Goal: Task Accomplishment & Management: Complete application form

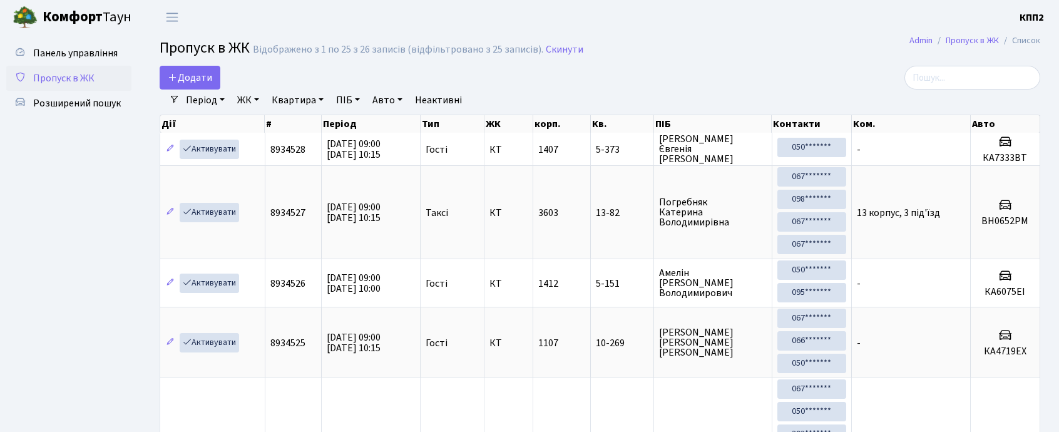
select select "25"
click at [957, 81] on input "search" at bounding box center [972, 78] width 136 height 24
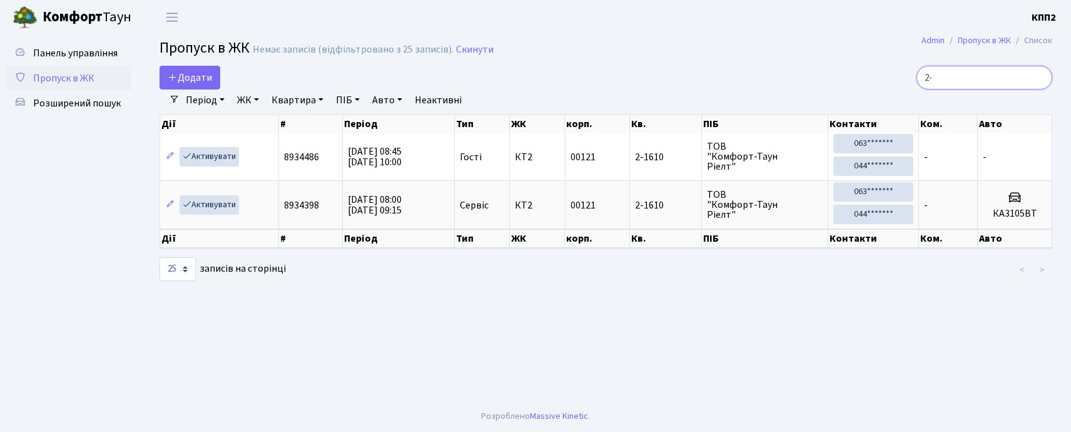
type input "2"
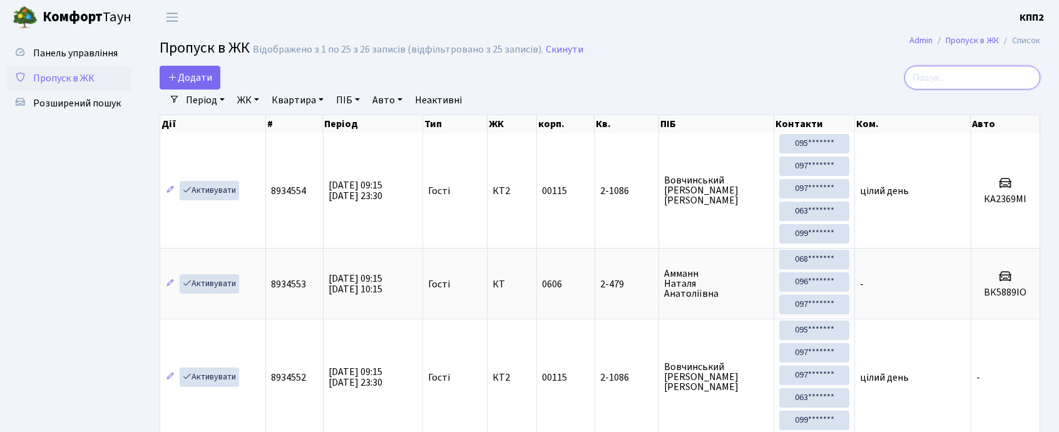
click at [954, 78] on input "search" at bounding box center [972, 78] width 136 height 24
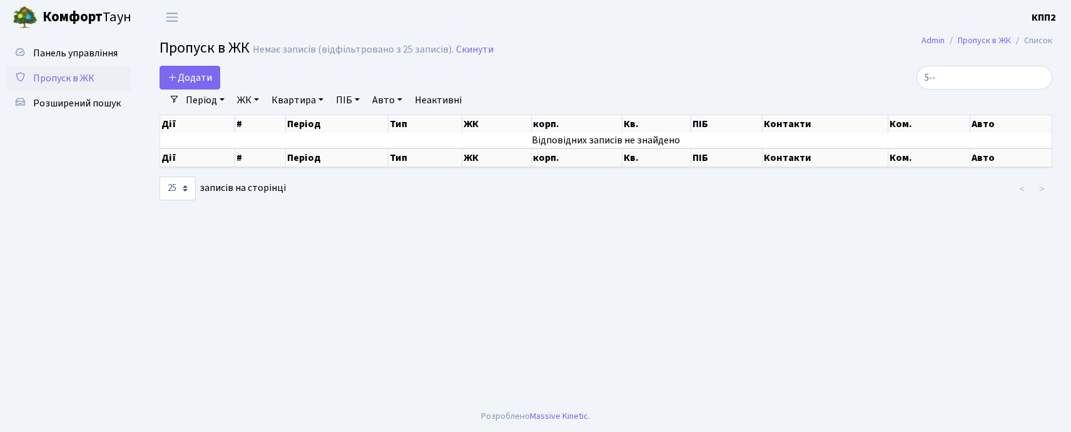
drag, startPoint x: 516, startPoint y: 196, endPoint x: 531, endPoint y: 199, distance: 15.2
click at [529, 199] on div at bounding box center [606, 188] width 304 height 25
click at [337, 234] on main "Admin Пропуск в ЖК Список Пропуск в ЖК Немає записів (відфільтровано з 25 запис…" at bounding box center [606, 217] width 931 height 366
click at [962, 79] on input "5--" at bounding box center [985, 78] width 136 height 24
type input "5"
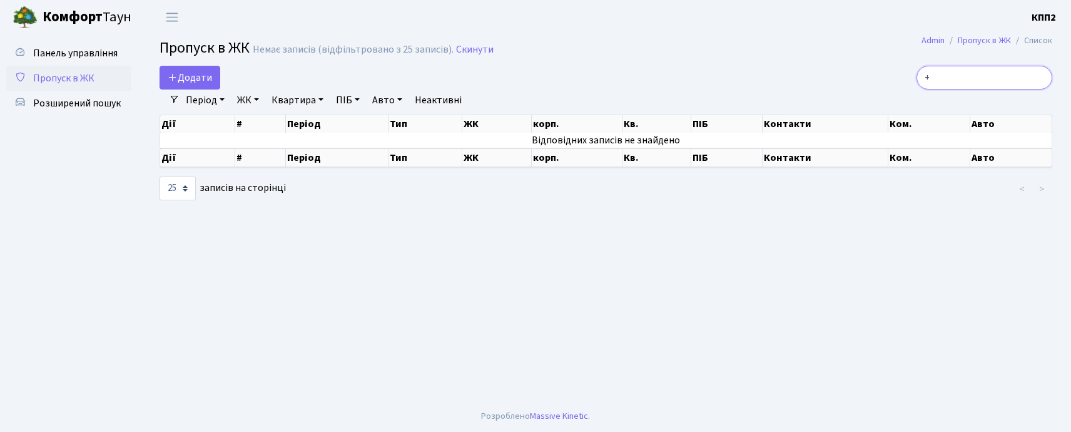
type input "+"
click at [991, 81] on input "+" at bounding box center [985, 78] width 136 height 24
type input "1"
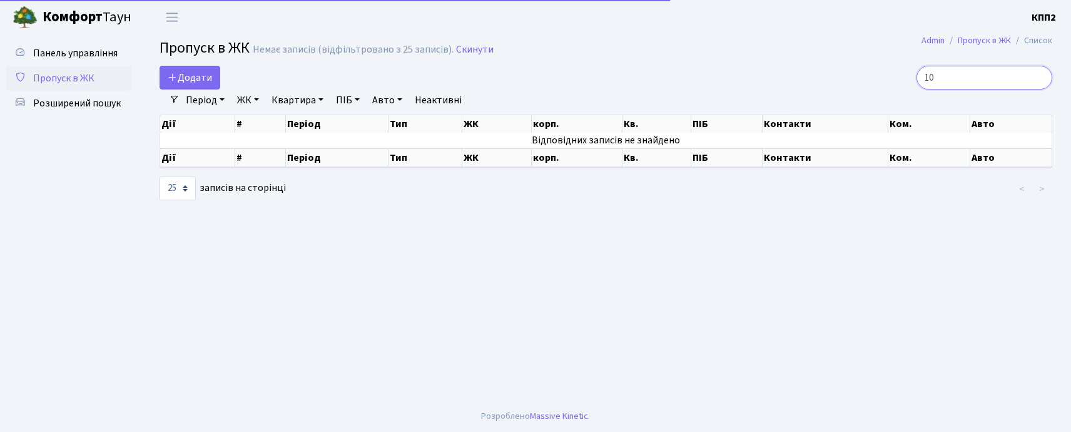
type input "1"
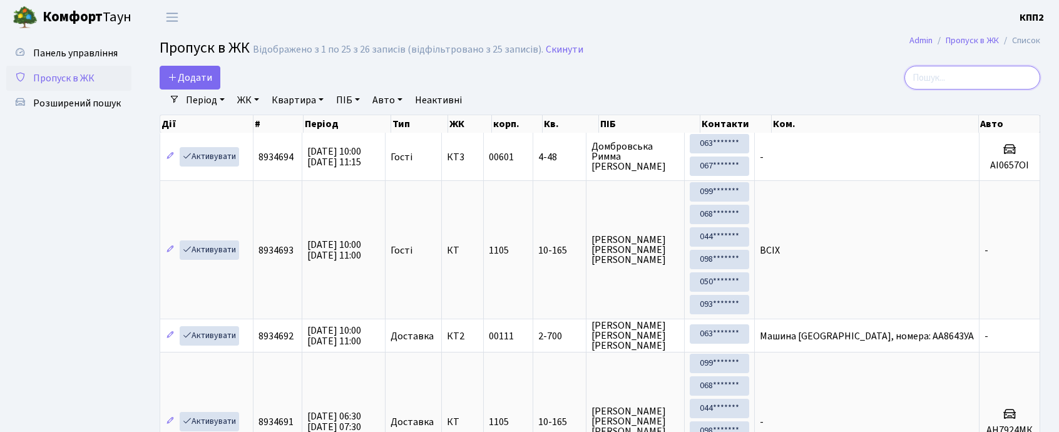
click at [1019, 81] on input "search" at bounding box center [972, 78] width 136 height 24
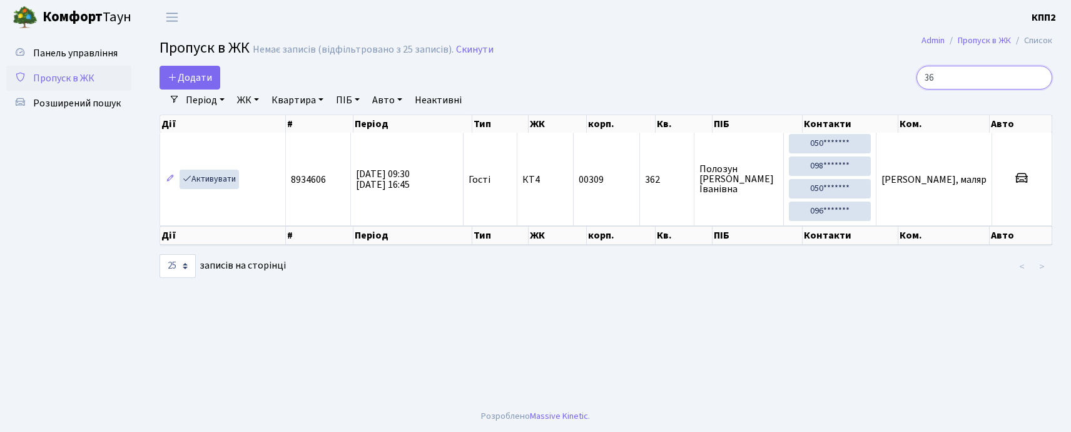
type input "3"
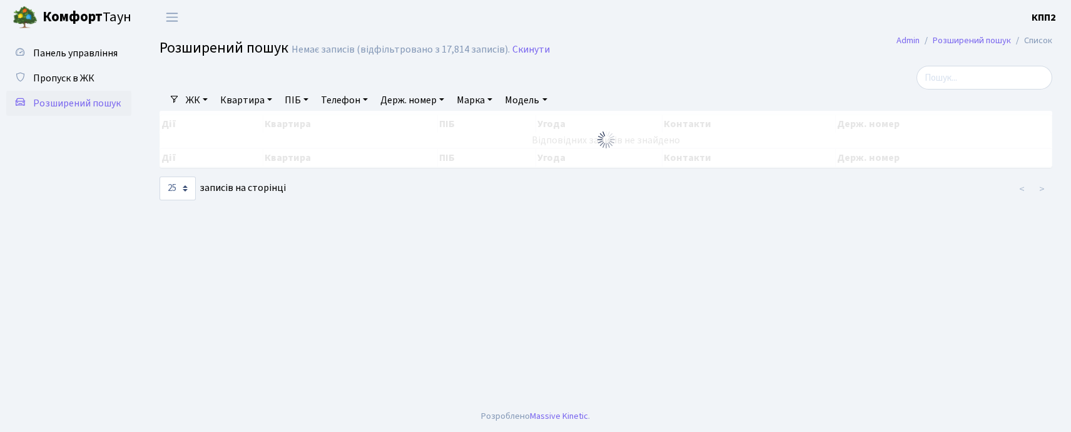
select select "25"
click at [70, 79] on span "Пропуск в ЖК" at bounding box center [63, 78] width 61 height 14
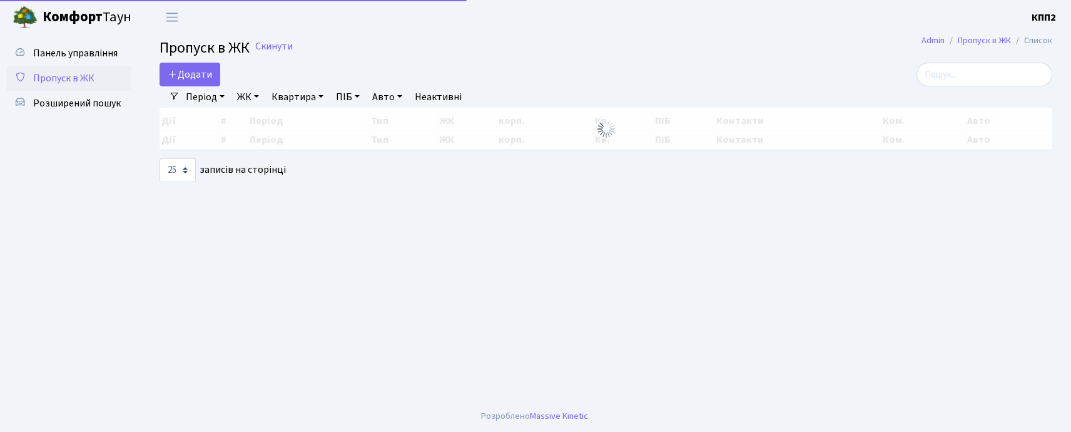
select select "25"
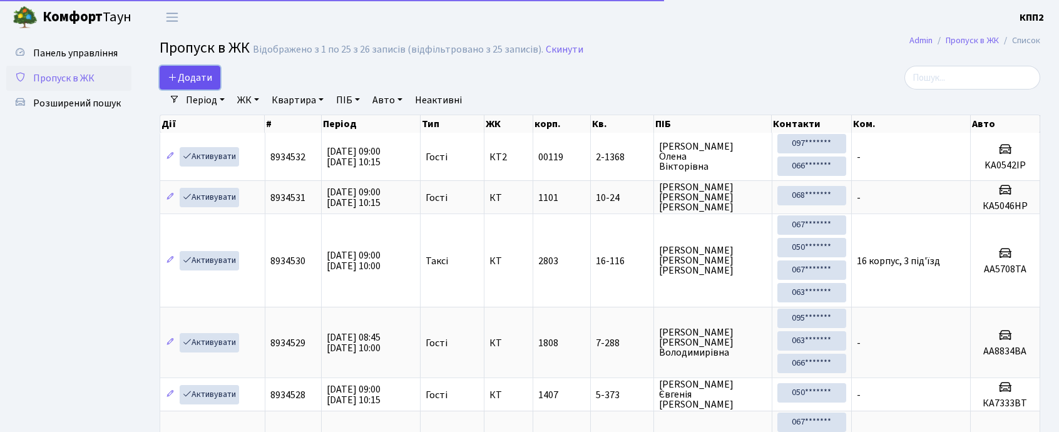
click at [189, 71] on span "Додати" at bounding box center [190, 78] width 44 height 14
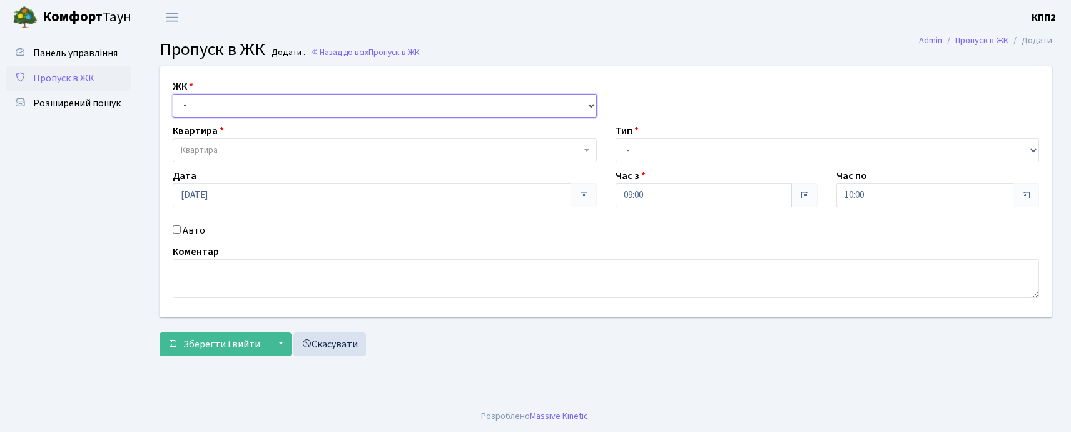
click at [240, 98] on select "- КТ, вул. Регенераторна, 4 КТ2, просп. [STREET_ADDRESS] [STREET_ADDRESS] [PERS…" at bounding box center [385, 106] width 424 height 24
select select "271"
click at [173, 94] on select "- КТ, вул. Регенераторна, 4 КТ2, просп. [STREET_ADDRESS] [STREET_ADDRESS] [PERS…" at bounding box center [385, 106] width 424 height 24
select select
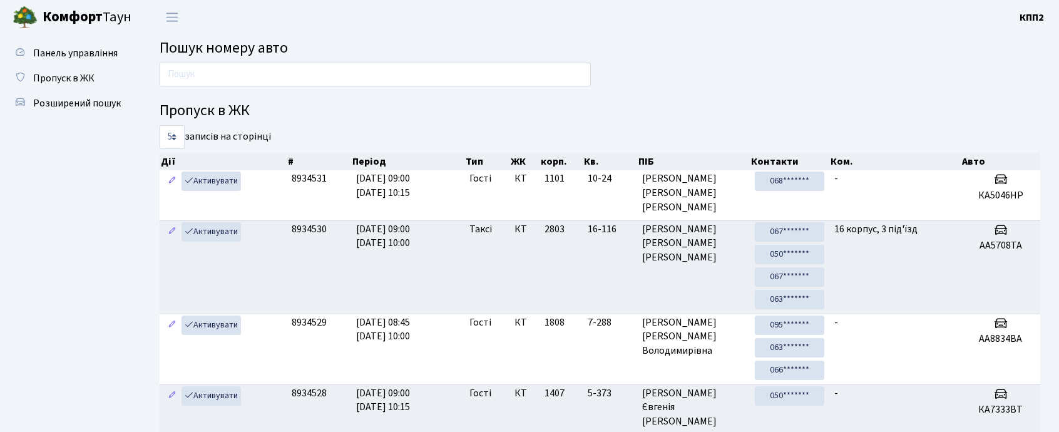
drag, startPoint x: 0, startPoint y: 0, endPoint x: 287, endPoint y: 78, distance: 297.1
click at [287, 78] on input "text" at bounding box center [375, 75] width 431 height 24
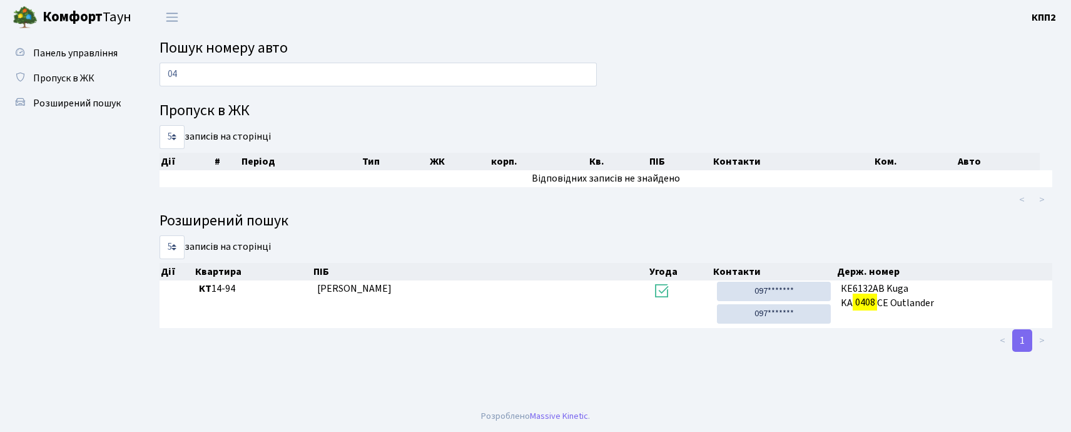
type input "0"
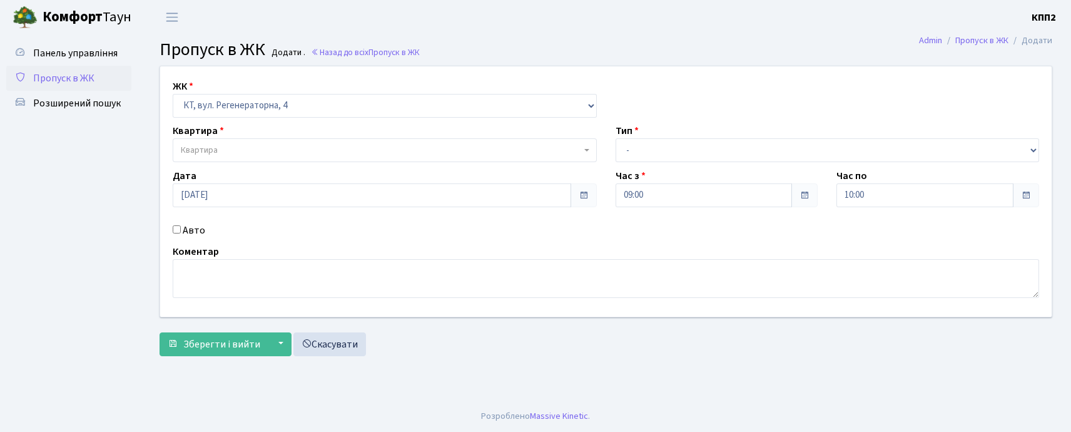
select select "271"
click at [219, 153] on span "Квартира" at bounding box center [381, 150] width 401 height 13
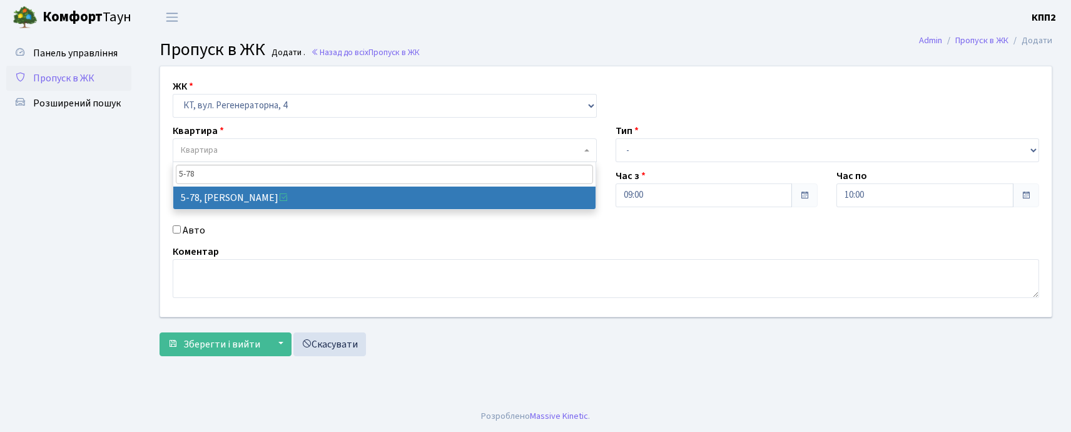
type input "5-78"
select select "2488"
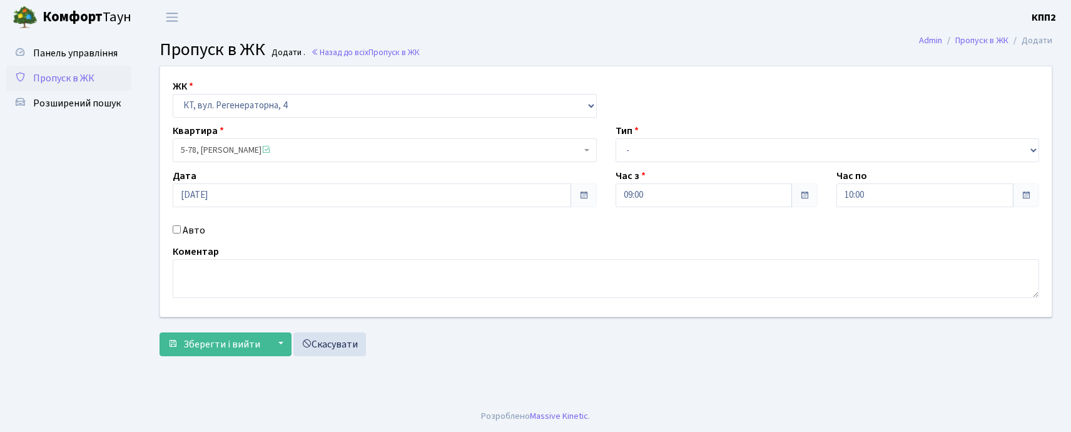
click at [178, 229] on input "Авто" at bounding box center [177, 229] width 8 height 8
checkbox input "true"
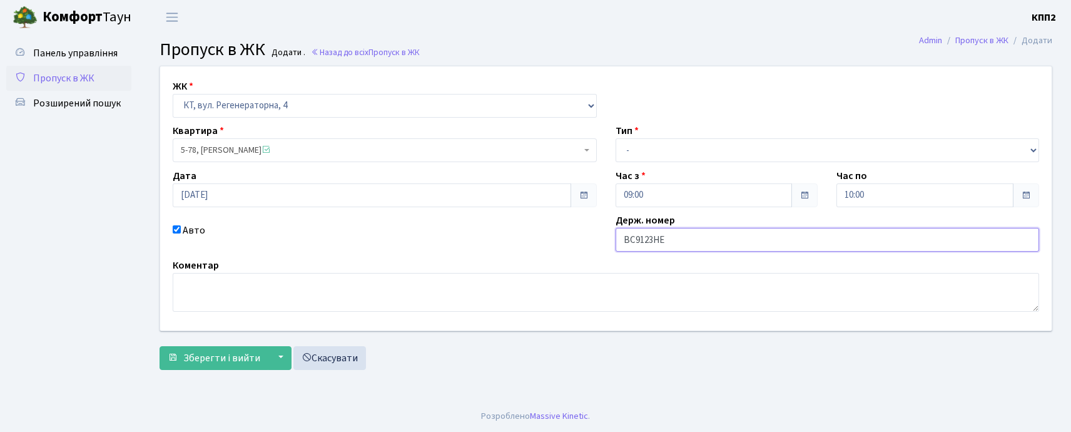
type input "ВС9123НЕ"
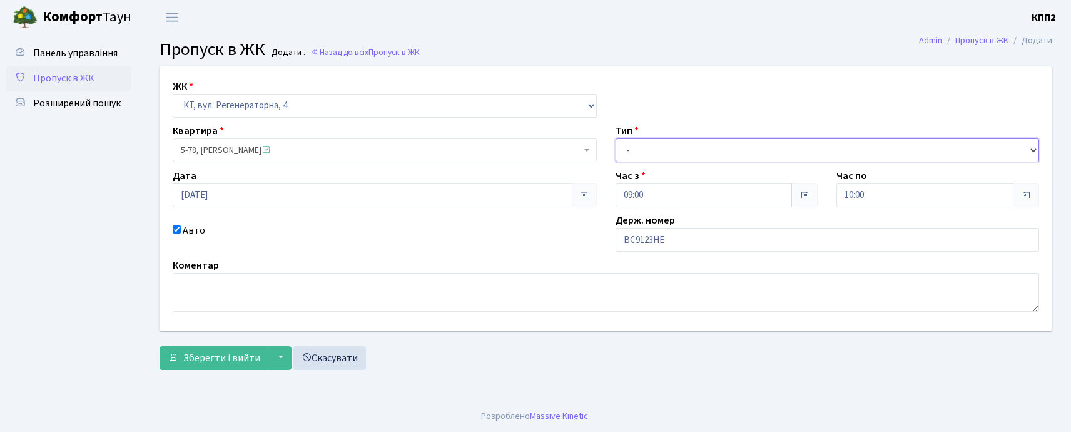
click at [676, 151] on select "- Доставка Таксі Гості Сервіс" at bounding box center [828, 150] width 424 height 24
select select "3"
click at [616, 138] on select "- Доставка Таксі Гості Сервіс" at bounding box center [828, 150] width 424 height 24
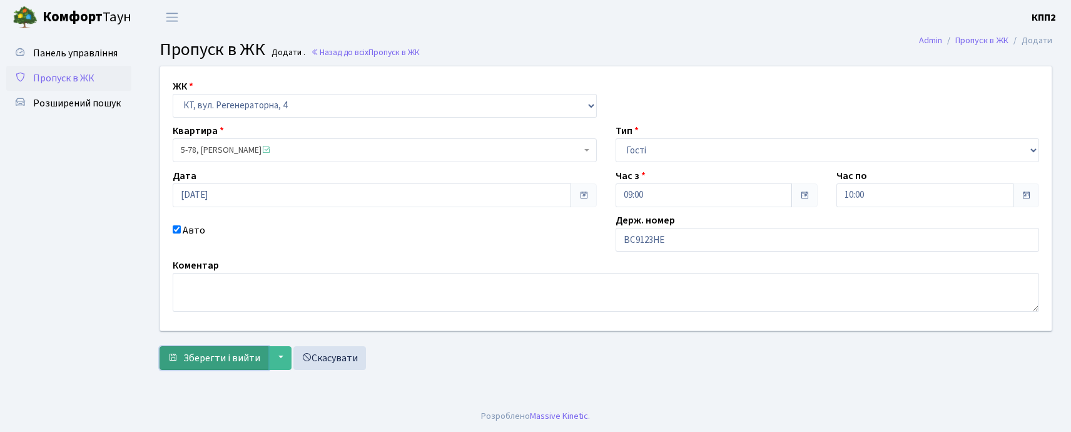
click at [208, 351] on span "Зберегти і вийти" at bounding box center [221, 358] width 77 height 14
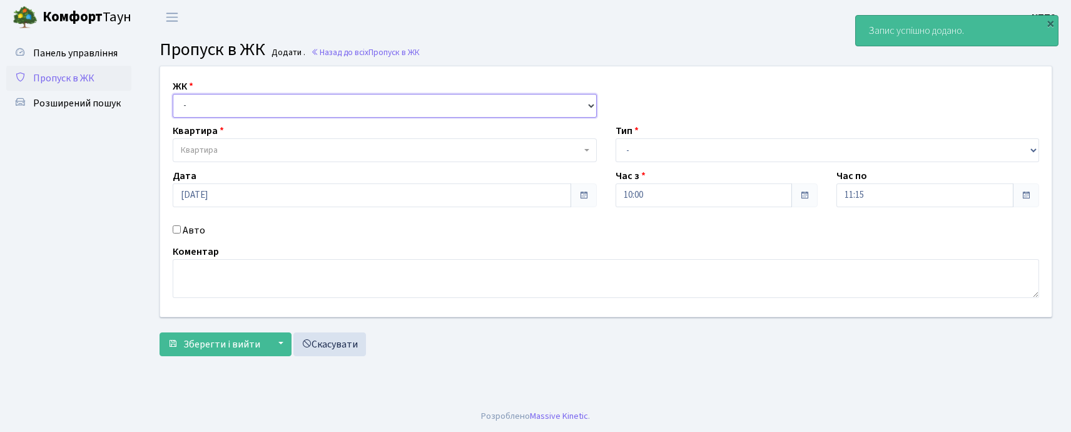
click at [243, 101] on select "- КТ, вул. Регенераторна, 4 КТ2, просп. [STREET_ADDRESS] [STREET_ADDRESS] [PERS…" at bounding box center [385, 106] width 424 height 24
select select "271"
click at [173, 94] on select "- КТ, вул. Регенераторна, 4 КТ2, просп. [STREET_ADDRESS] [STREET_ADDRESS] [PERS…" at bounding box center [385, 106] width 424 height 24
select select
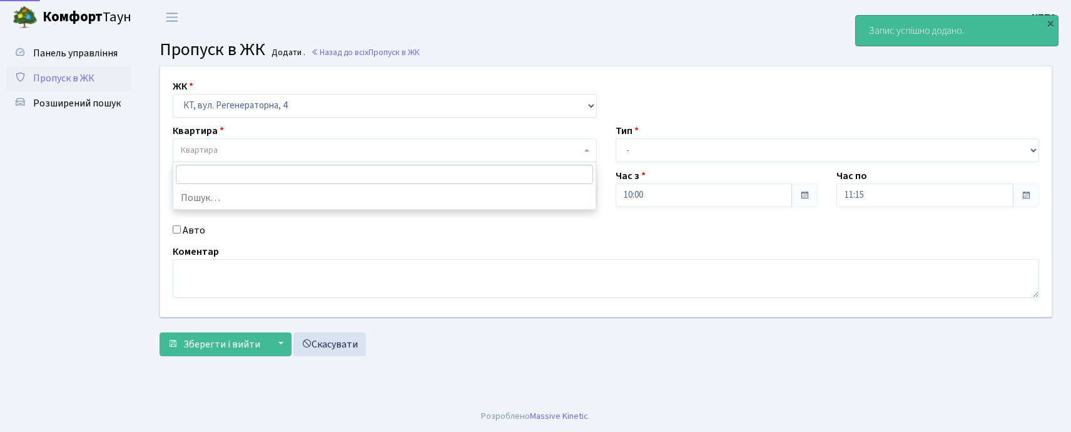
click at [245, 148] on span "Квартира" at bounding box center [381, 150] width 401 height 13
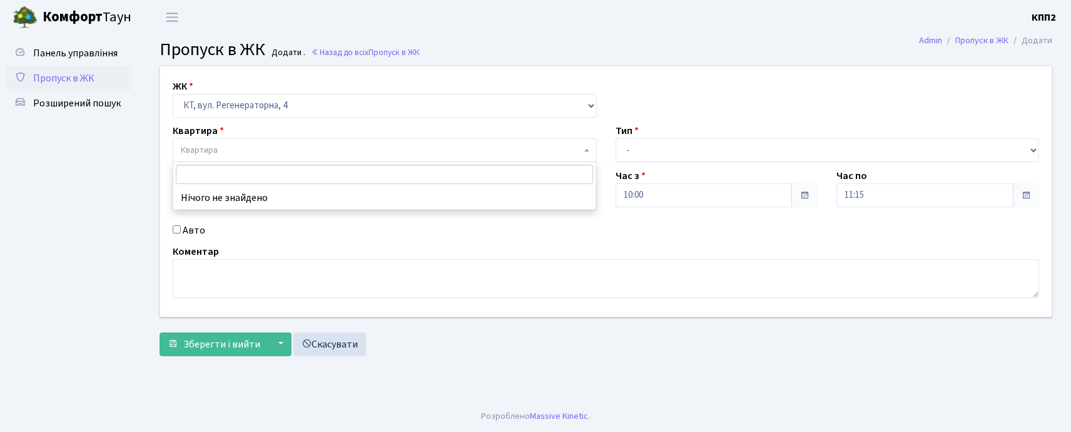
click at [247, 181] on input "search" at bounding box center [384, 174] width 417 height 19
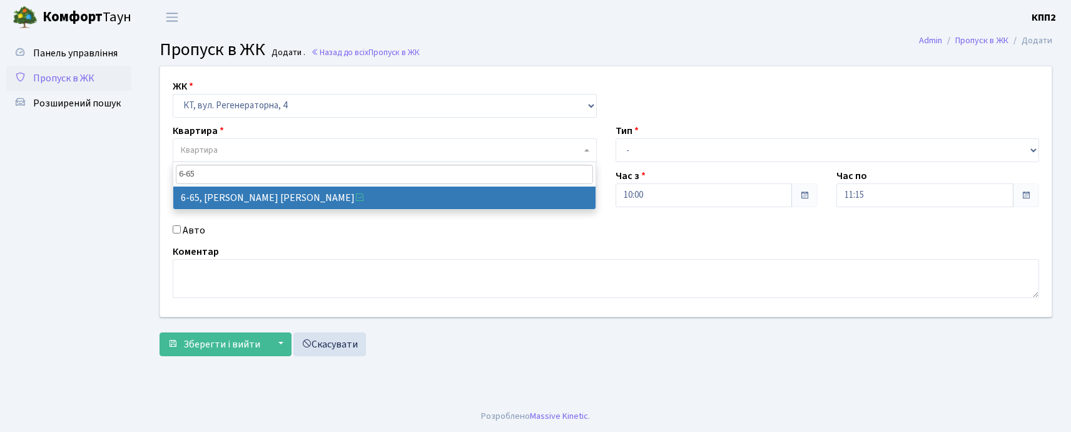
type input "6-65"
select select "5290"
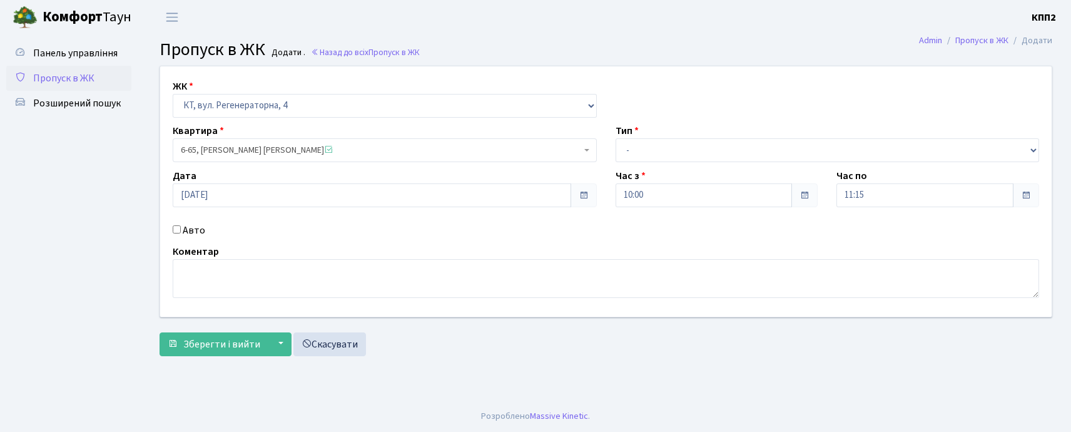
click at [174, 231] on input "Авто" at bounding box center [177, 229] width 8 height 8
checkbox input "true"
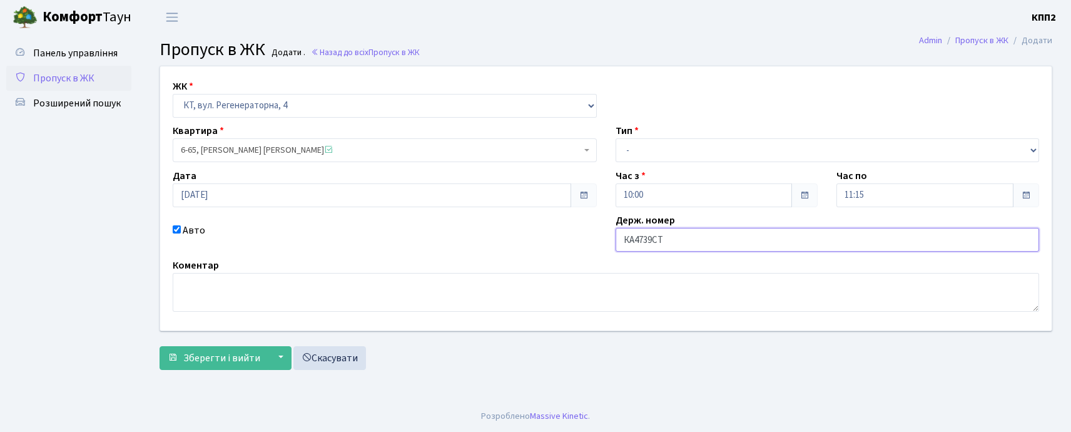
type input "КА4739СТ"
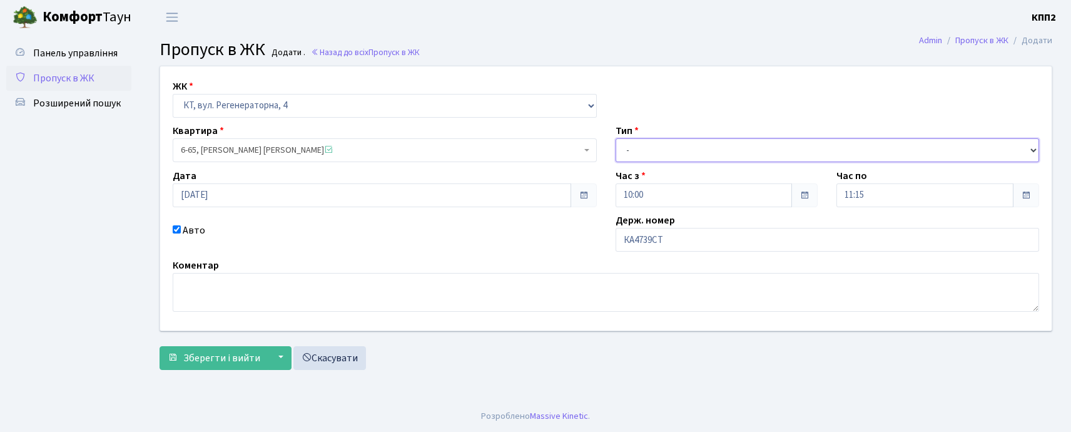
click at [690, 146] on select "- Доставка Таксі Гості Сервіс" at bounding box center [828, 150] width 424 height 24
select select "3"
click at [616, 138] on select "- Доставка Таксі Гості Сервіс" at bounding box center [828, 150] width 424 height 24
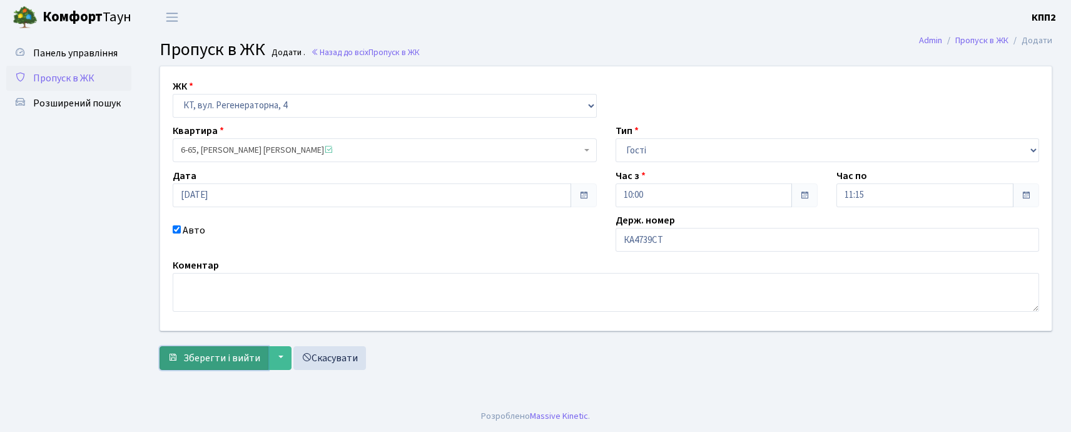
click at [202, 352] on span "Зберегти і вийти" at bounding box center [221, 358] width 77 height 14
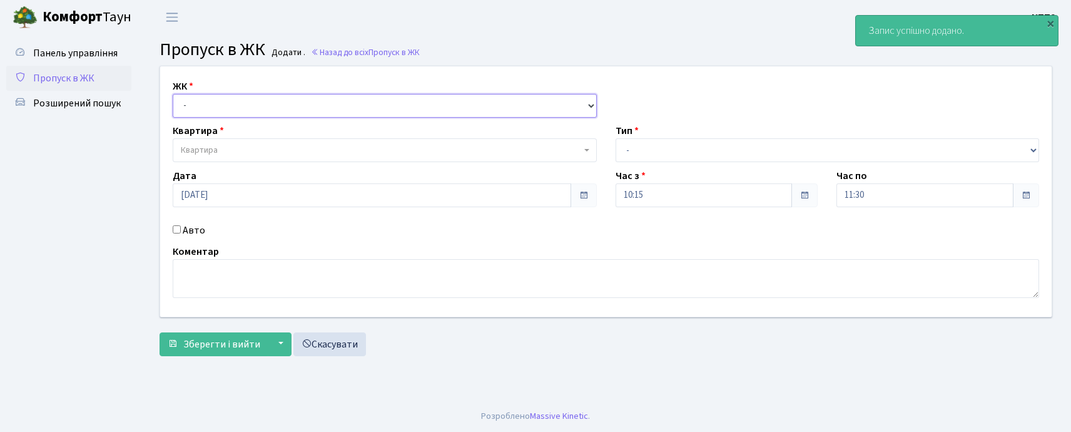
drag, startPoint x: 297, startPoint y: 108, endPoint x: 288, endPoint y: 113, distance: 9.9
click at [294, 110] on select "- КТ, вул. Регенераторна, 4 КТ2, просп. [STREET_ADDRESS] [STREET_ADDRESS] [PERS…" at bounding box center [385, 106] width 424 height 24
select select "271"
click at [173, 94] on select "- КТ, вул. Регенераторна, 4 КТ2, просп. [STREET_ADDRESS] [STREET_ADDRESS] [PERS…" at bounding box center [385, 106] width 424 height 24
select select
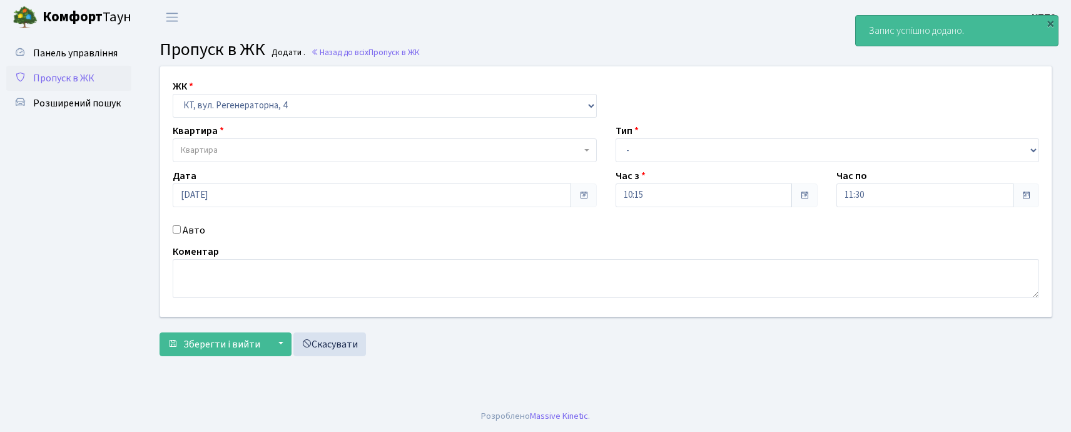
click at [278, 145] on span "Квартира" at bounding box center [381, 150] width 401 height 13
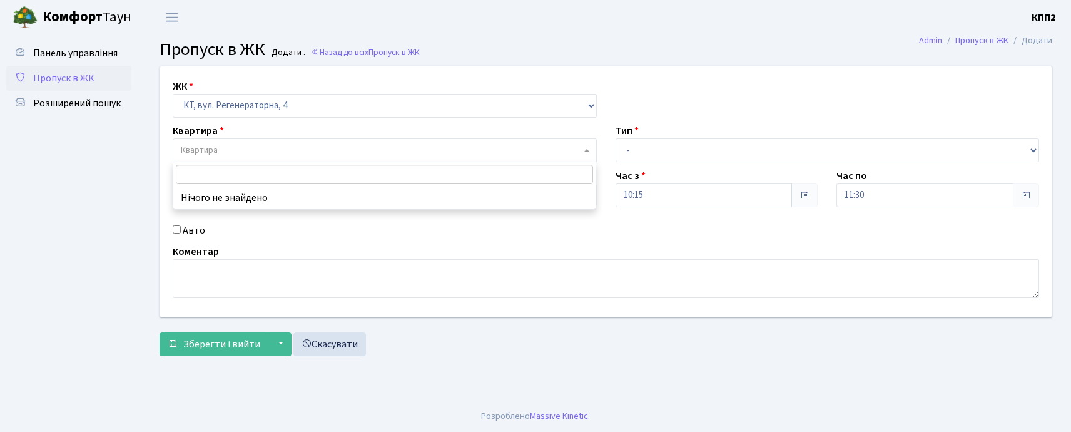
click at [263, 176] on input "search" at bounding box center [384, 174] width 417 height 19
click at [175, 231] on input "Авто" at bounding box center [177, 229] width 8 height 8
checkbox input "true"
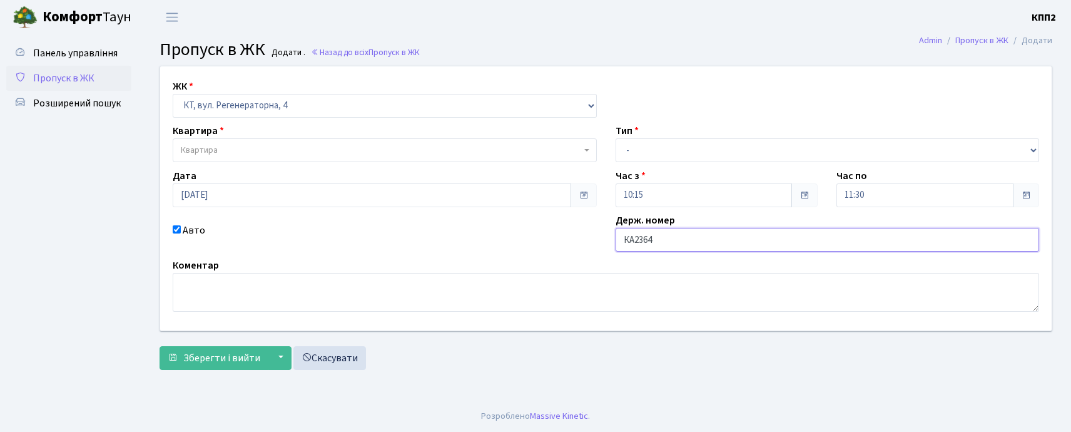
type input "КА2364РМ"
click at [238, 154] on span "Квартира" at bounding box center [381, 150] width 401 height 13
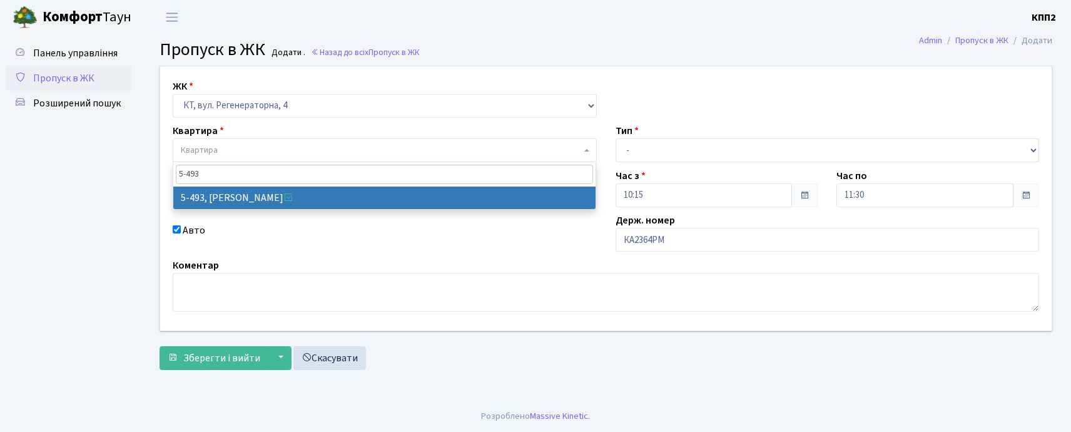
type input "5-493"
select select "2021"
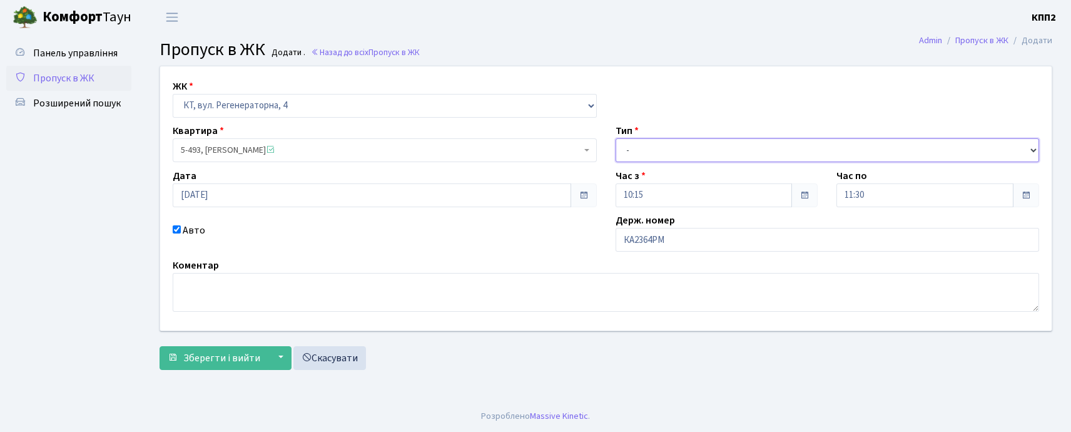
click at [638, 150] on select "- Доставка Таксі Гості Сервіс" at bounding box center [828, 150] width 424 height 24
select select "3"
click at [616, 138] on select "- Доставка Таксі Гості Сервіс" at bounding box center [828, 150] width 424 height 24
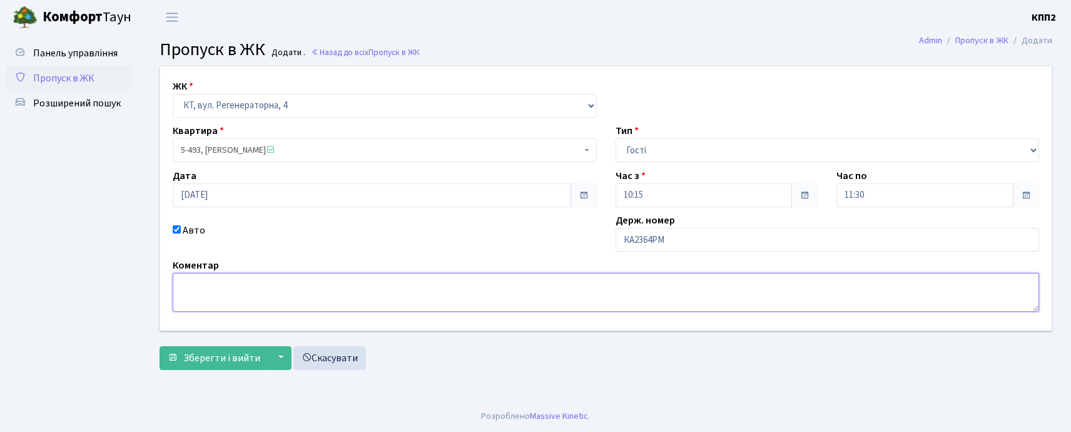
click at [381, 288] on textarea at bounding box center [606, 292] width 867 height 39
click at [181, 283] on textarea "СЕСЬ ДЕНЬ" at bounding box center [606, 292] width 867 height 39
click at [186, 282] on textarea "СЕСЬ ДЕНЬ" at bounding box center [606, 292] width 867 height 39
type textarea "ВЕСЬ ДЕНЬ"
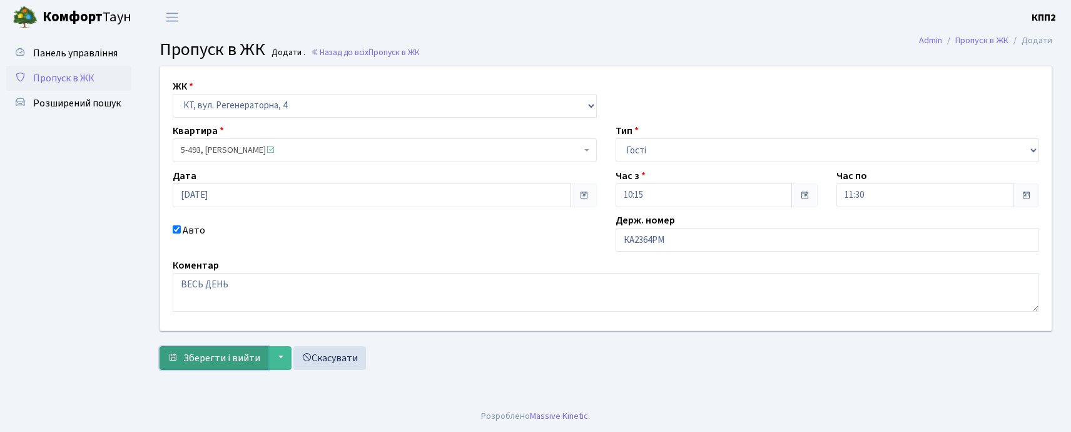
click at [230, 351] on span "Зберегти і вийти" at bounding box center [221, 358] width 77 height 14
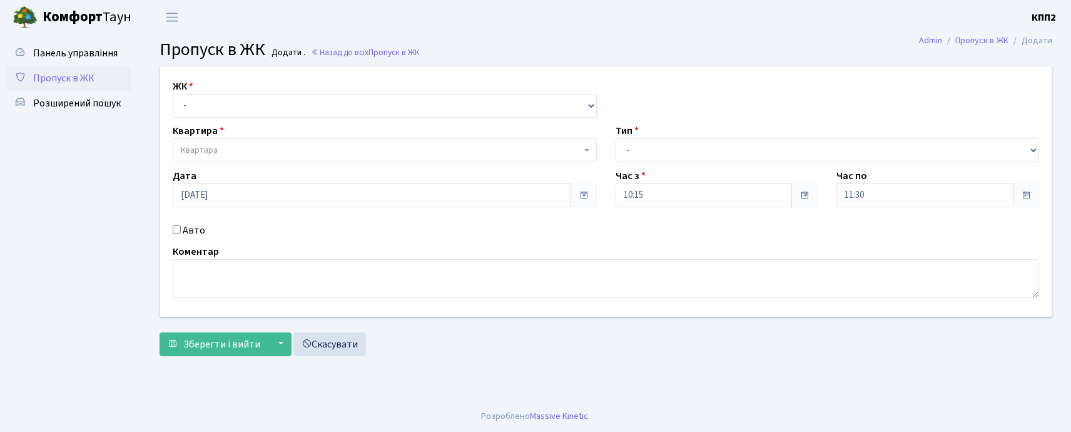
click at [176, 229] on input "Авто" at bounding box center [177, 229] width 8 height 8
checkbox input "true"
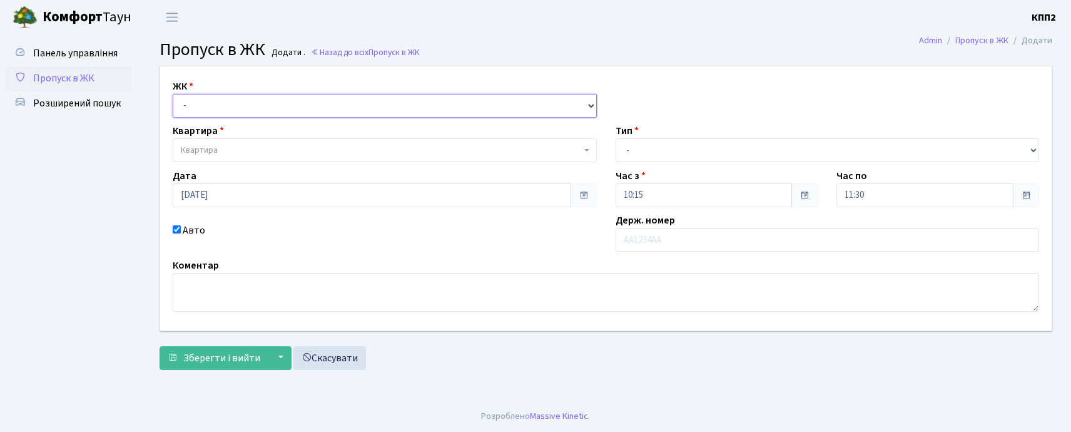
click at [211, 96] on select "- КТ, вул. Регенераторна, 4 КТ2, просп. Соборності, 17 КТ3, вул. Березнева, 16 …" at bounding box center [385, 106] width 424 height 24
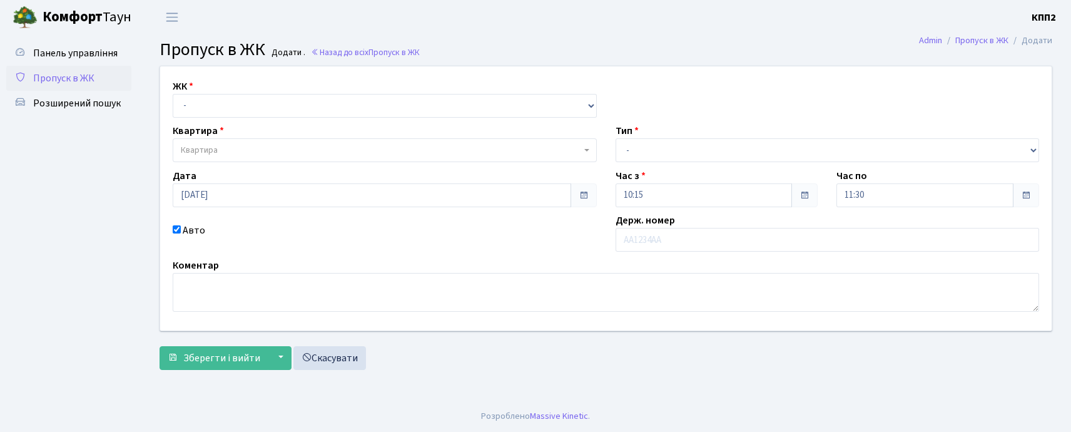
click at [158, 106] on div "ЖК - КТ, вул. Регенераторна, 4 КТ2, просп. Соборності, 17 КТ3, вул. Березнева, …" at bounding box center [606, 198] width 911 height 264
click at [717, 248] on input "text" at bounding box center [828, 240] width 424 height 24
type input "КА8649РК"
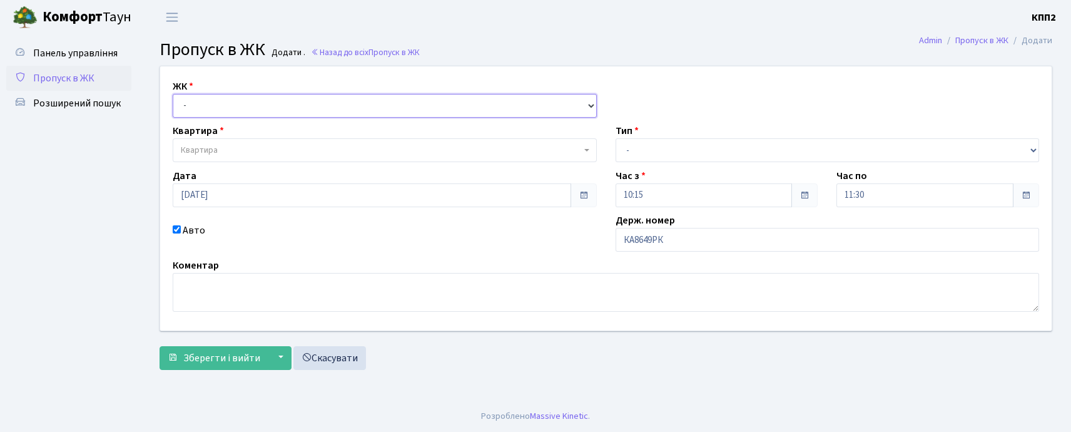
click at [228, 111] on select "- КТ, вул. Регенераторна, 4 КТ2, просп. Соборності, 17 КТ3, вул. Березнева, 16 …" at bounding box center [385, 106] width 424 height 24
select select "271"
click at [173, 94] on select "- КТ, вул. Регенераторна, 4 КТ2, просп. Соборності, 17 КТ3, вул. Березнева, 16 …" at bounding box center [385, 106] width 424 height 24
select select
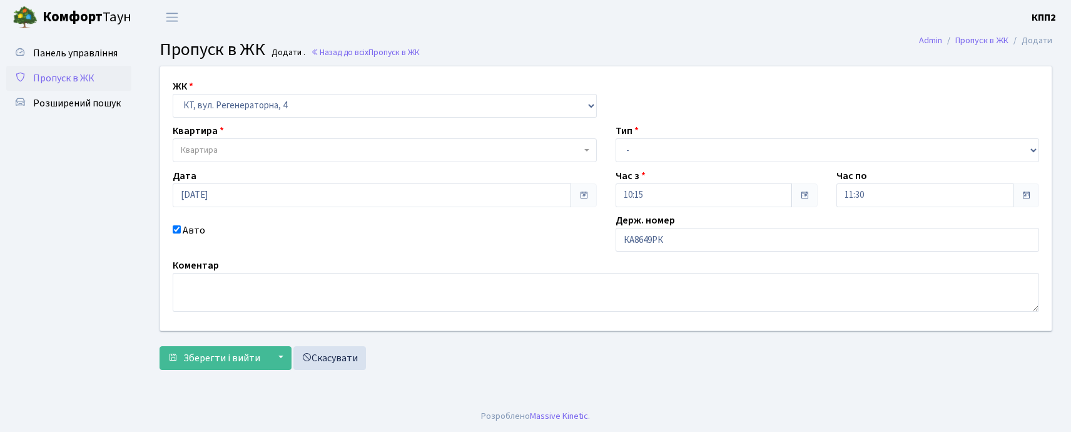
click at [231, 143] on span "Квартира" at bounding box center [385, 150] width 424 height 24
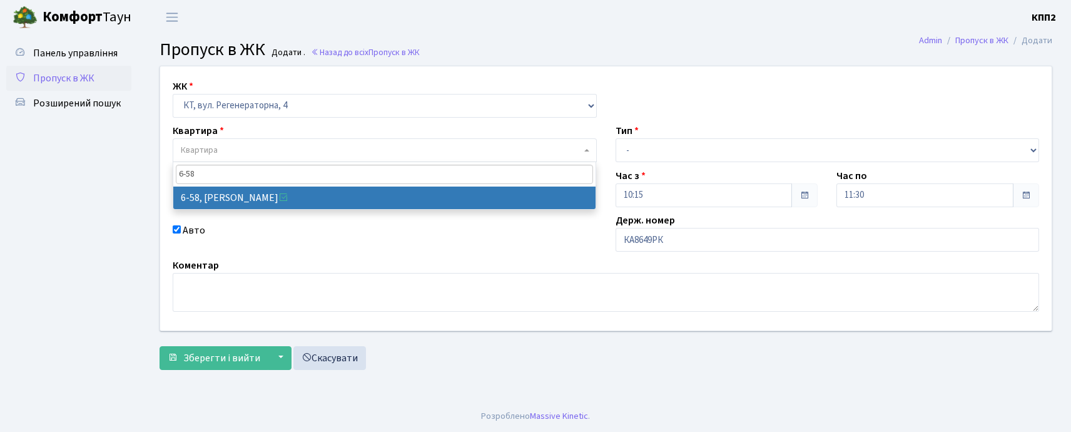
type input "6-58"
select select "5283"
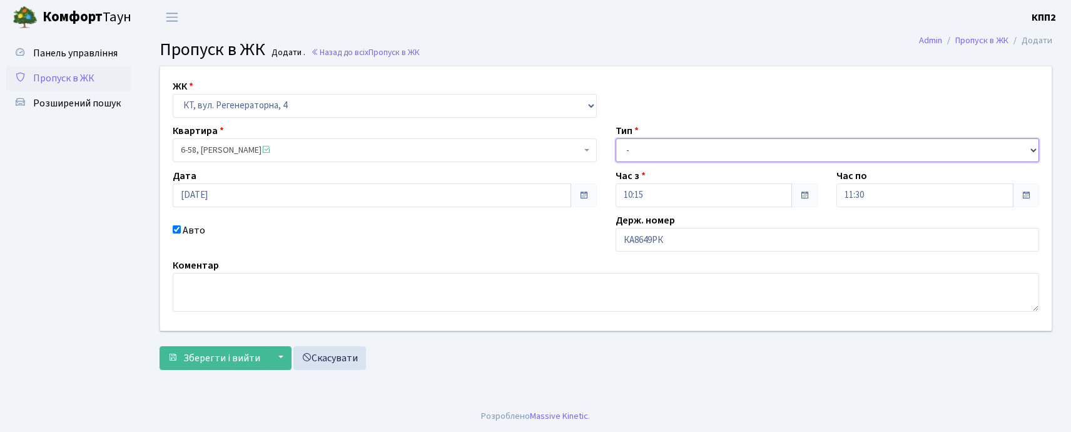
click at [674, 151] on select "- Доставка Таксі Гості Сервіс" at bounding box center [828, 150] width 424 height 24
select select "3"
click at [616, 138] on select "- Доставка Таксі Гості Сервіс" at bounding box center [828, 150] width 424 height 24
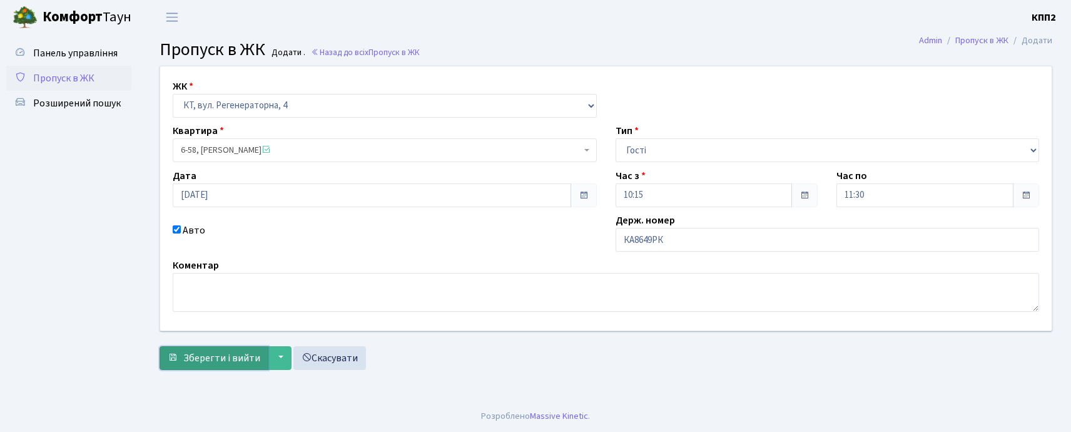
click at [178, 353] on button "Зберегти і вийти" at bounding box center [214, 358] width 109 height 24
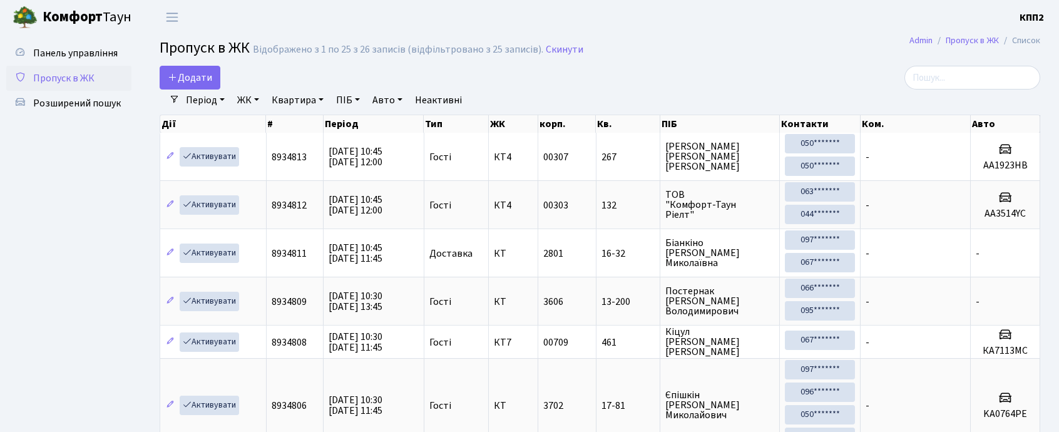
select select "25"
click at [949, 83] on input "search" at bounding box center [972, 78] width 136 height 24
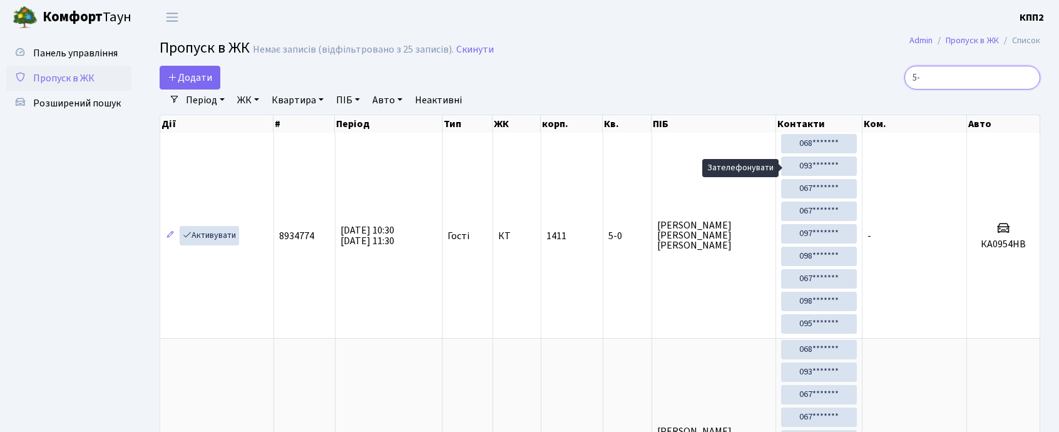
type input "5"
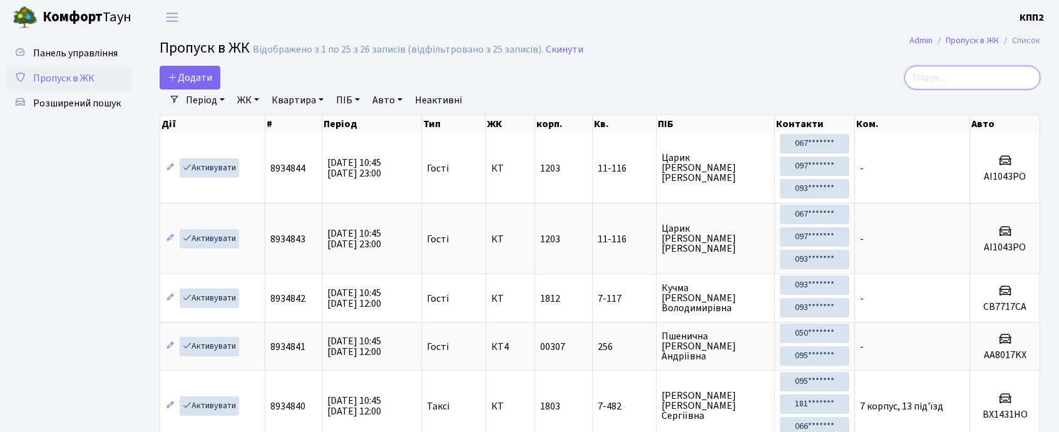
click at [937, 70] on input "search" at bounding box center [972, 78] width 136 height 24
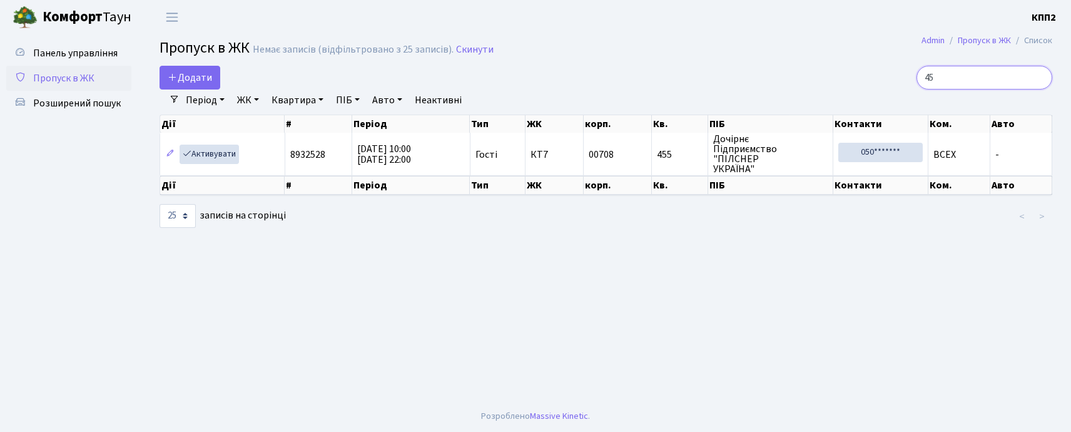
type input "4"
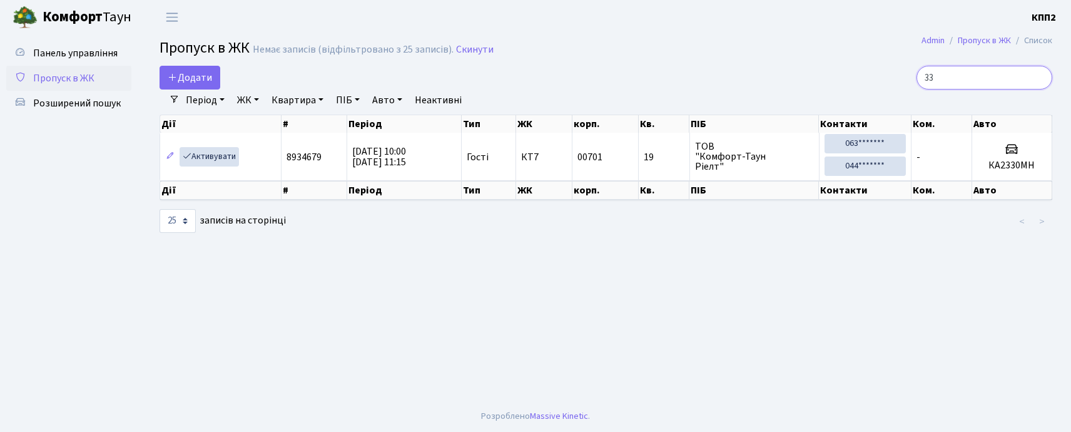
type input "3"
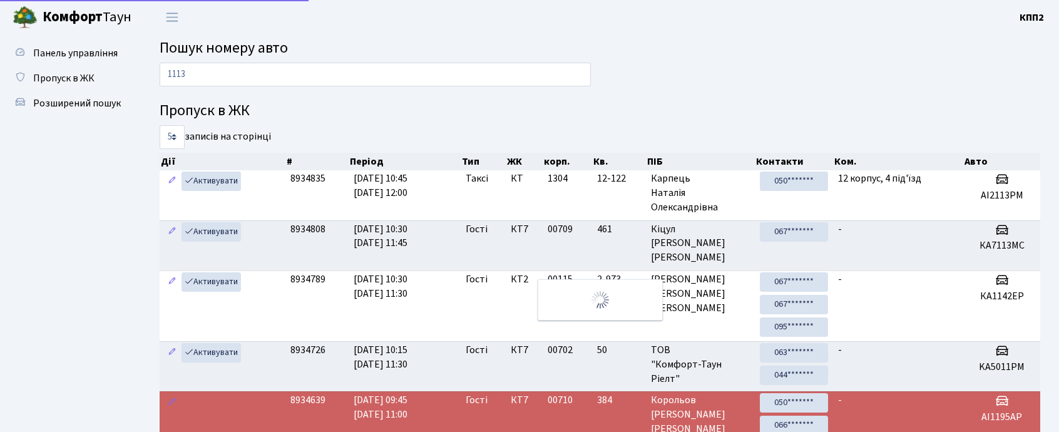
type input "1113"
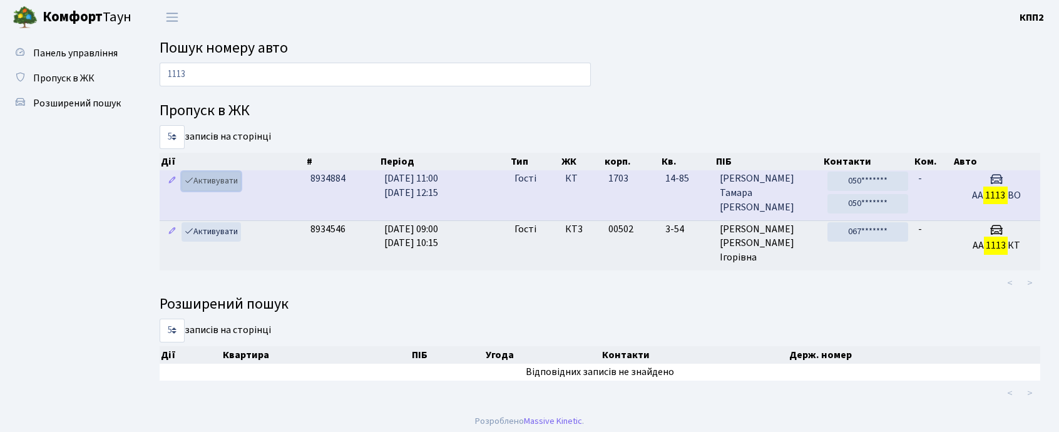
click at [216, 180] on link "Активувати" at bounding box center [210, 180] width 59 height 19
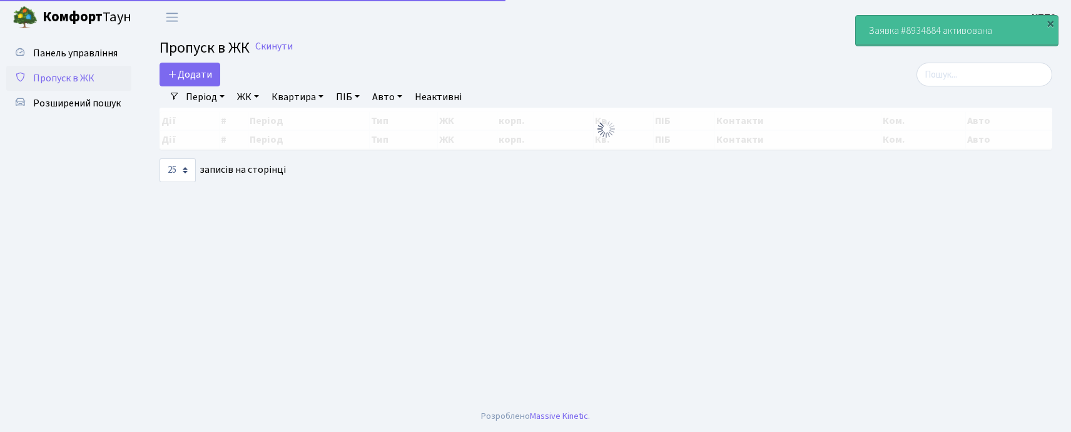
select select "25"
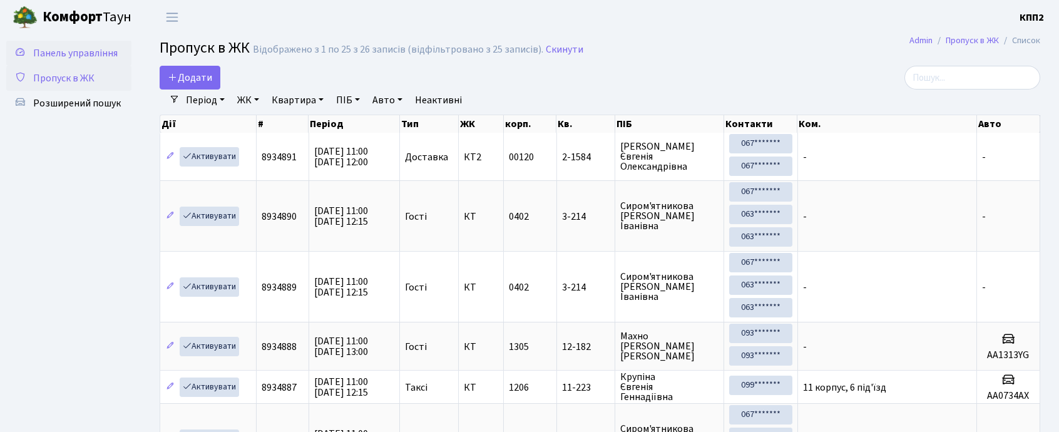
click at [63, 51] on span "Панель управління" at bounding box center [75, 53] width 84 height 14
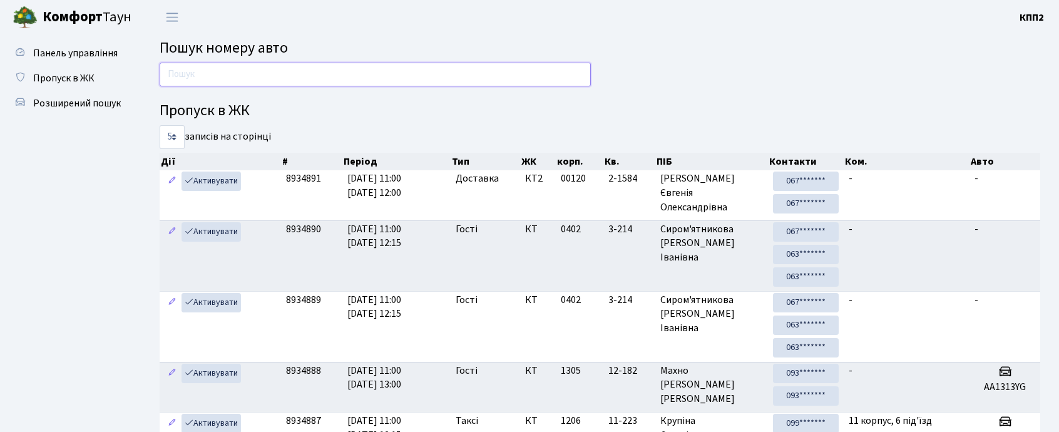
click at [359, 76] on input "text" at bounding box center [375, 75] width 431 height 24
click at [71, 203] on ul "Панель управління Пропуск в ЖК Розширений пошук" at bounding box center [68, 316] width 125 height 550
click at [51, 219] on ul "Панель управління Пропуск в ЖК Розширений пошук" at bounding box center [68, 316] width 125 height 550
click at [316, 70] on input "text" at bounding box center [375, 75] width 431 height 24
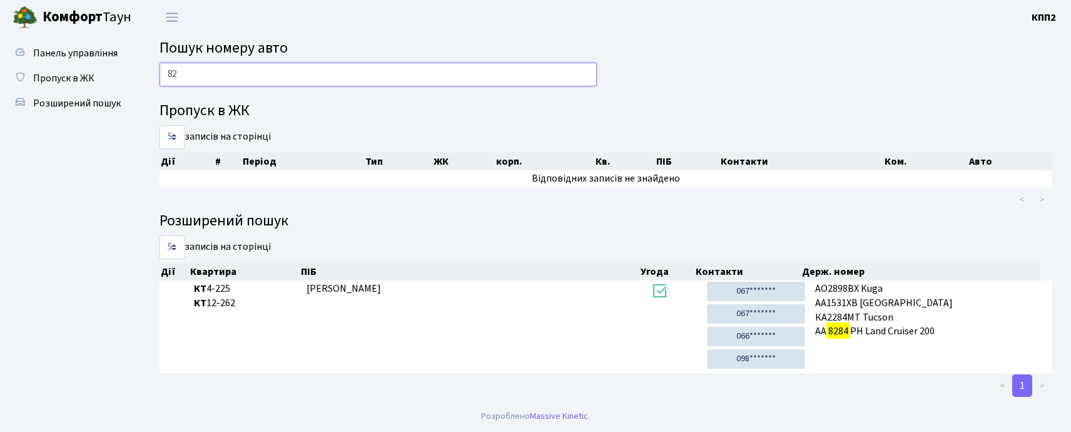
type input "8"
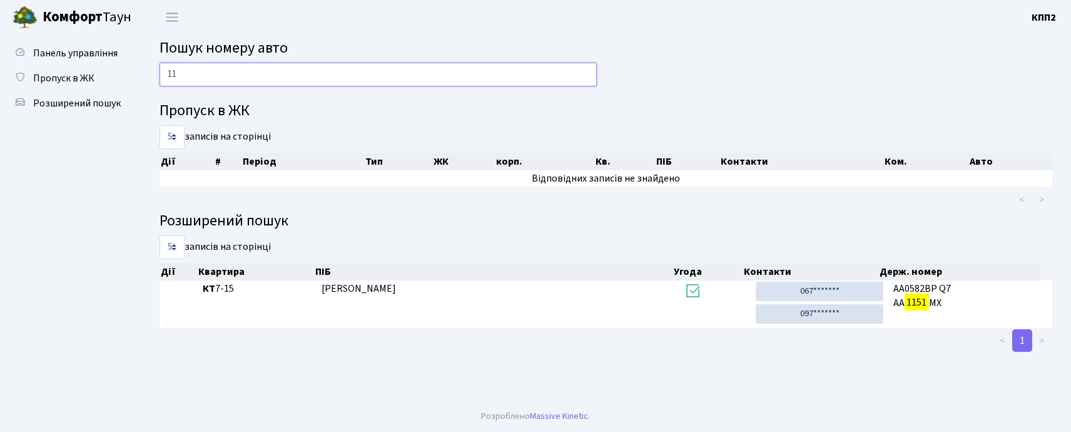
type input "1"
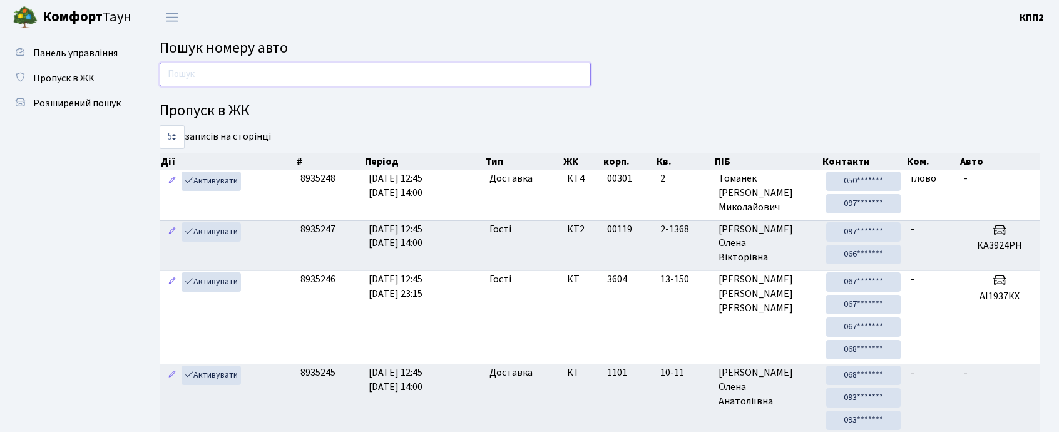
click at [476, 63] on input "text" at bounding box center [375, 75] width 431 height 24
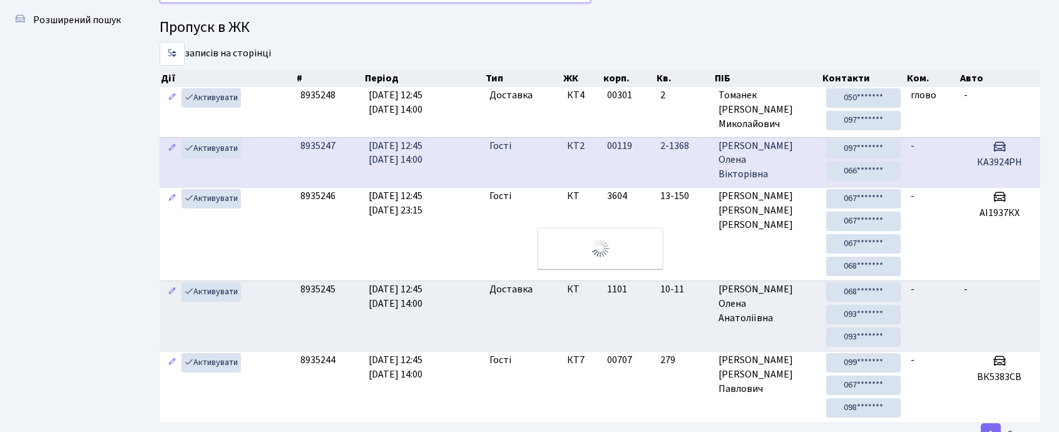
scroll to position [35, 0]
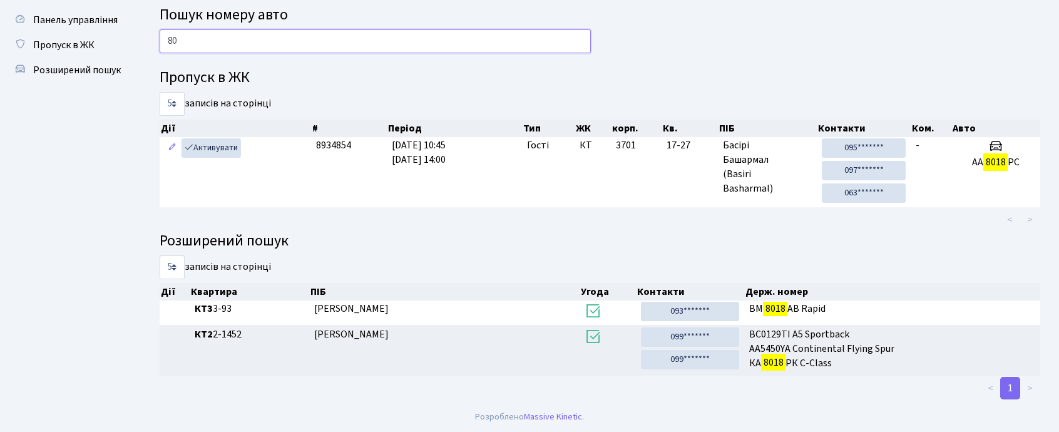
type input "8"
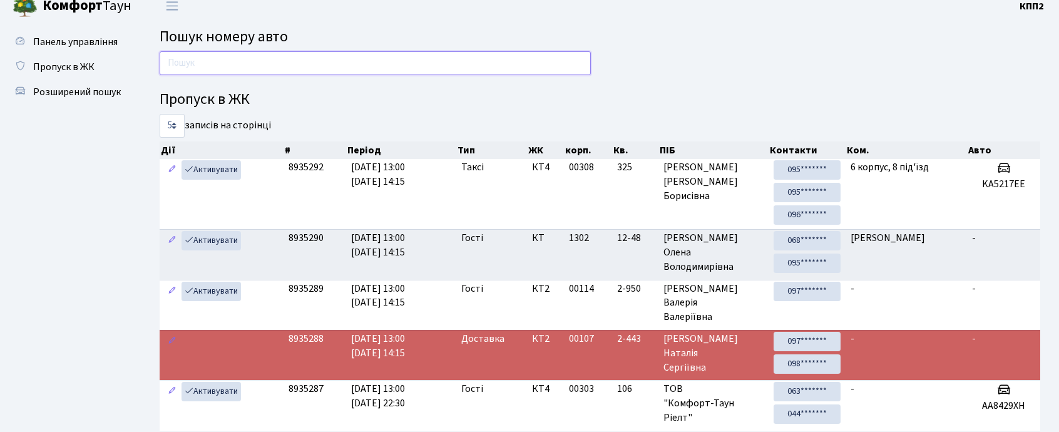
scroll to position [0, 0]
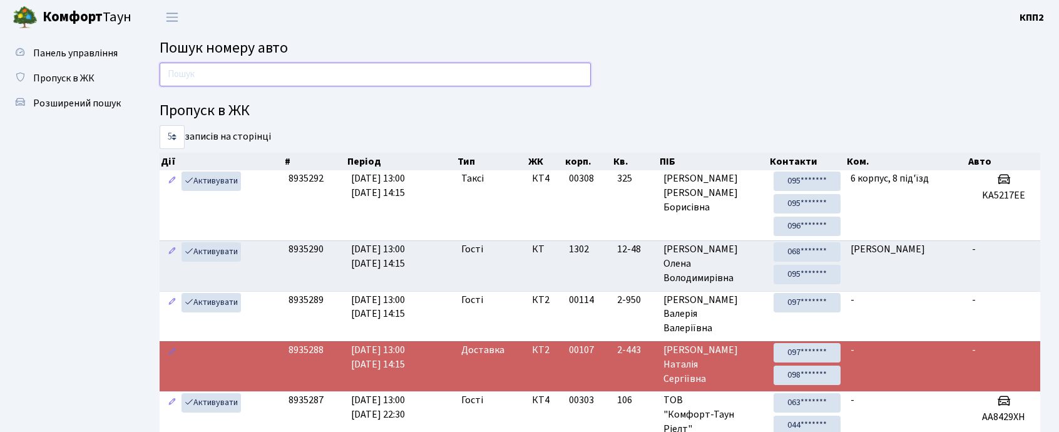
click at [304, 79] on input "text" at bounding box center [375, 75] width 431 height 24
click at [399, 71] on input "text" at bounding box center [375, 75] width 431 height 24
click at [665, 71] on div "Пропуск в ЖК 5 10 25 50 записів на сторінці Дії # Період Тип ЖК корп. Кв. ПІБ К…" at bounding box center [599, 349] width 899 height 573
click at [539, 81] on input "text" at bounding box center [375, 75] width 431 height 24
click at [303, 81] on input "text" at bounding box center [375, 75] width 431 height 24
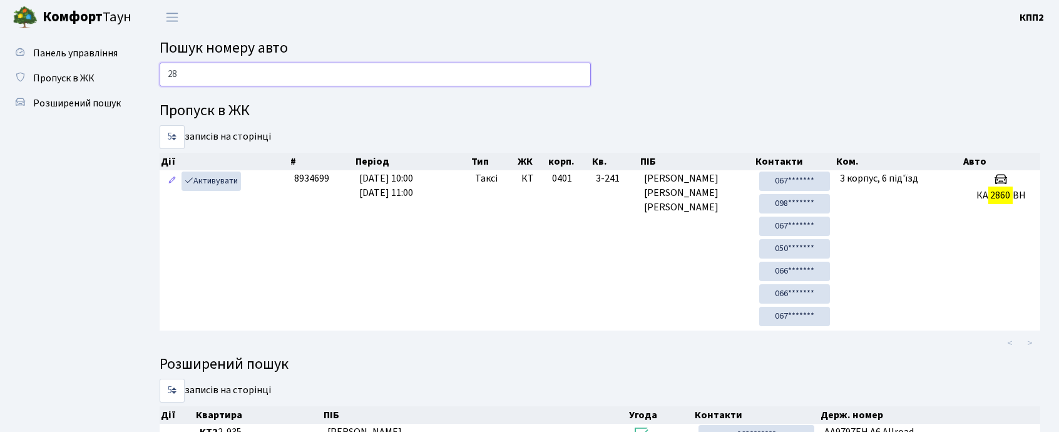
type input "2"
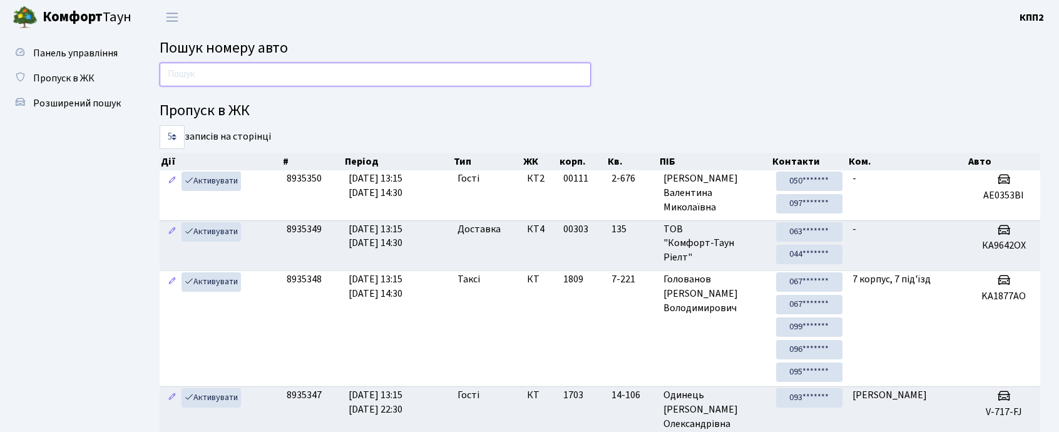
type input "4"
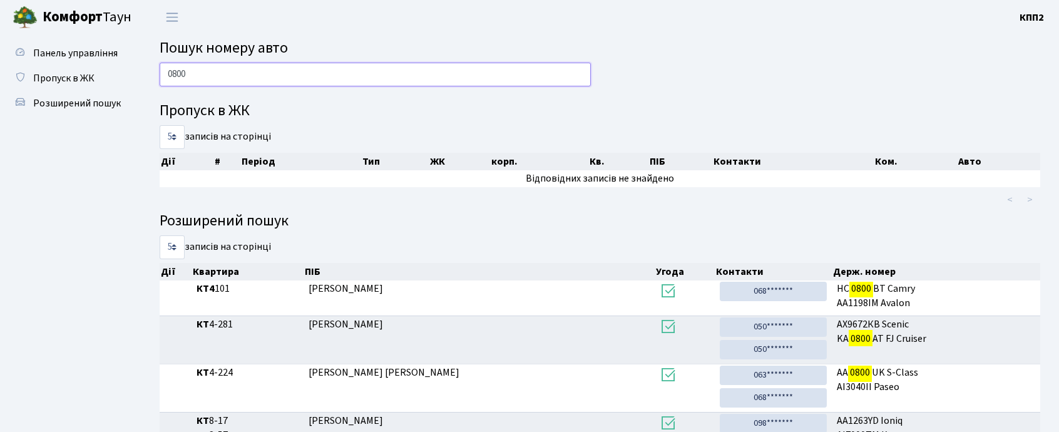
click at [305, 63] on input "0800" at bounding box center [375, 75] width 431 height 24
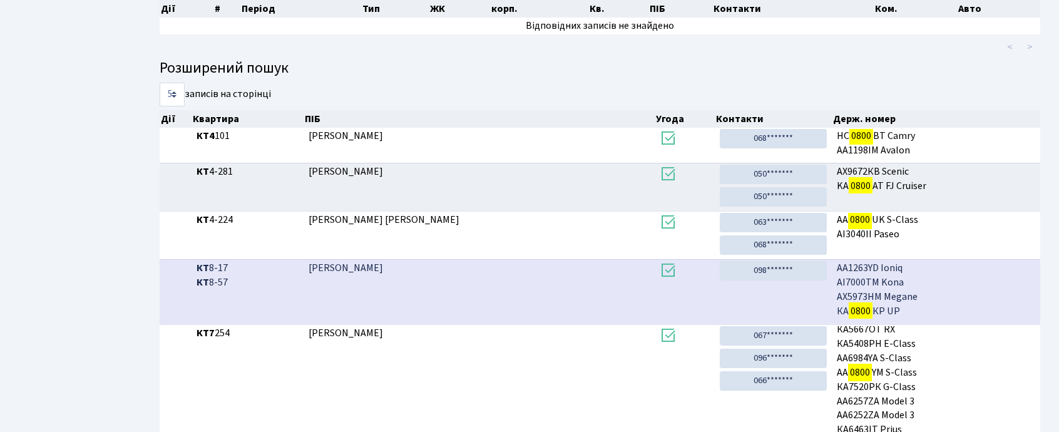
scroll to position [68, 0]
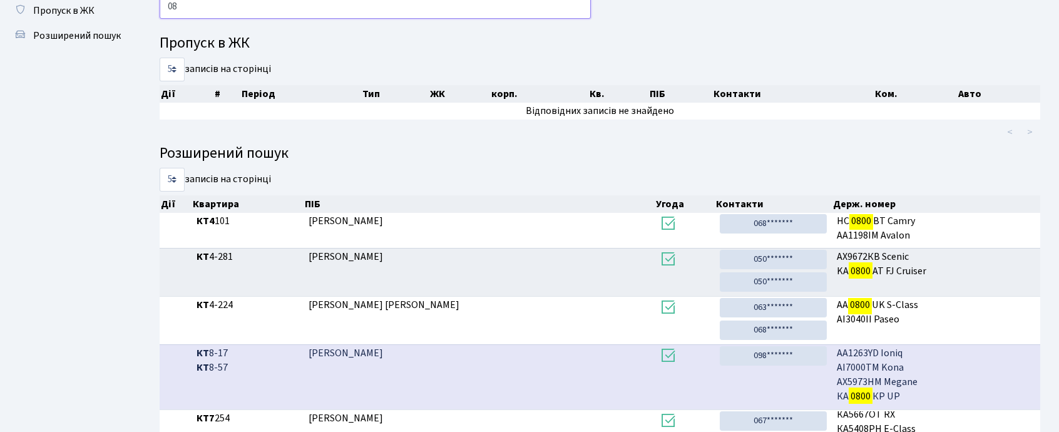
type input "0"
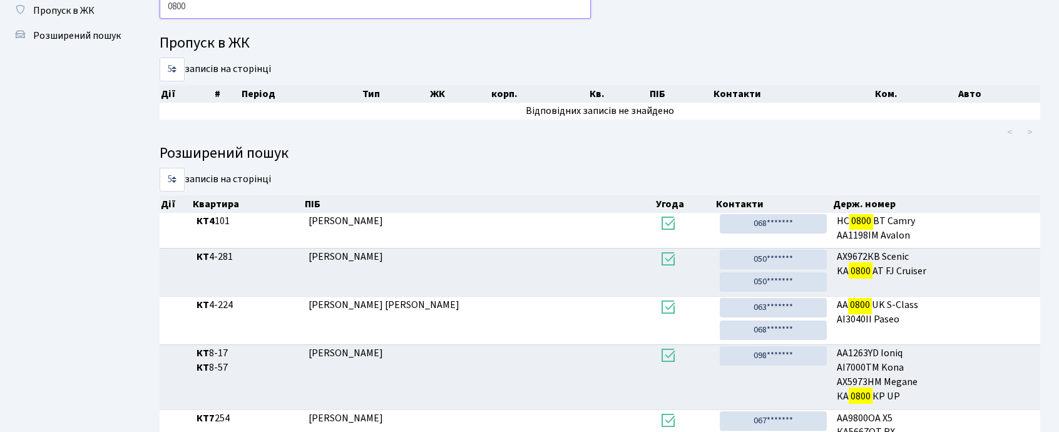
scroll to position [0, 0]
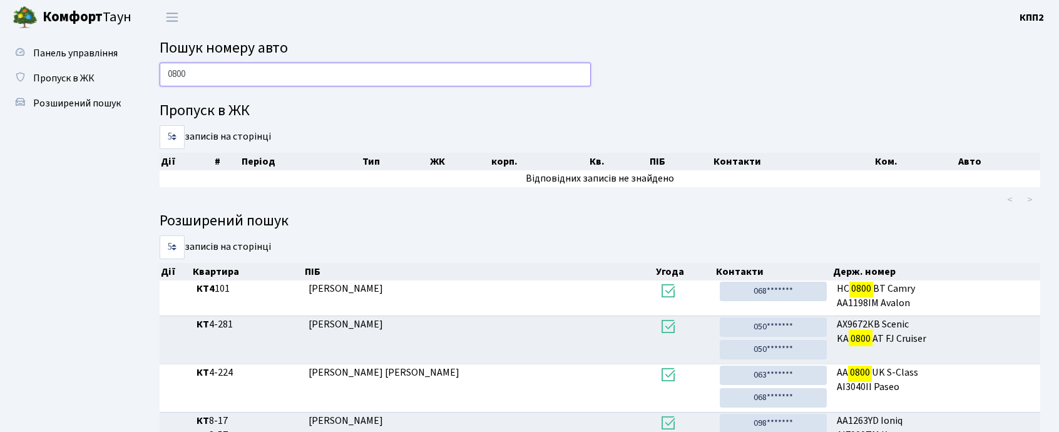
click at [189, 79] on input "0800" at bounding box center [375, 75] width 431 height 24
click at [218, 69] on input "0800" at bounding box center [375, 75] width 431 height 24
type input "0"
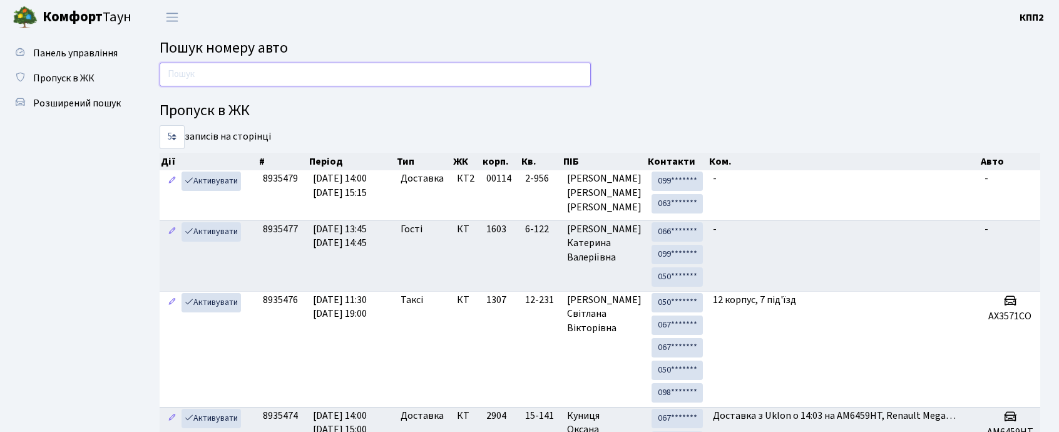
click at [357, 76] on input "text" at bounding box center [375, 75] width 431 height 24
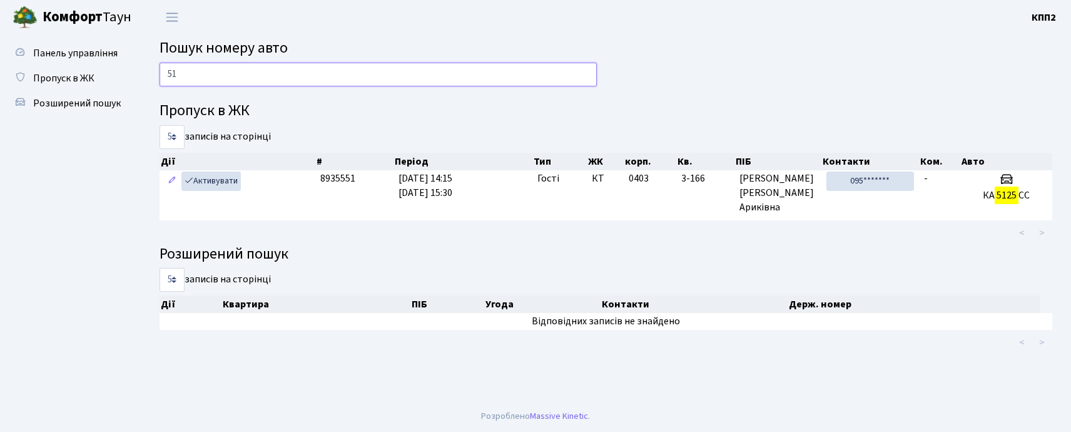
type input "5"
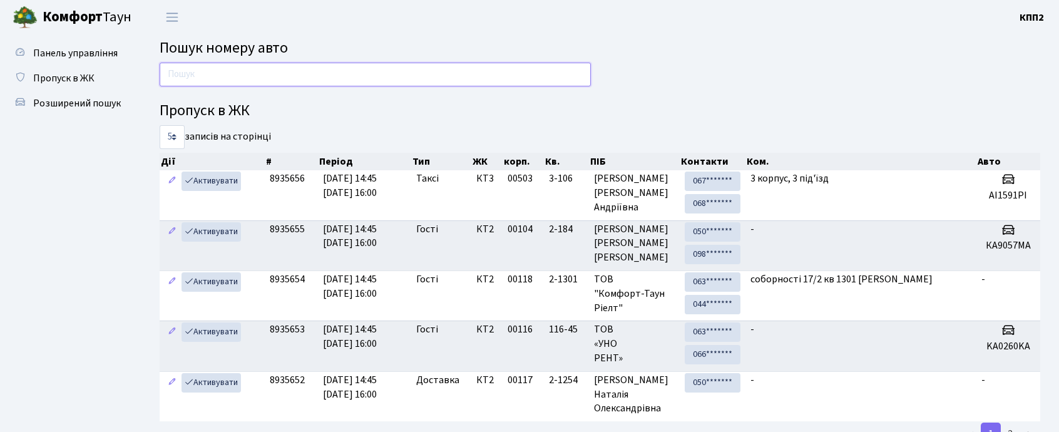
click at [294, 73] on input "text" at bounding box center [375, 75] width 431 height 24
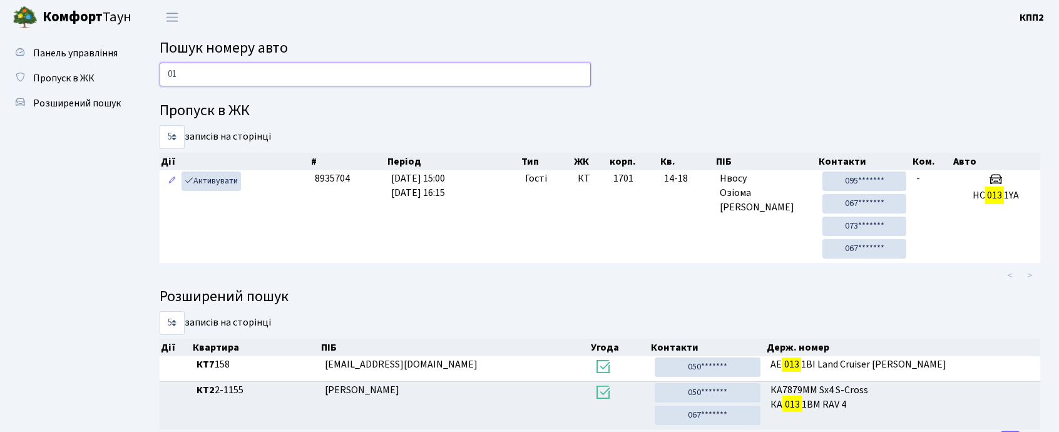
type input "0"
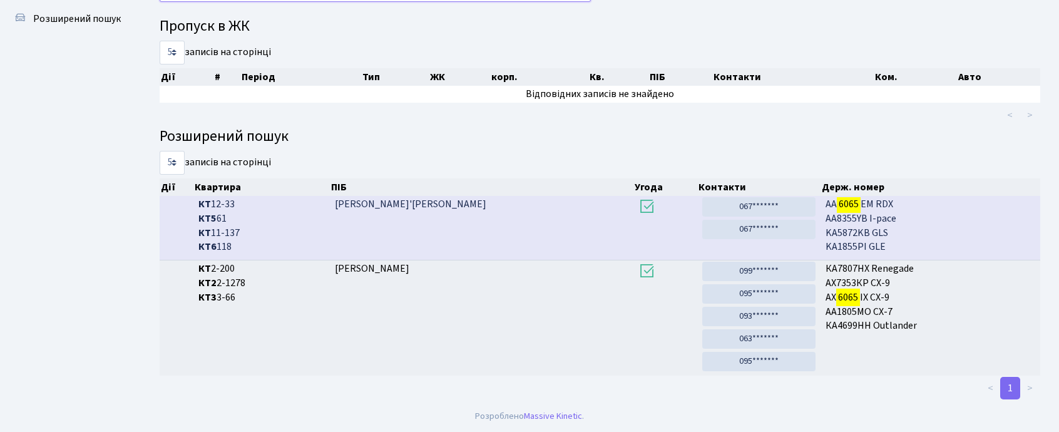
scroll to position [68, 0]
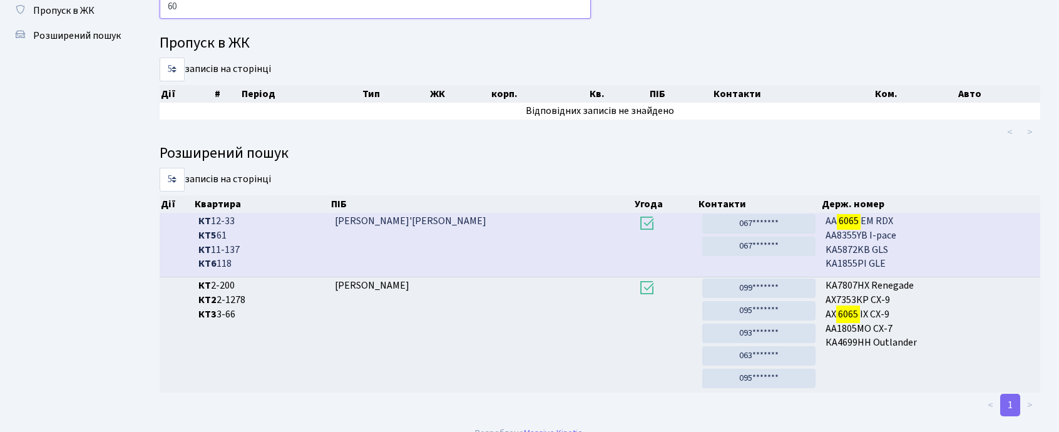
type input "6"
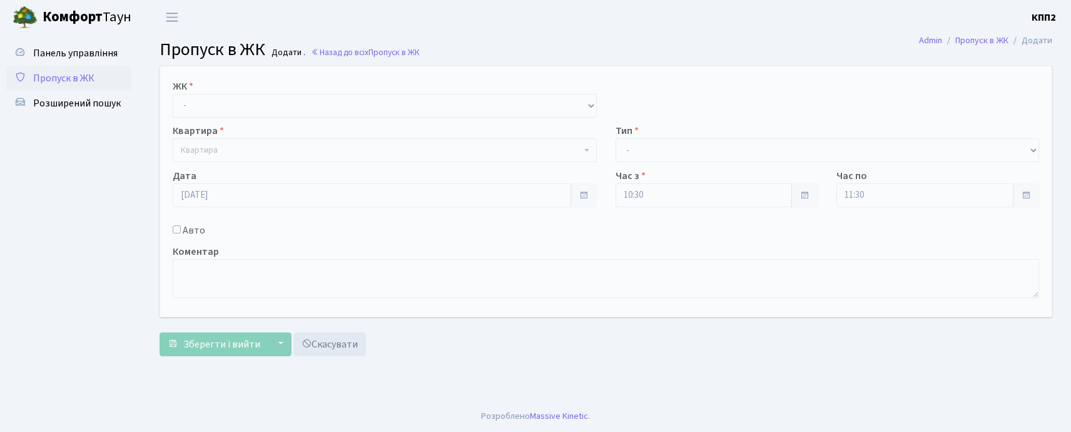
click at [176, 229] on input "Авто" at bounding box center [177, 229] width 8 height 8
checkbox input "true"
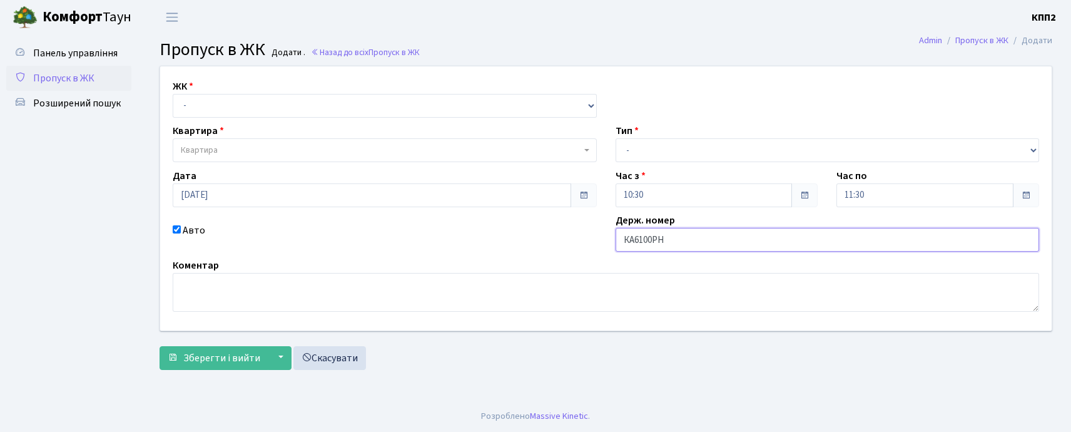
type input "КА6100РН"
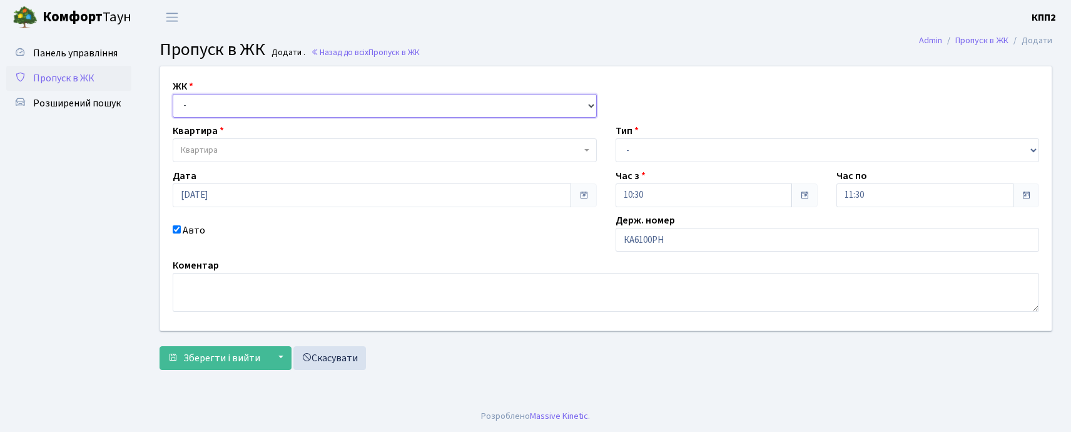
click at [203, 104] on select "- КТ, вул. Регенераторна, 4 КТ2, просп. [STREET_ADDRESS] [STREET_ADDRESS] [PERS…" at bounding box center [385, 106] width 424 height 24
select select "271"
click at [173, 94] on select "- КТ, вул. Регенераторна, 4 КТ2, просп. [STREET_ADDRESS] [STREET_ADDRESS] [PERS…" at bounding box center [385, 106] width 424 height 24
select select
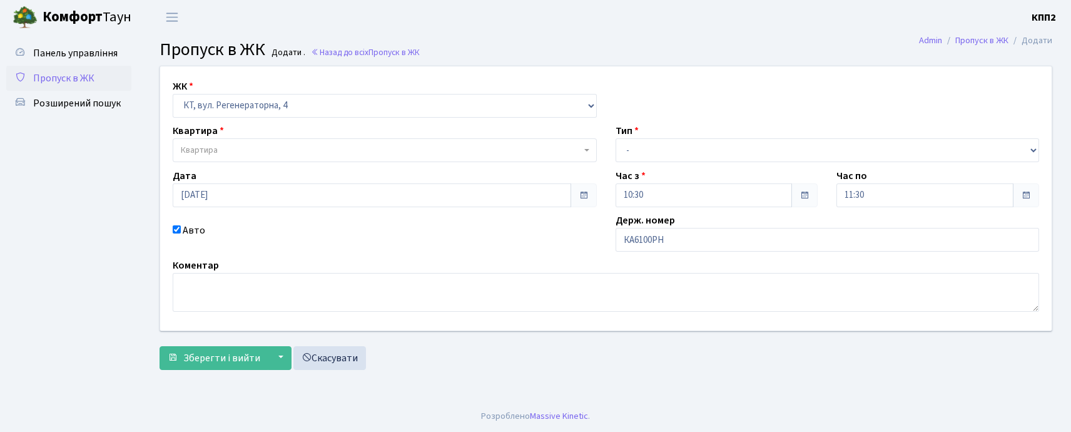
click at [213, 154] on span "Квартира" at bounding box center [199, 150] width 37 height 13
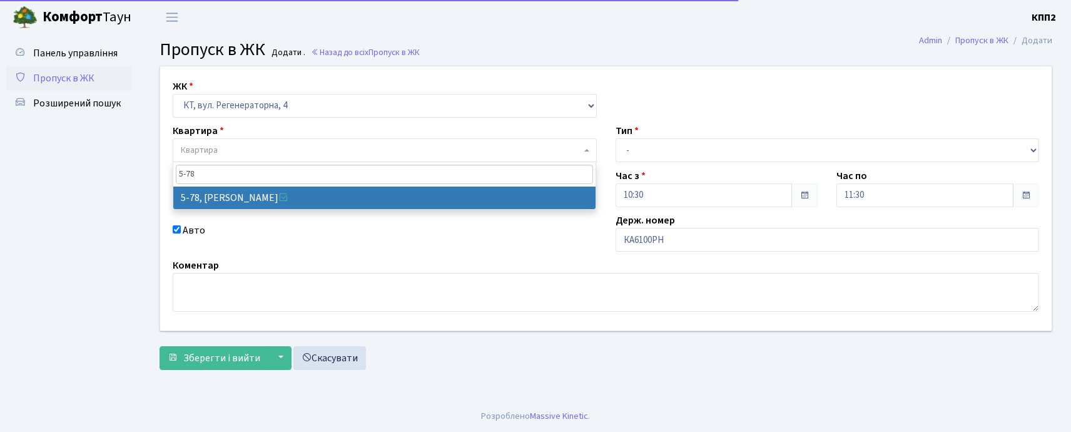
type input "5-78"
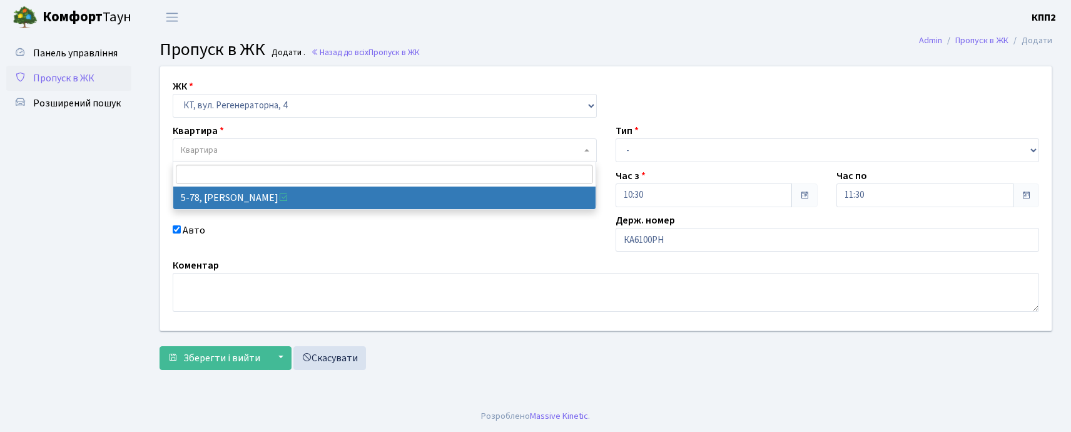
select select "2488"
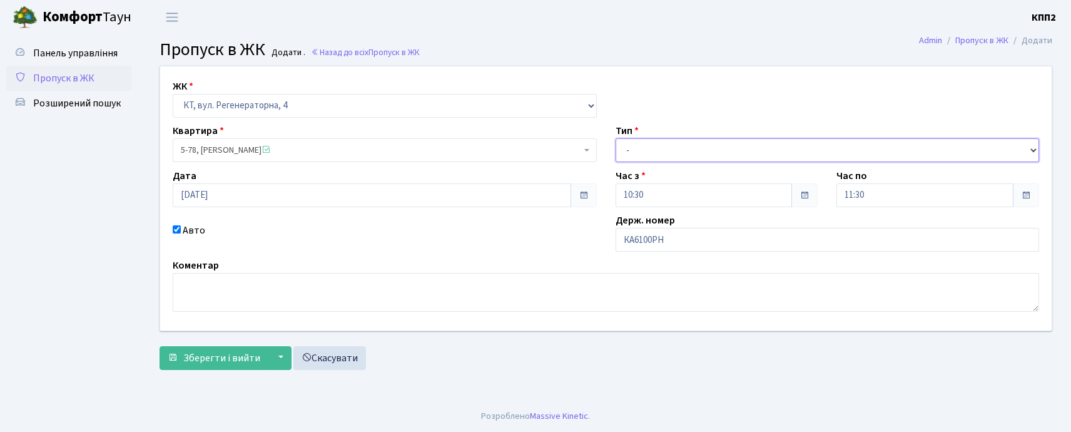
click at [707, 148] on select "- Доставка Таксі Гості Сервіс" at bounding box center [828, 150] width 424 height 24
select select "3"
click at [616, 138] on select "- Доставка Таксі Гості Сервіс" at bounding box center [828, 150] width 424 height 24
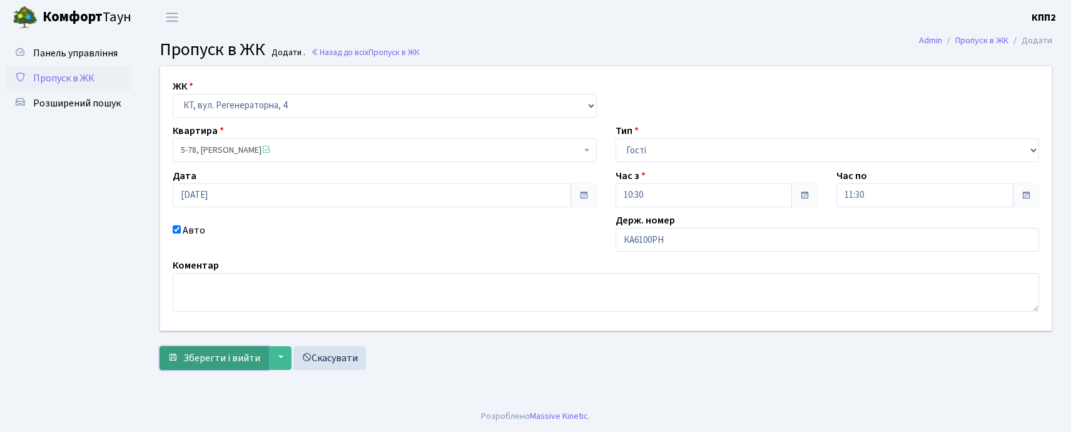
click at [228, 349] on button "Зберегти і вийти" at bounding box center [214, 358] width 109 height 24
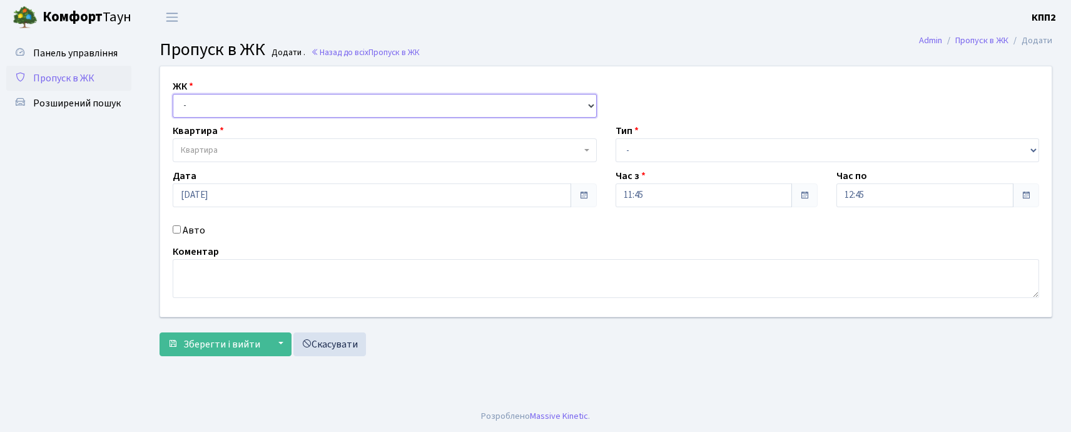
click at [221, 103] on select "- КТ, вул. Регенераторна, 4 КТ2, просп. [STREET_ADDRESS] [STREET_ADDRESS] [PERS…" at bounding box center [385, 106] width 424 height 24
select select "271"
click at [173, 94] on select "- КТ, вул. Регенераторна, 4 КТ2, просп. [STREET_ADDRESS] [STREET_ADDRESS] [PERS…" at bounding box center [385, 106] width 424 height 24
select select
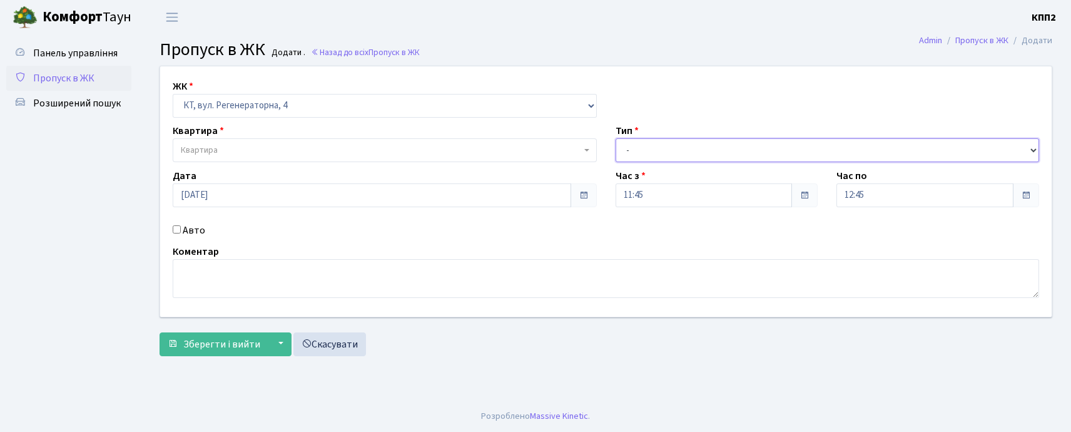
click at [733, 151] on select "- Доставка Таксі Гості Сервіс" at bounding box center [828, 150] width 424 height 24
select select "3"
click at [616, 138] on select "- Доставка Таксі Гості Сервіс" at bounding box center [828, 150] width 424 height 24
click at [358, 153] on span "Квартира" at bounding box center [381, 150] width 401 height 13
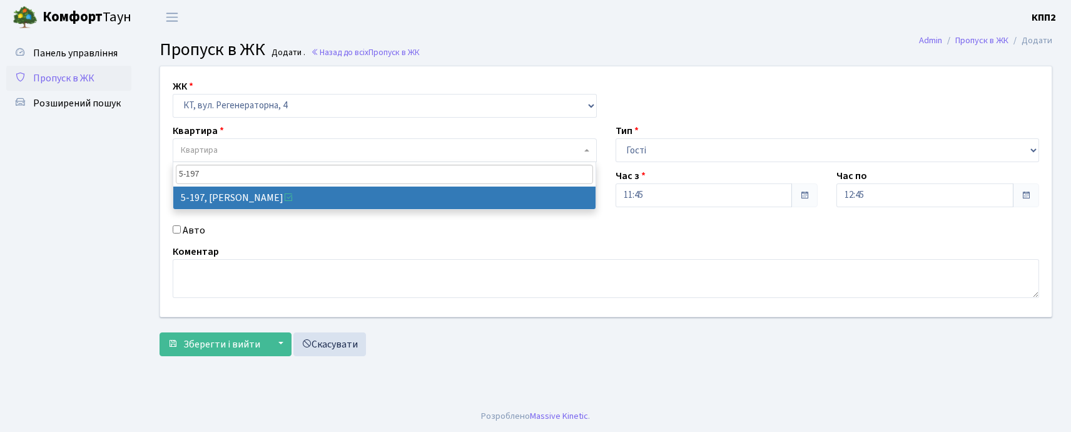
type input "5-197"
select select "2355"
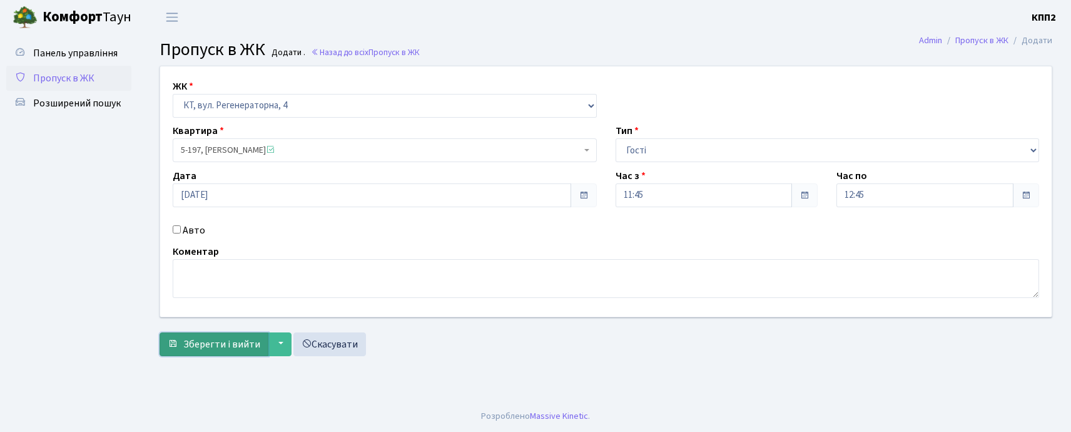
click at [185, 347] on span "Зберегти і вийти" at bounding box center [221, 344] width 77 height 14
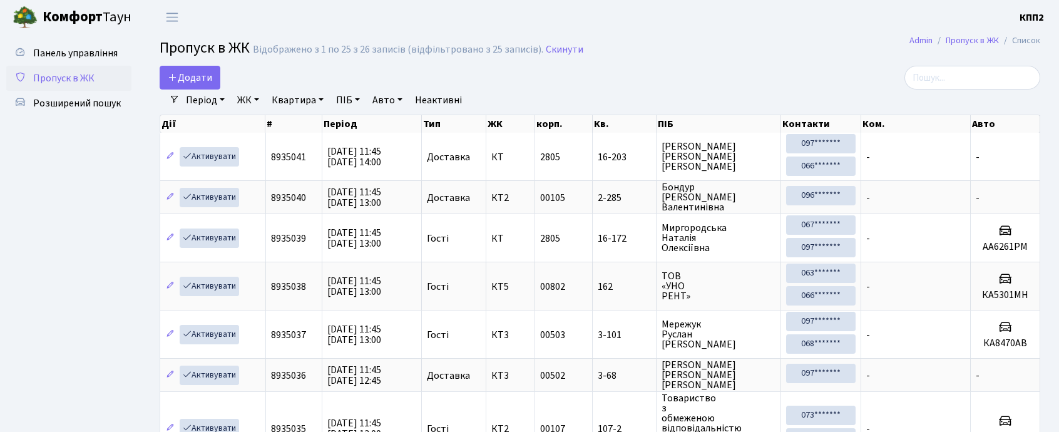
select select "25"
click at [945, 71] on input "search" at bounding box center [972, 78] width 136 height 24
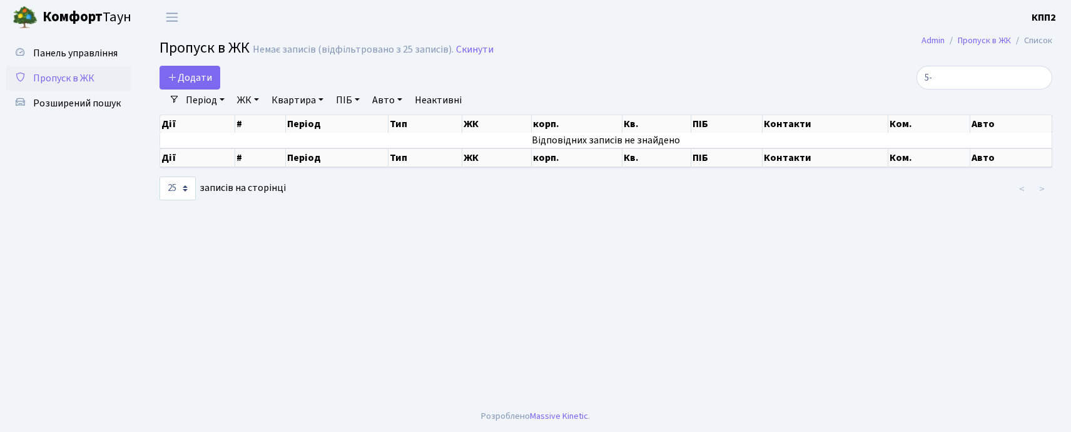
type input "5"
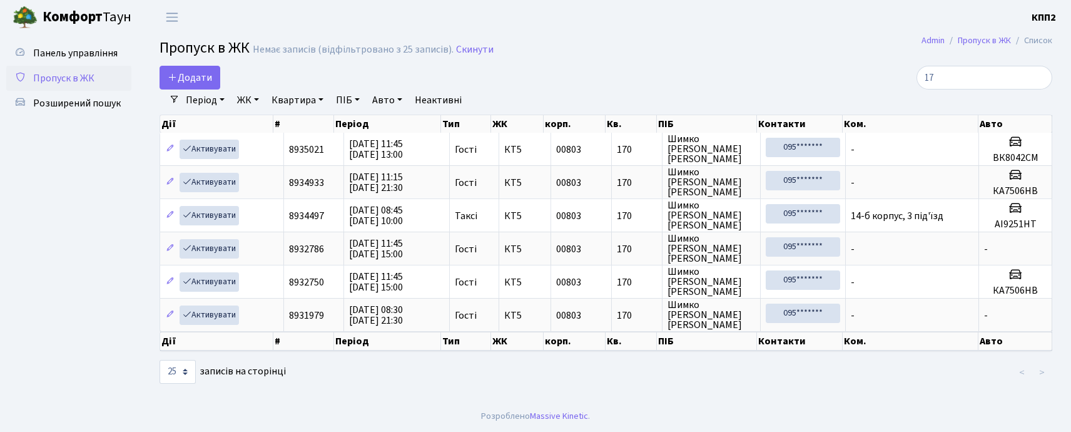
type input "1"
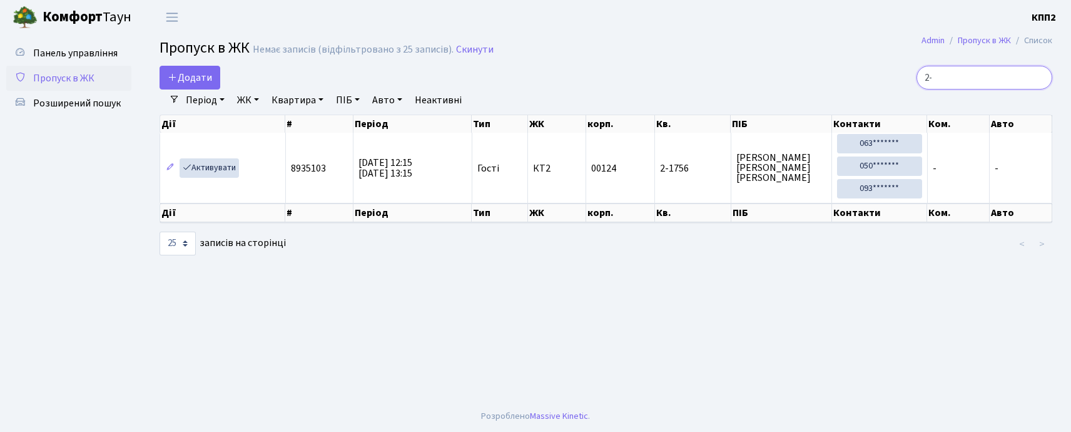
type input "2"
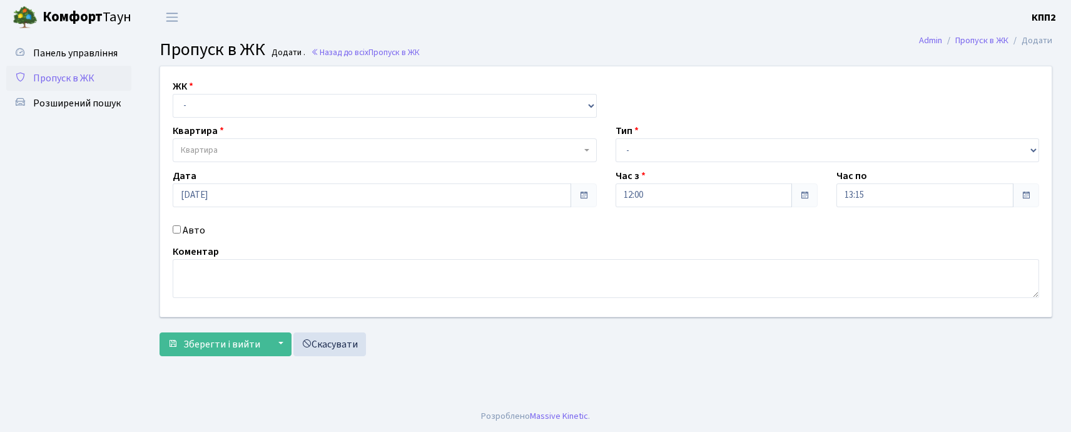
click at [176, 228] on input "Авто" at bounding box center [177, 229] width 8 height 8
checkbox input "true"
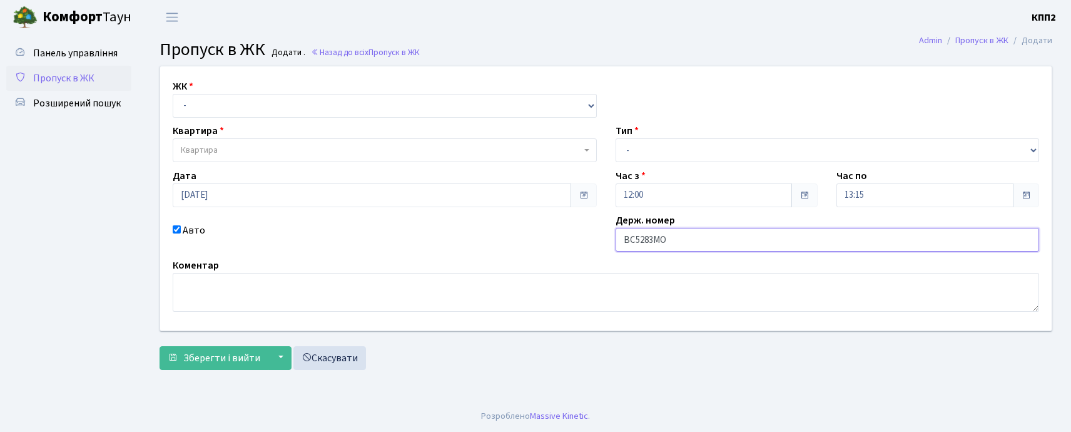
type input "ВС5283МО"
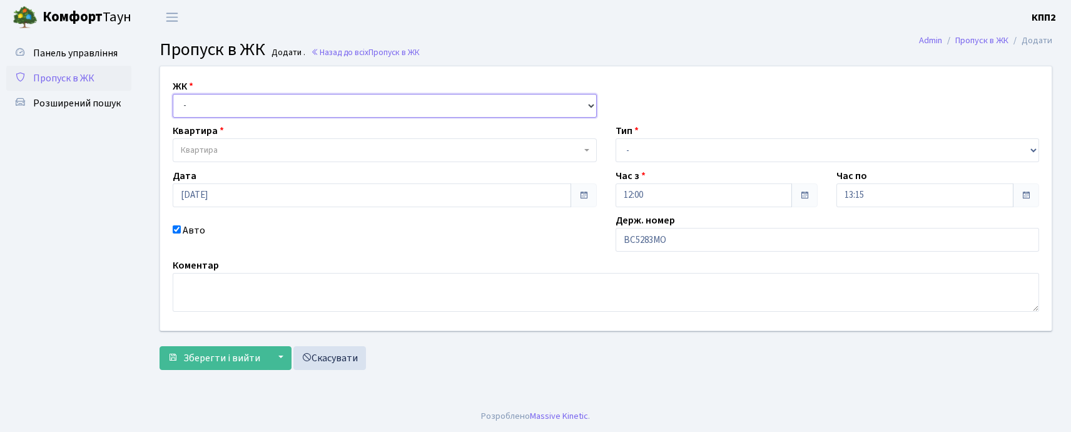
drag, startPoint x: 297, startPoint y: 101, endPoint x: 299, endPoint y: 116, distance: 14.5
click at [297, 103] on select "- КТ, вул. Регенераторна, 4 КТ2, просп. [STREET_ADDRESS] [STREET_ADDRESS] [PERS…" at bounding box center [385, 106] width 424 height 24
select select "271"
click at [173, 94] on select "- КТ, вул. Регенераторна, 4 КТ2, просп. [STREET_ADDRESS] [STREET_ADDRESS] [PERS…" at bounding box center [385, 106] width 424 height 24
select select
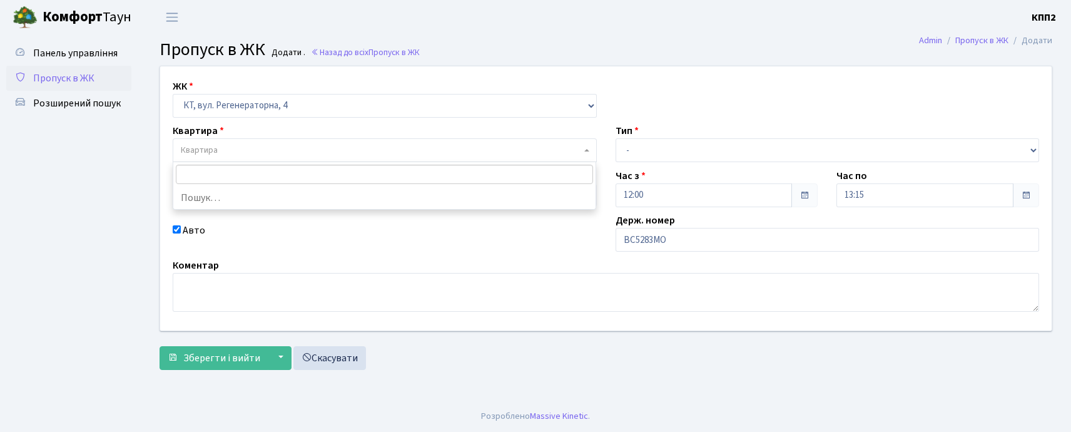
click at [309, 146] on span "Квартира" at bounding box center [381, 150] width 401 height 13
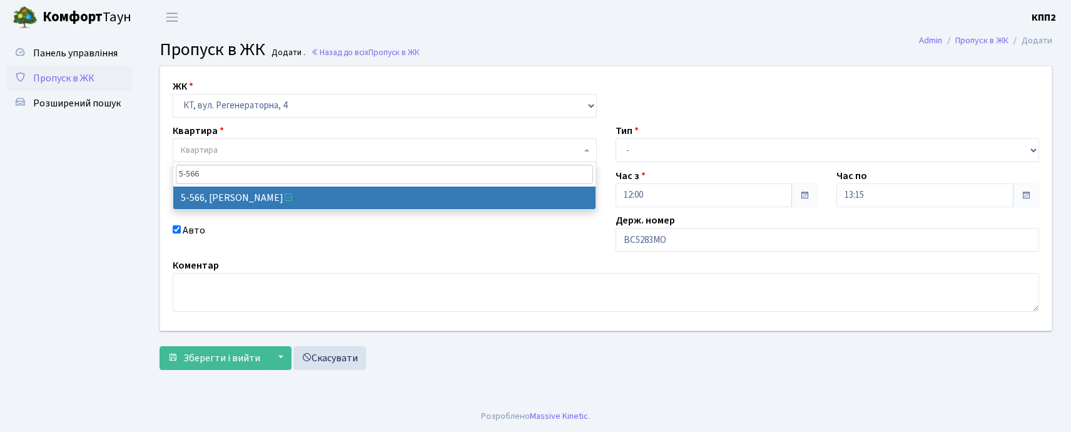
type input "5-566"
select select "1960"
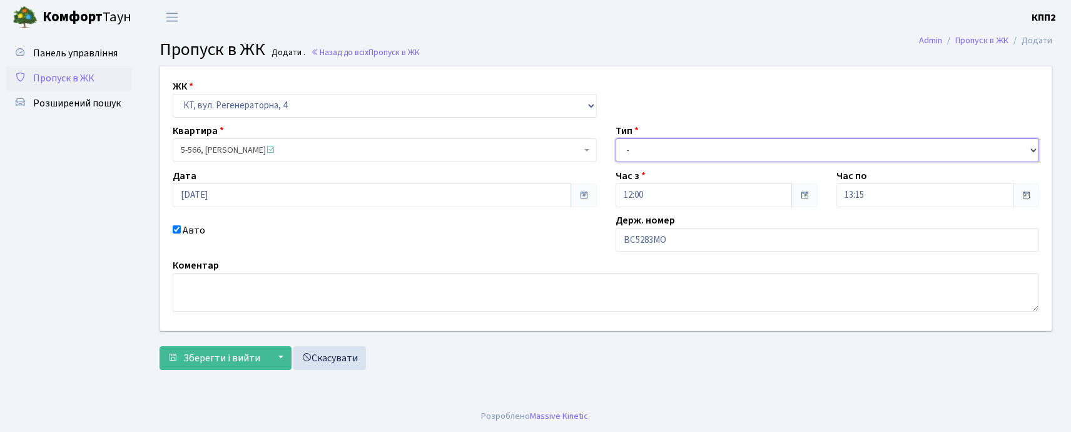
drag, startPoint x: 645, startPoint y: 149, endPoint x: 649, endPoint y: 160, distance: 12.1
click at [645, 149] on select "- Доставка Таксі Гості Сервіс" at bounding box center [828, 150] width 424 height 24
select select "3"
click at [616, 138] on select "- Доставка Таксі Гості Сервіс" at bounding box center [828, 150] width 424 height 24
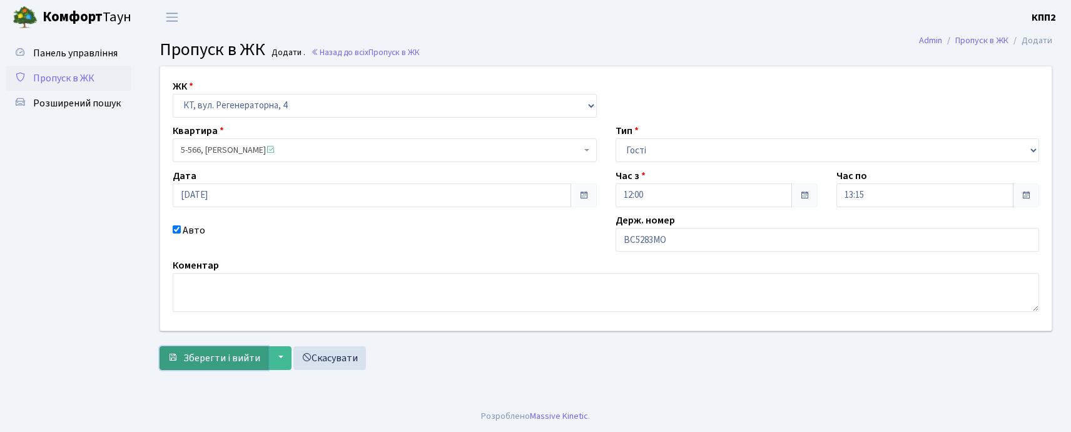
click at [188, 361] on span "Зберегти і вийти" at bounding box center [221, 358] width 77 height 14
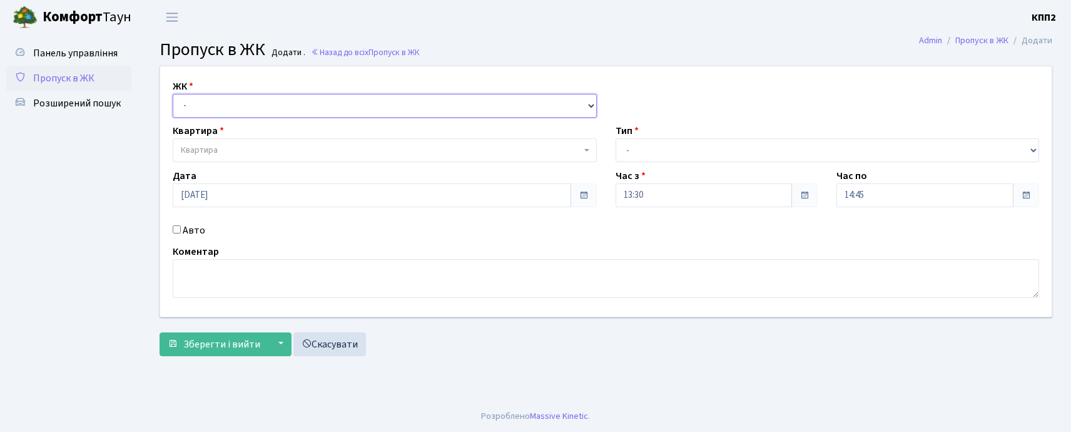
click at [236, 100] on select "- КТ, вул. Регенераторна, 4 КТ2, просп. [STREET_ADDRESS] [STREET_ADDRESS] [PERS…" at bounding box center [385, 106] width 424 height 24
select select "302"
click at [173, 94] on select "- КТ, вул. Регенераторна, 4 КТ2, просп. [STREET_ADDRESS] [STREET_ADDRESS] [PERS…" at bounding box center [385, 106] width 424 height 24
select select
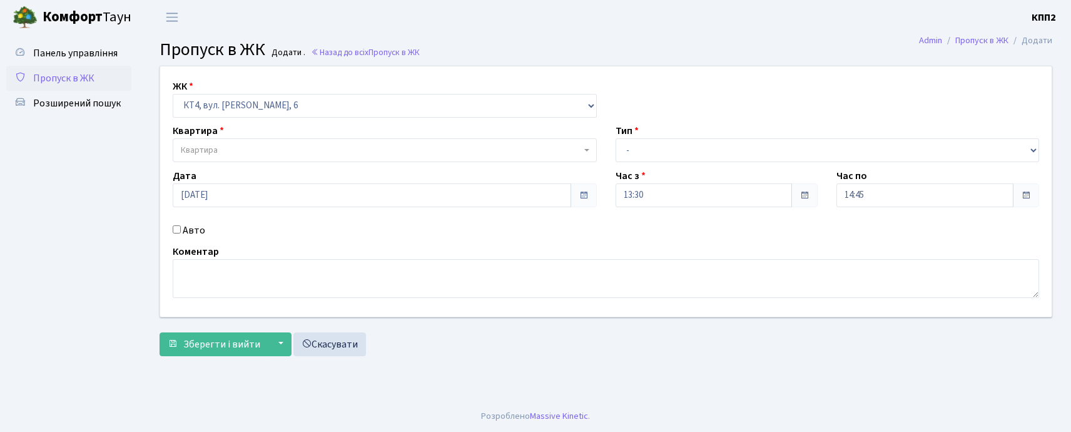
click at [176, 232] on input "Авто" at bounding box center [177, 229] width 8 height 8
checkbox input "true"
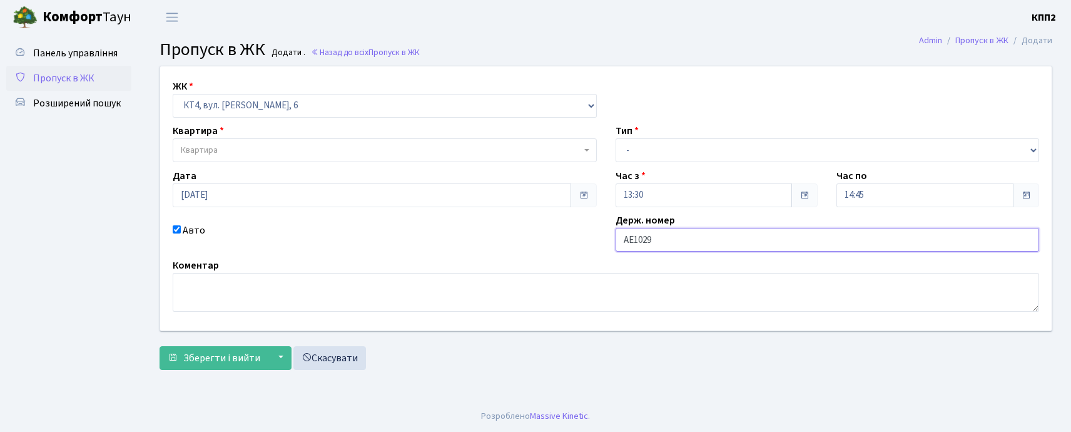
type input "АЕ1029РК"
click at [380, 158] on span "Квартира" at bounding box center [385, 150] width 424 height 24
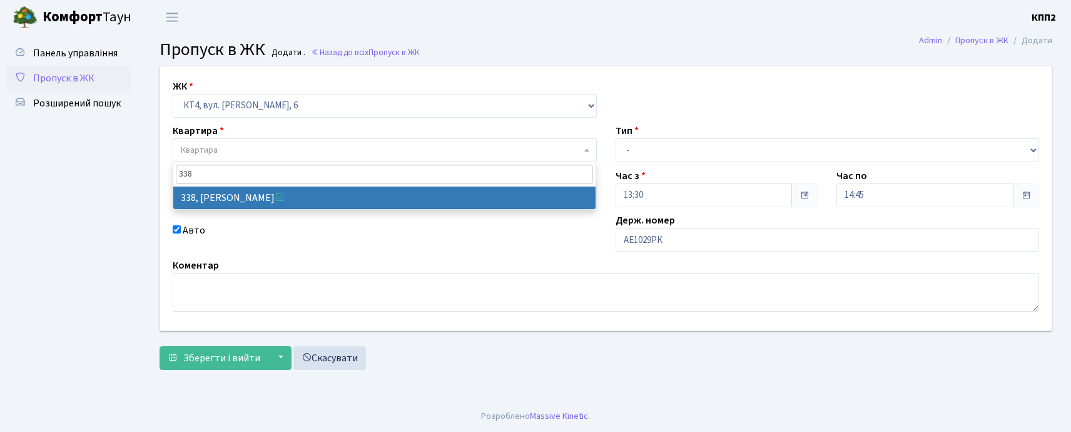
type input "338"
select select "17045"
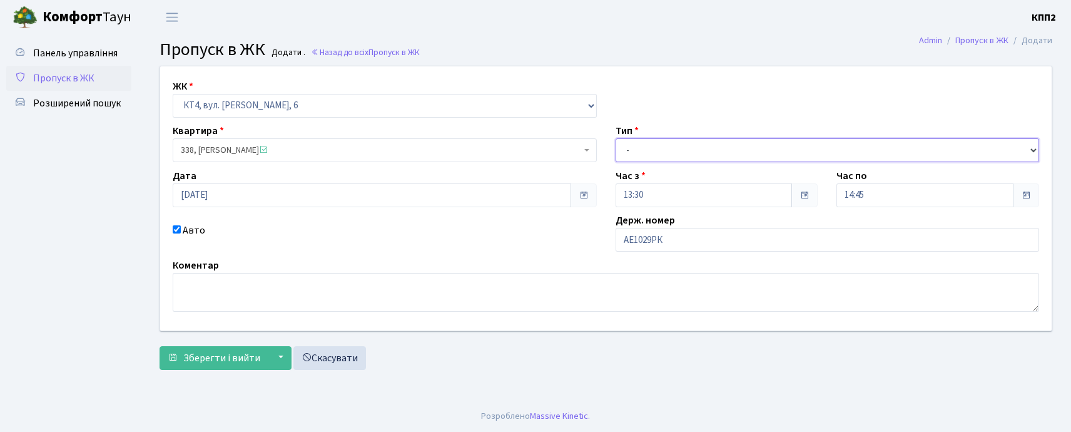
click at [626, 144] on select "- Доставка Таксі Гості Сервіс" at bounding box center [828, 150] width 424 height 24
select select "3"
click at [616, 138] on select "- Доставка Таксі Гості Сервіс" at bounding box center [828, 150] width 424 height 24
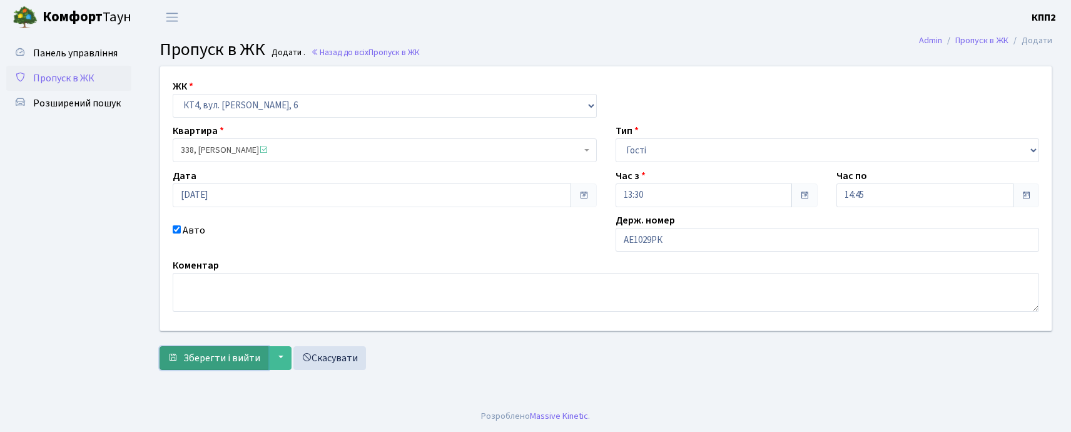
click at [228, 353] on span "Зберегти і вийти" at bounding box center [221, 358] width 77 height 14
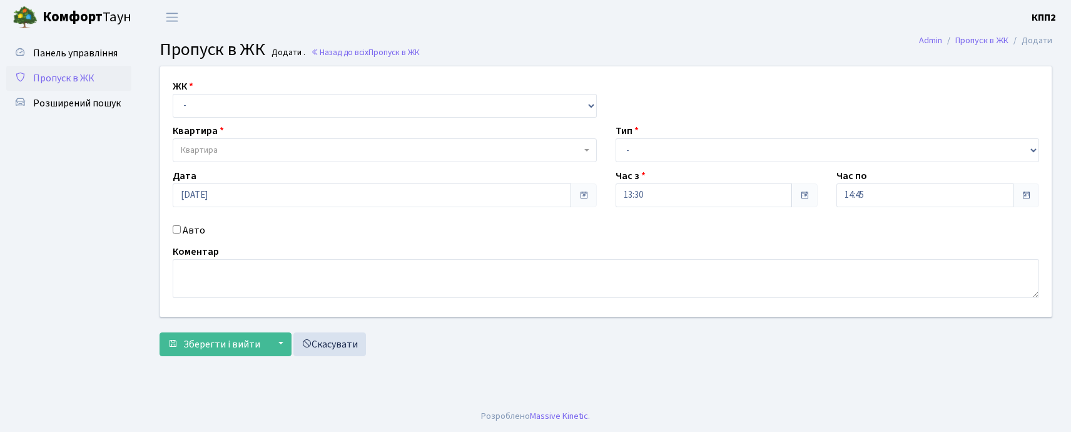
click at [176, 228] on input "Авто" at bounding box center [177, 229] width 8 height 8
checkbox input "true"
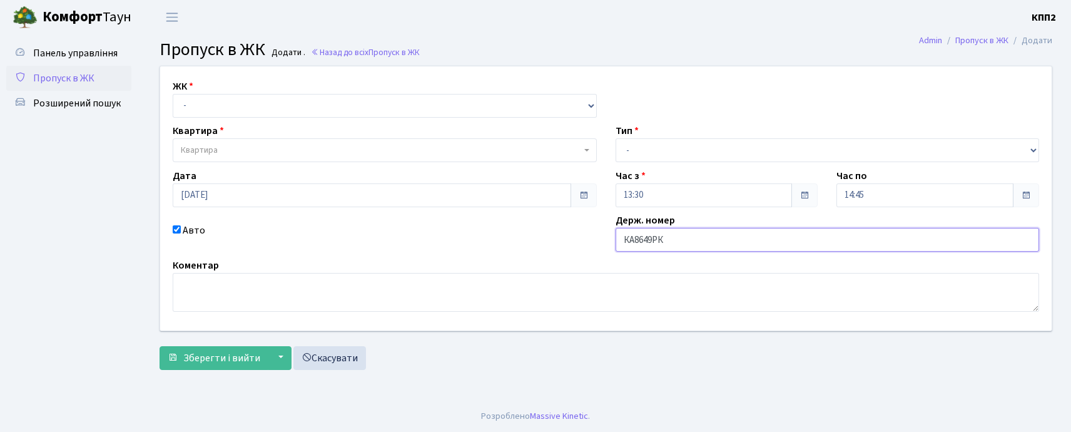
type input "КА8649РК"
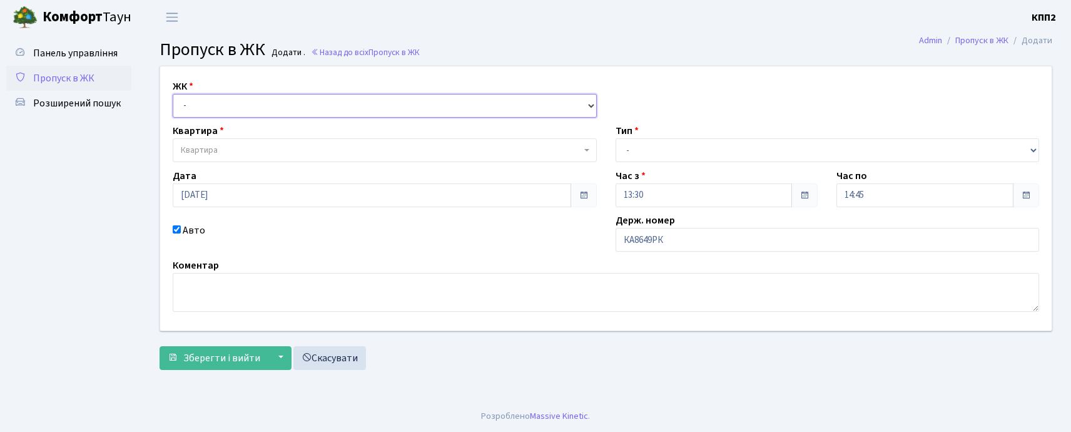
click at [228, 108] on select "- КТ, вул. Регенераторна, 4 КТ2, просп. [STREET_ADDRESS] [STREET_ADDRESS] [PERS…" at bounding box center [385, 106] width 424 height 24
select select "271"
click at [173, 94] on select "- КТ, вул. Регенераторна, 4 КТ2, просп. [STREET_ADDRESS] [STREET_ADDRESS] [PERS…" at bounding box center [385, 106] width 424 height 24
select select
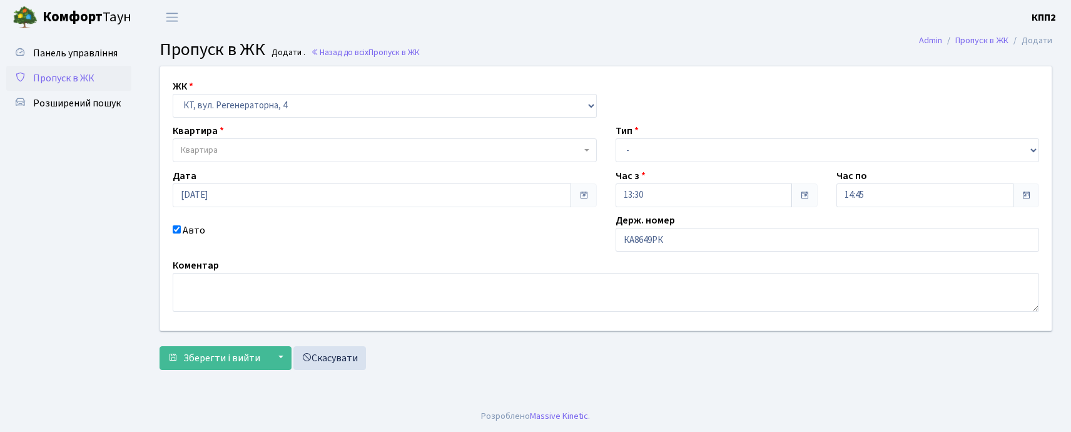
click at [220, 145] on span "Квартира" at bounding box center [381, 150] width 401 height 13
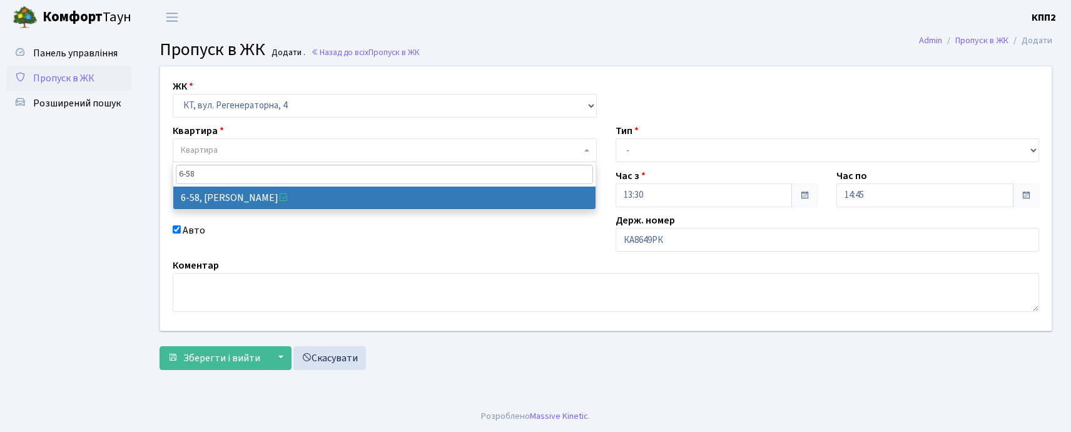
type input "6-58"
select select "5283"
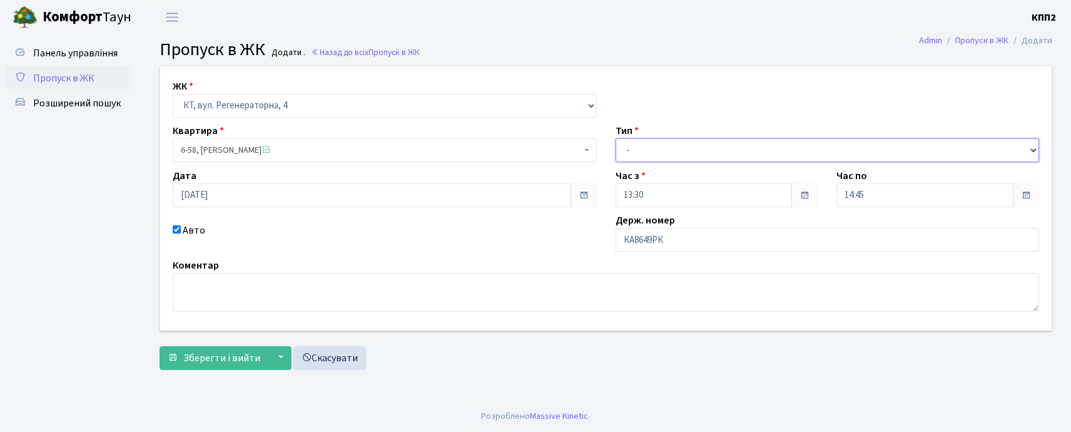
drag, startPoint x: 633, startPoint y: 145, endPoint x: 642, endPoint y: 160, distance: 17.4
click at [633, 148] on select "- Доставка Таксі Гості Сервіс" at bounding box center [828, 150] width 424 height 24
select select "3"
click at [616, 138] on select "- Доставка Таксі Гості Сервіс" at bounding box center [828, 150] width 424 height 24
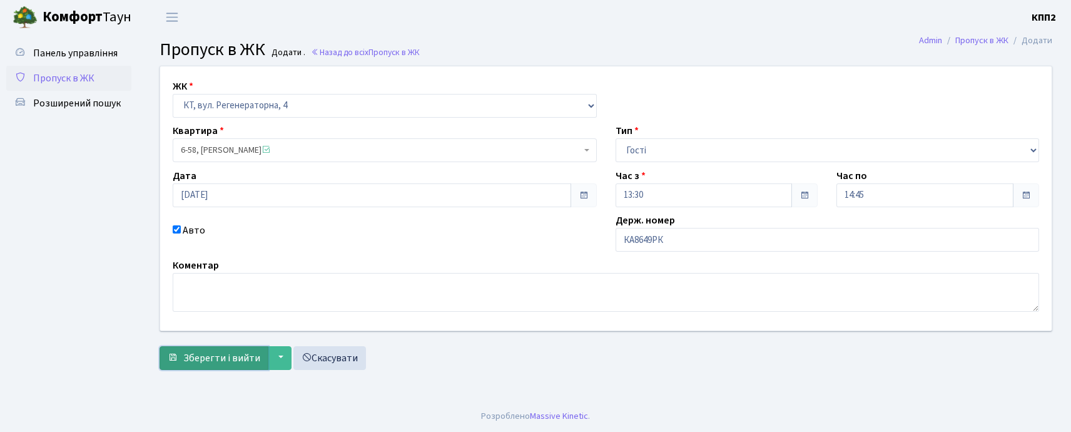
click at [234, 362] on span "Зберегти і вийти" at bounding box center [221, 358] width 77 height 14
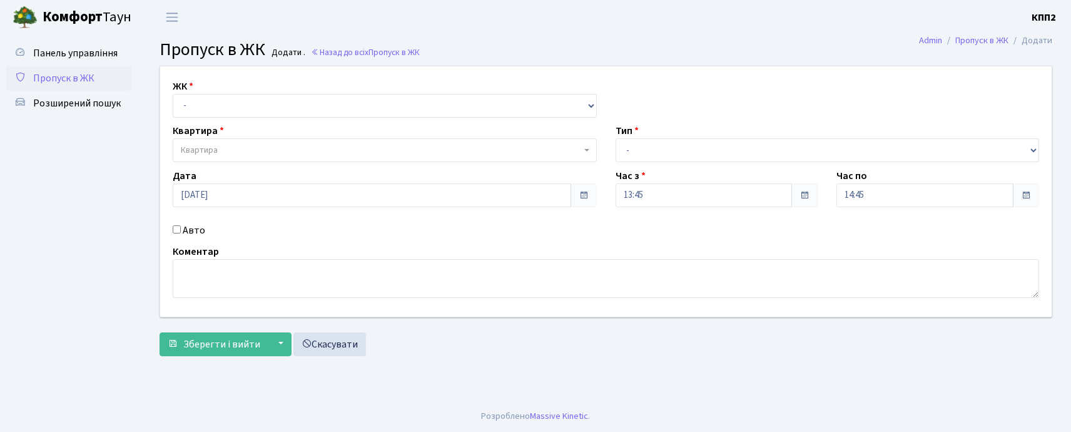
click at [175, 228] on input "Авто" at bounding box center [177, 229] width 8 height 8
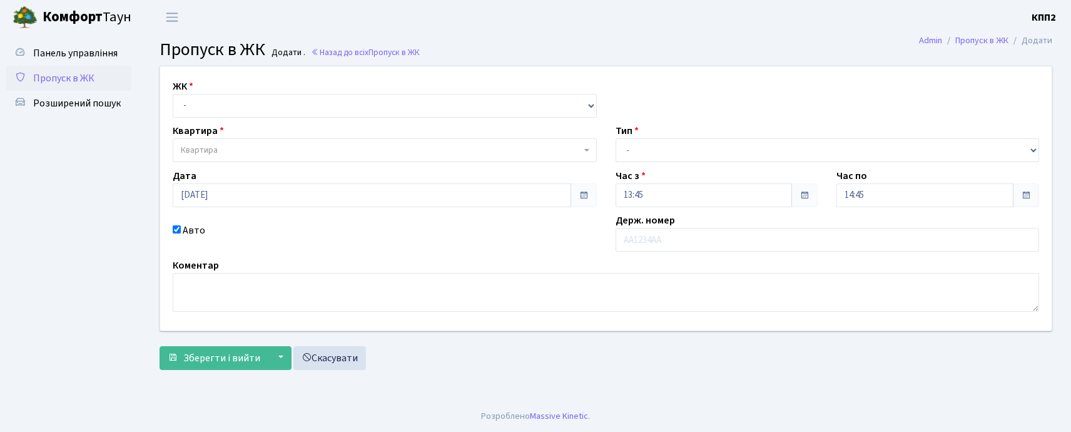
click at [175, 229] on input "Авто" at bounding box center [177, 229] width 8 height 8
checkbox input "false"
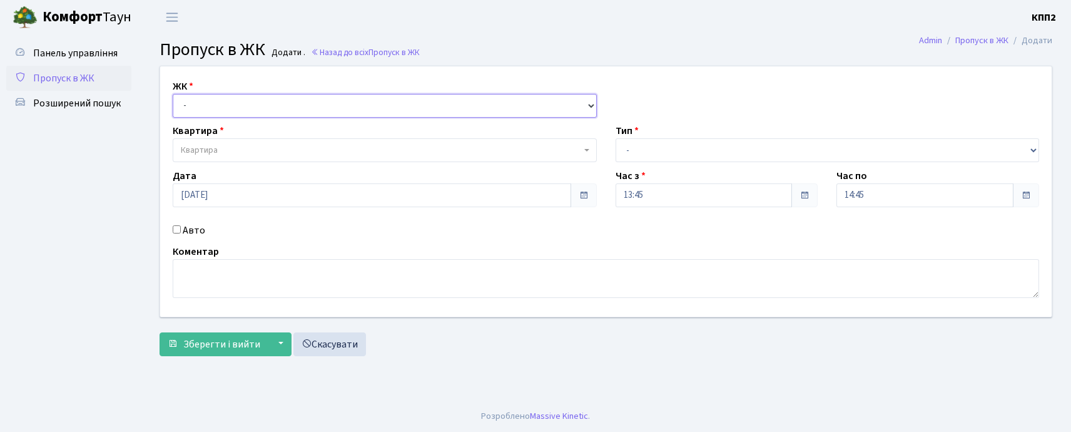
click at [230, 105] on select "- КТ, вул. Регенераторна, 4 КТ2, просп. [STREET_ADDRESS] [STREET_ADDRESS] [PERS…" at bounding box center [385, 106] width 424 height 24
select select "271"
click at [173, 94] on select "- КТ, вул. Регенераторна, 4 КТ2, просп. [STREET_ADDRESS] [STREET_ADDRESS] [PERS…" at bounding box center [385, 106] width 424 height 24
select select
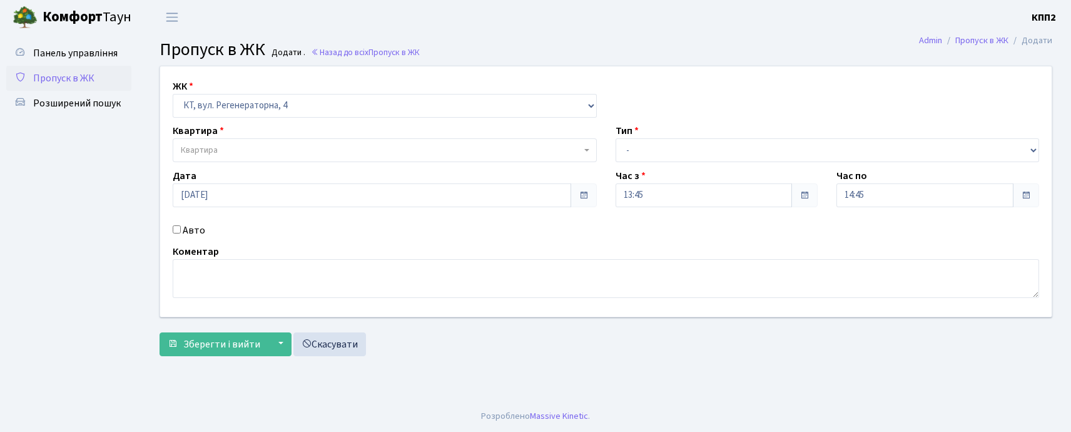
click at [236, 145] on span "Квартира" at bounding box center [381, 150] width 401 height 13
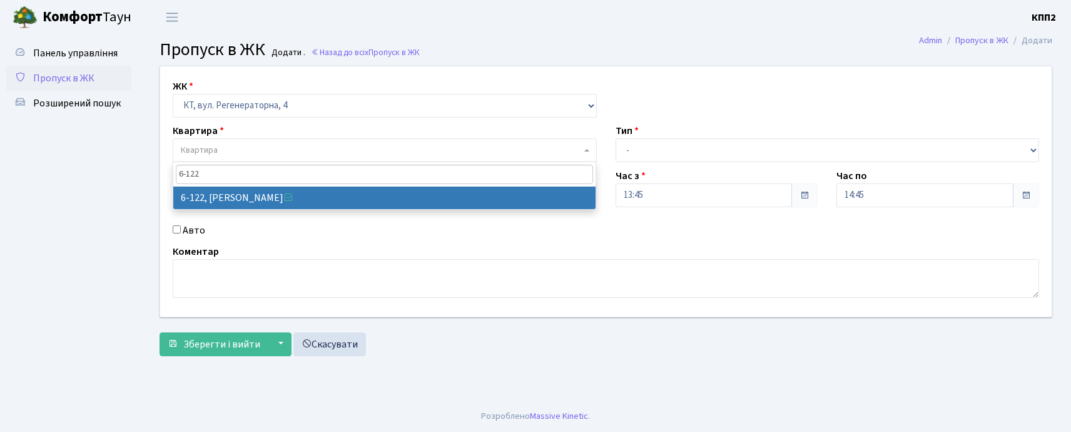
type input "6-122"
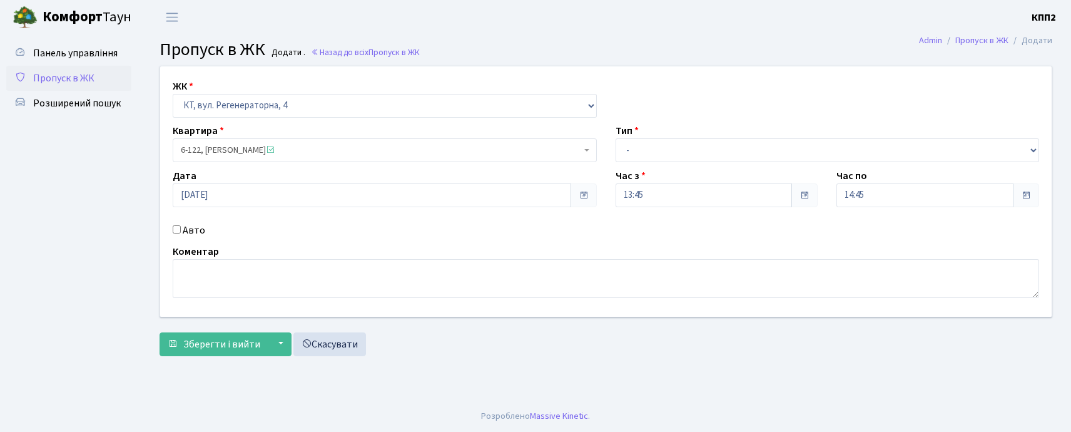
select select "5258"
click at [650, 149] on select "- Доставка Таксі Гості Сервіс" at bounding box center [828, 150] width 424 height 24
select select "3"
click at [616, 138] on select "- Доставка Таксі Гості Сервіс" at bounding box center [828, 150] width 424 height 24
click at [203, 343] on span "Зберегти і вийти" at bounding box center [221, 344] width 77 height 14
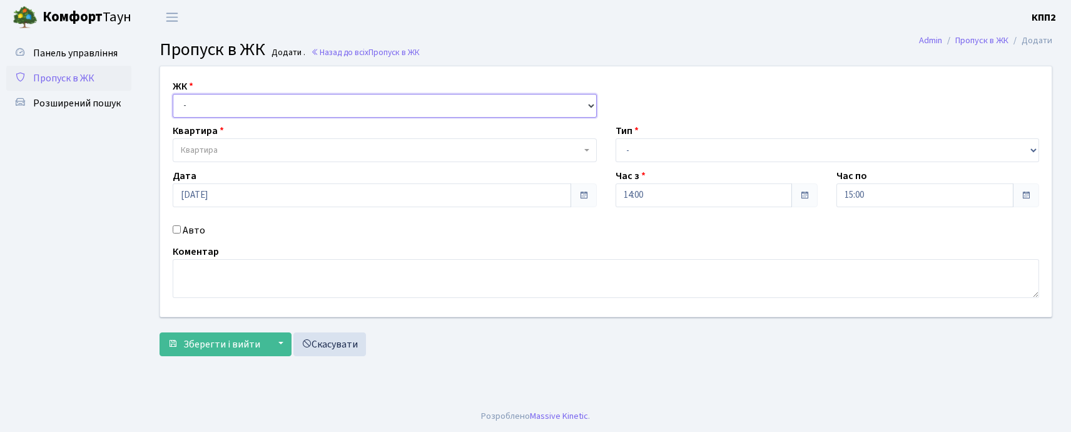
click at [213, 100] on select "- КТ, вул. Регенераторна, 4 КТ2, просп. [STREET_ADDRESS] [STREET_ADDRESS] [PERS…" at bounding box center [385, 106] width 424 height 24
select select "271"
click at [173, 94] on select "- КТ, вул. Регенераторна, 4 КТ2, просп. [STREET_ADDRESS] [STREET_ADDRESS] [PERS…" at bounding box center [385, 106] width 424 height 24
select select
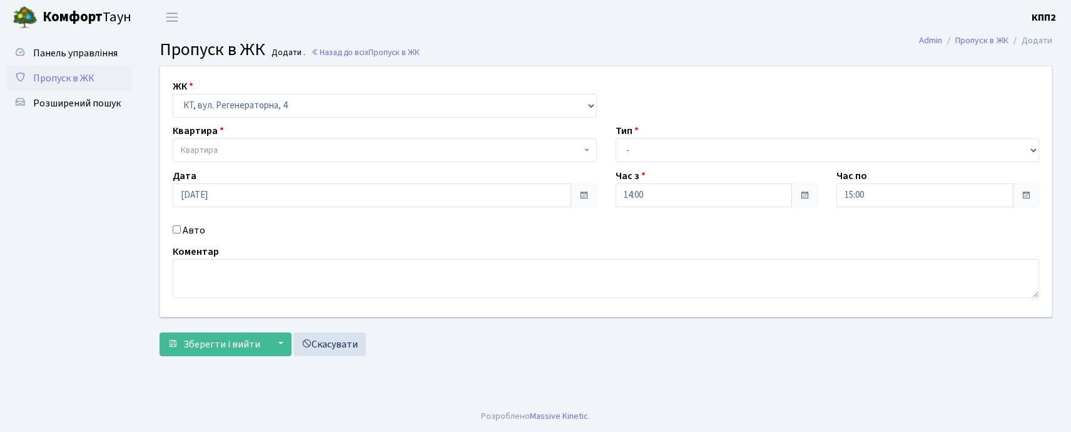
click at [208, 149] on span "Квартира" at bounding box center [199, 150] width 37 height 13
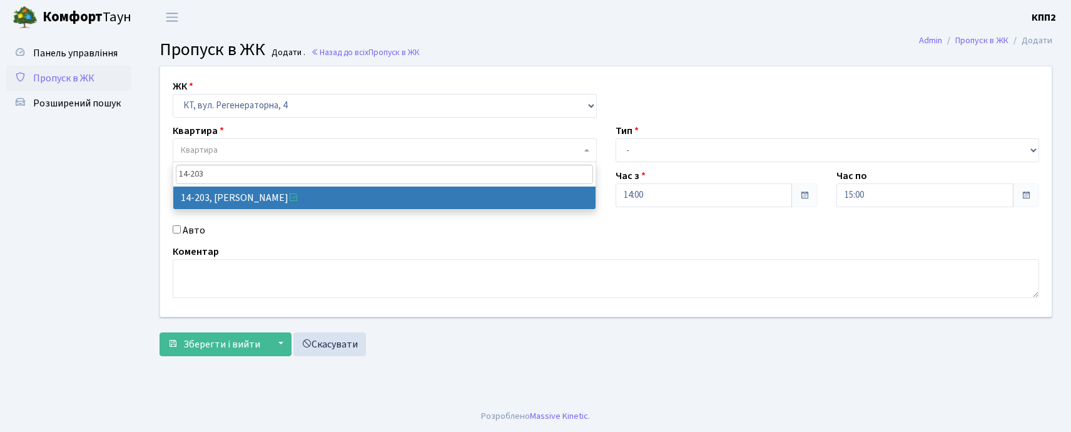
type input "14-203"
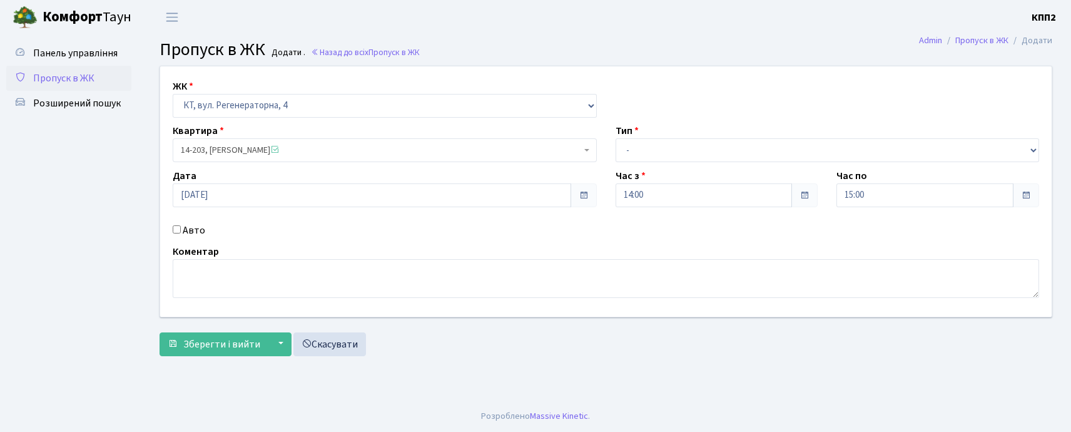
select select "7580"
click at [178, 228] on input "Авто" at bounding box center [177, 229] width 8 height 8
checkbox input "true"
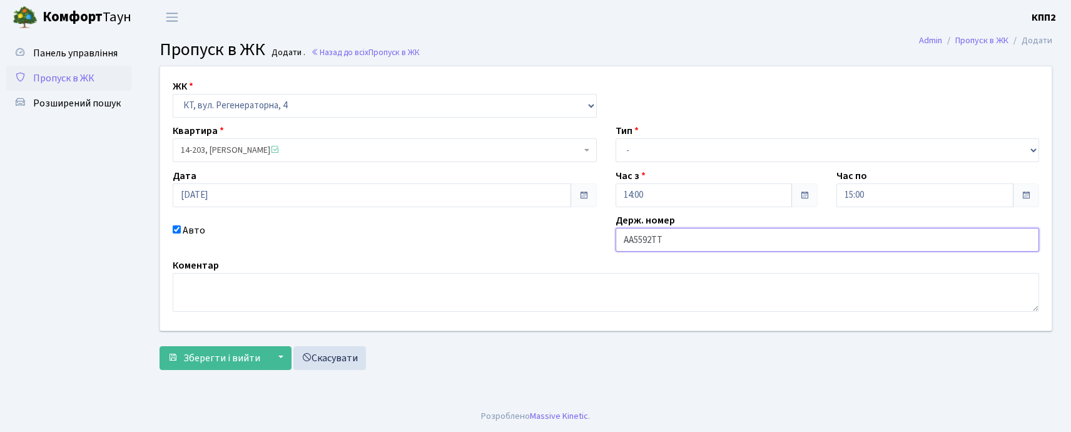
type input "АА5592ТТ"
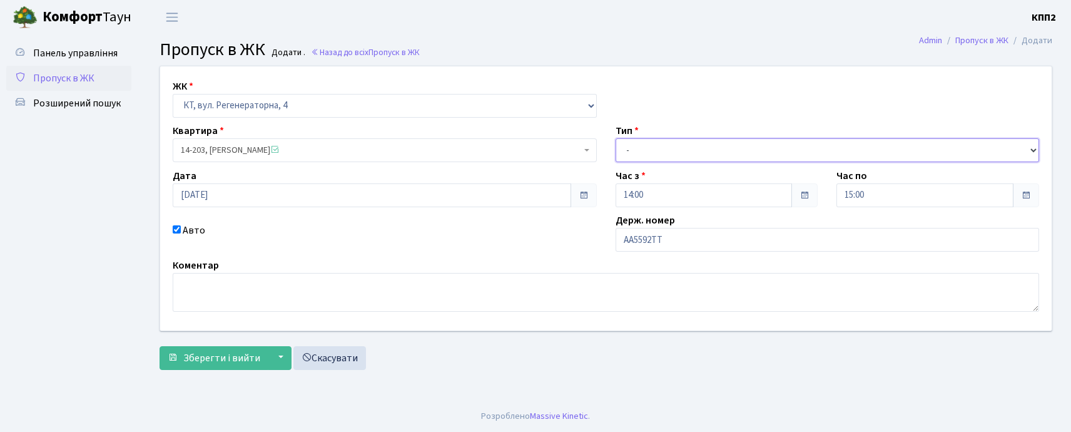
click at [644, 149] on select "- Доставка Таксі Гості Сервіс" at bounding box center [828, 150] width 424 height 24
select select "3"
click at [616, 138] on select "- Доставка Таксі Гості Сервіс" at bounding box center [828, 150] width 424 height 24
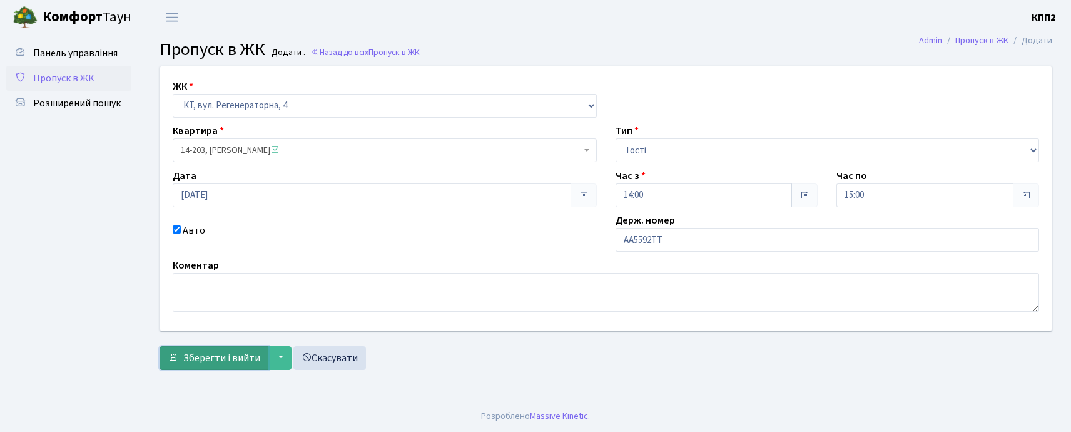
click at [215, 362] on span "Зберегти і вийти" at bounding box center [221, 358] width 77 height 14
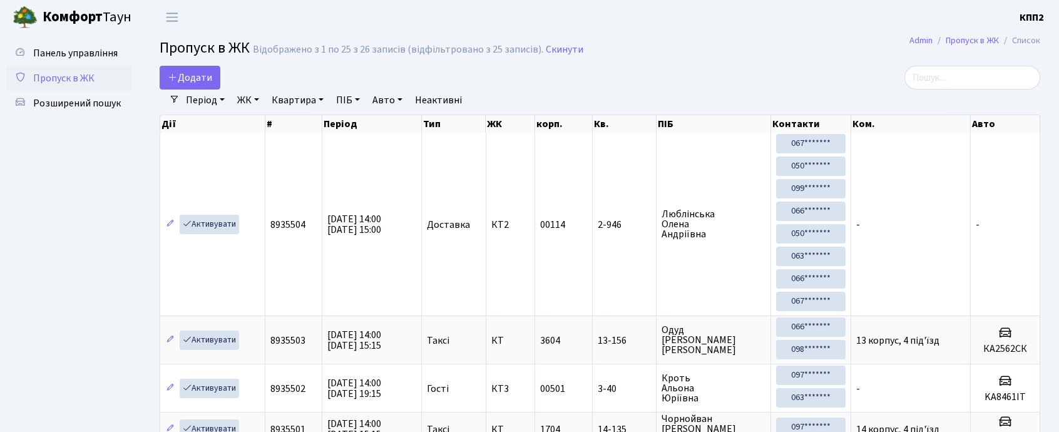
select select "25"
click at [937, 71] on input "search" at bounding box center [972, 78] width 136 height 24
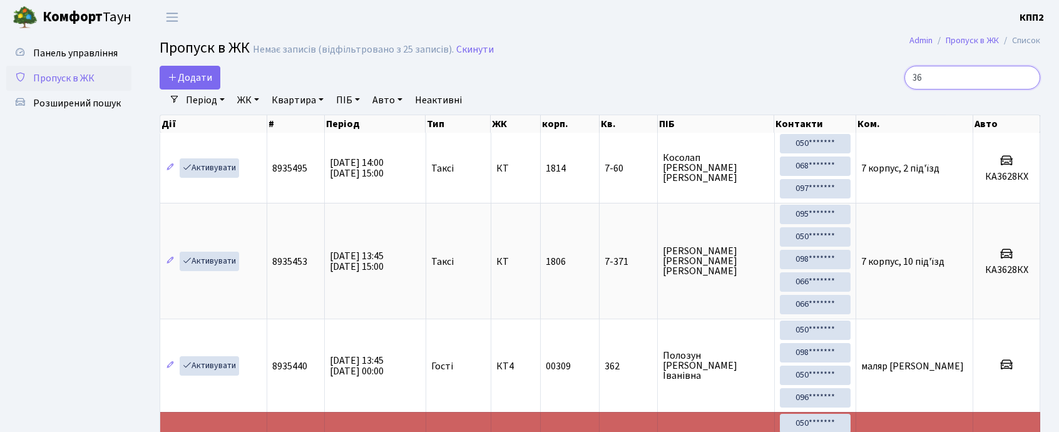
type input "3"
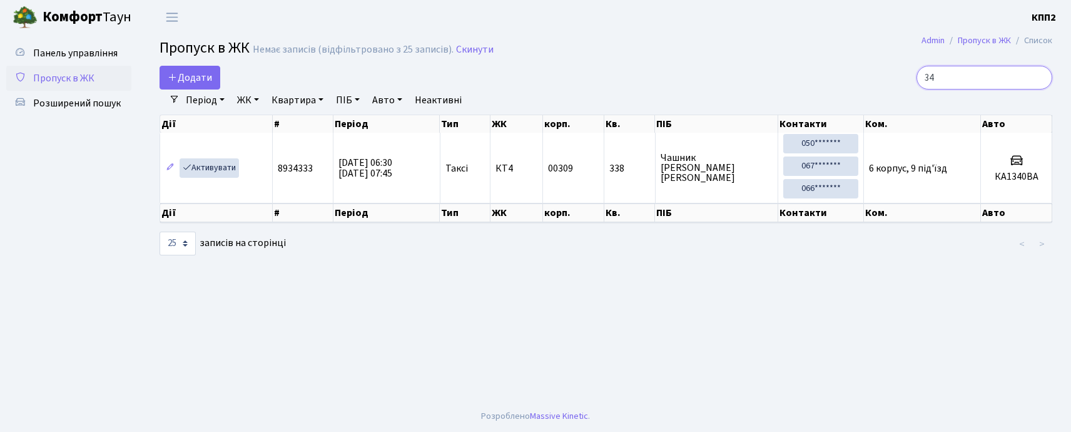
type input "3"
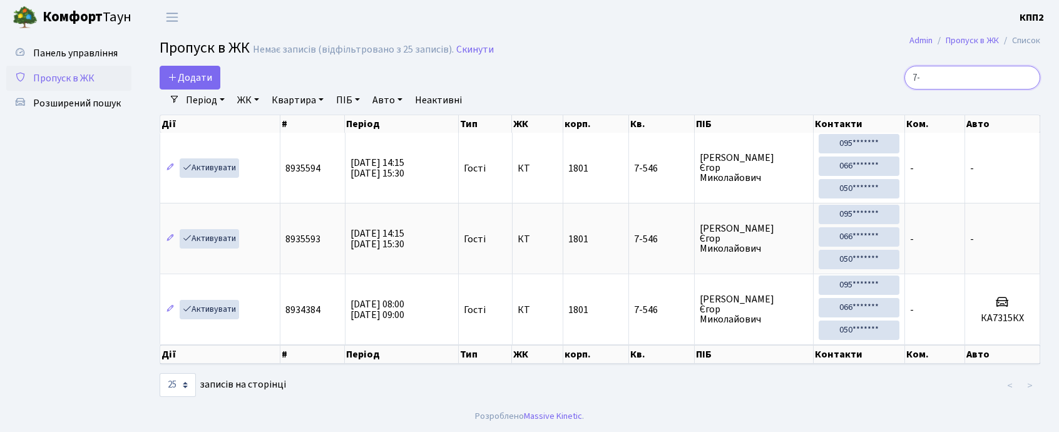
type input "7"
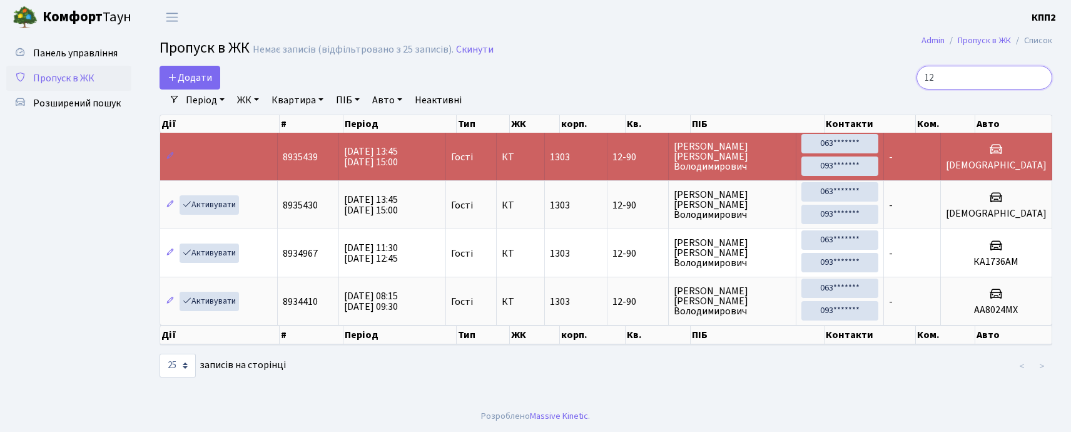
type input "1"
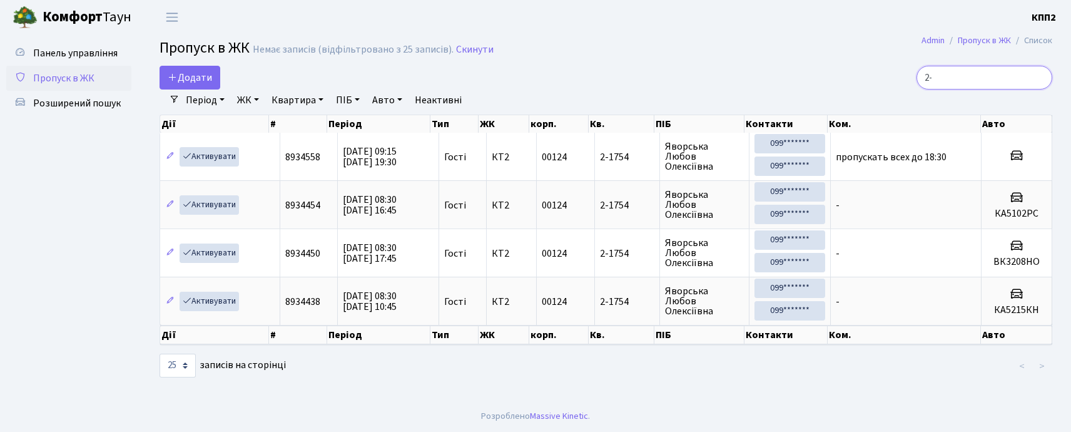
type input "2"
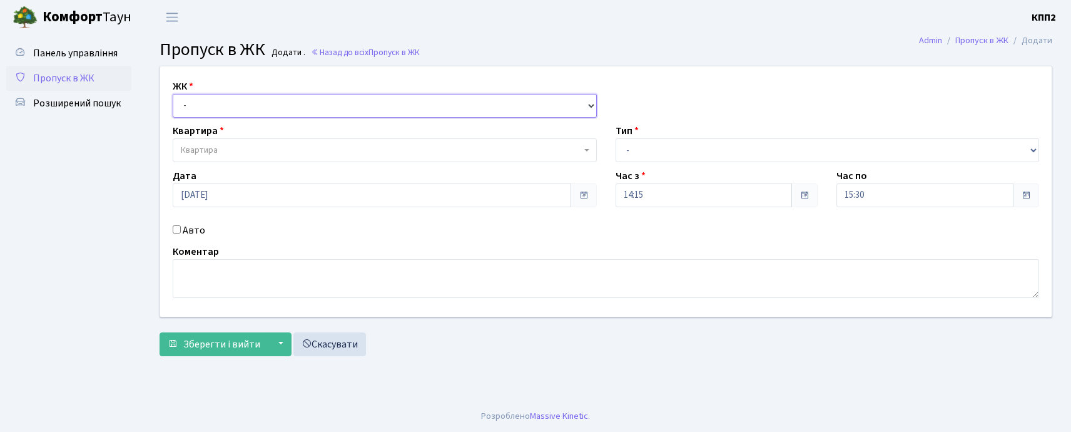
click at [294, 103] on select "- КТ, вул. Регенераторна, 4 КТ2, просп. [STREET_ADDRESS] [STREET_ADDRESS] [PERS…" at bounding box center [385, 106] width 424 height 24
select select "295"
click at [173, 94] on select "- КТ, вул. Регенераторна, 4 КТ2, просп. [STREET_ADDRESS] [STREET_ADDRESS] [PERS…" at bounding box center [385, 106] width 424 height 24
select select
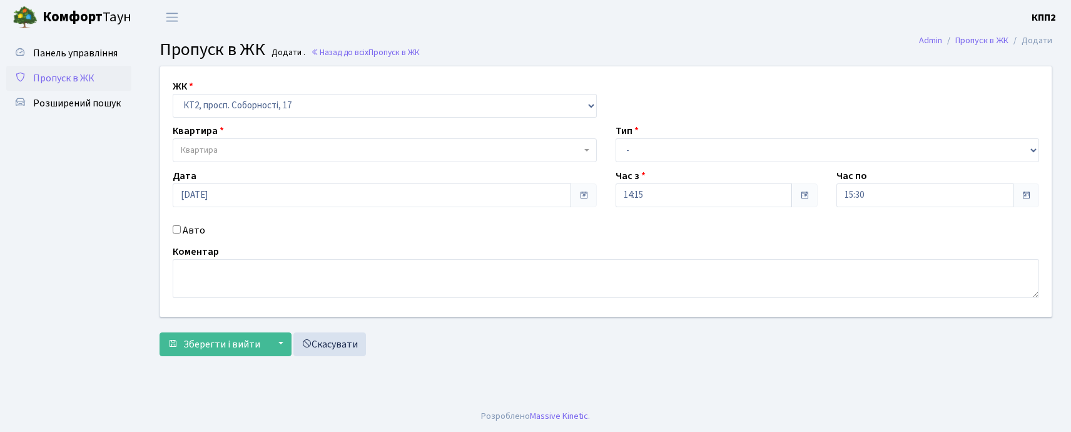
click at [176, 228] on input "Авто" at bounding box center [177, 229] width 8 height 8
checkbox input "true"
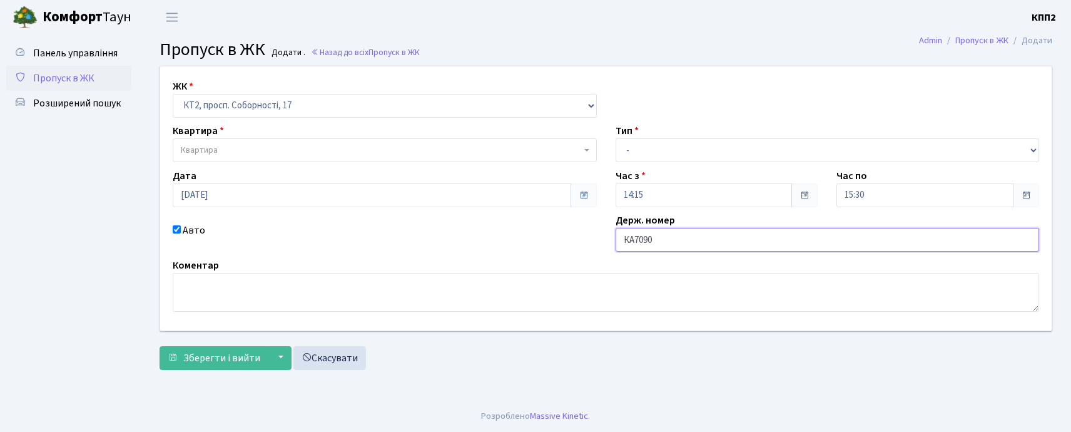
type input "КА7090СН"
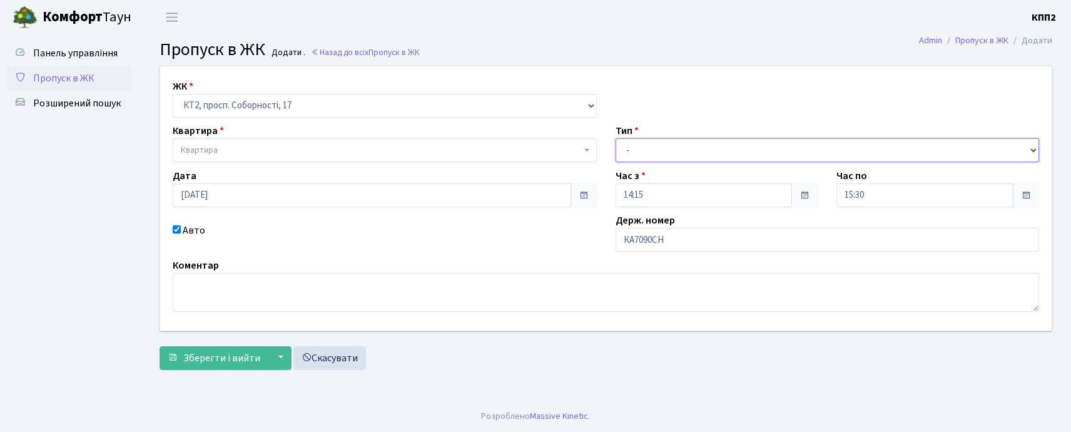
click at [653, 151] on select "- Доставка Таксі Гості Сервіс" at bounding box center [828, 150] width 424 height 24
select select "1"
click at [616, 138] on select "- Доставка Таксі Гості Сервіс" at bounding box center [828, 150] width 424 height 24
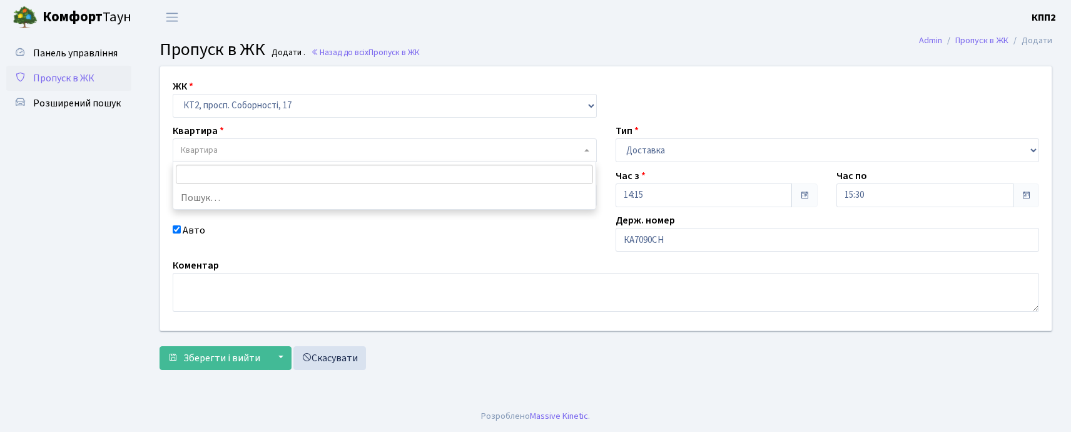
click at [384, 155] on span "Квартира" at bounding box center [381, 150] width 401 height 13
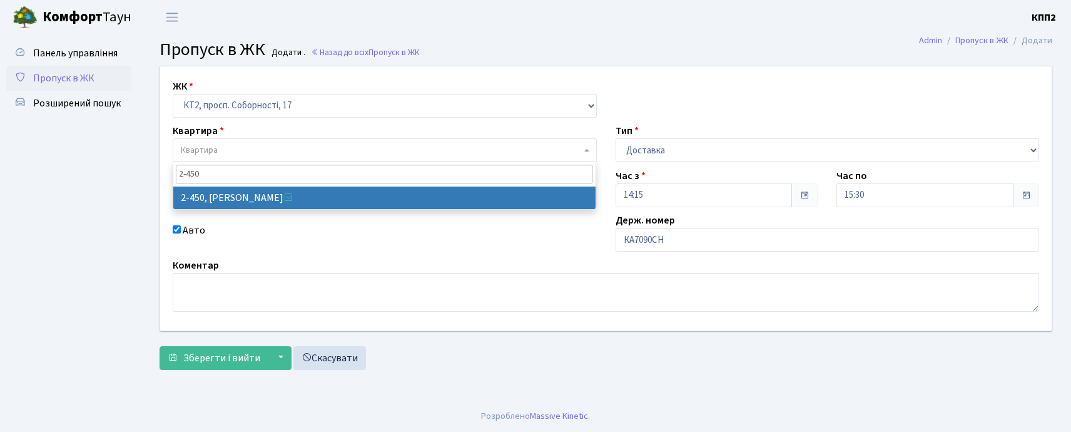
type input "2-450"
select select "15495"
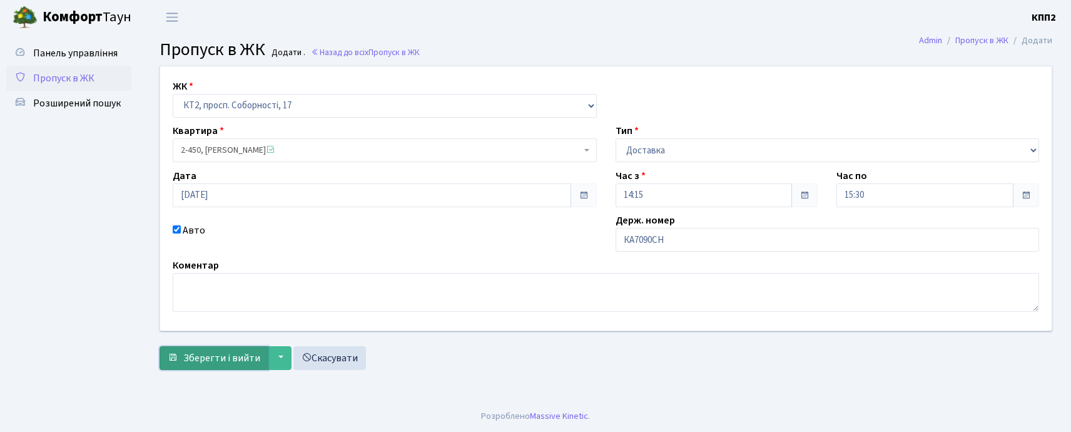
click at [173, 361] on span "submit" at bounding box center [173, 357] width 10 height 10
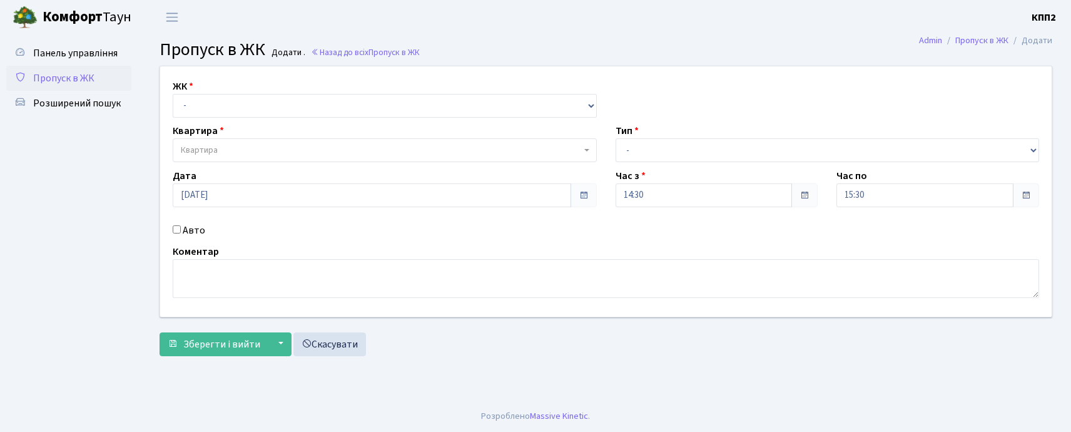
click at [176, 230] on input "Авто" at bounding box center [177, 229] width 8 height 8
checkbox input "true"
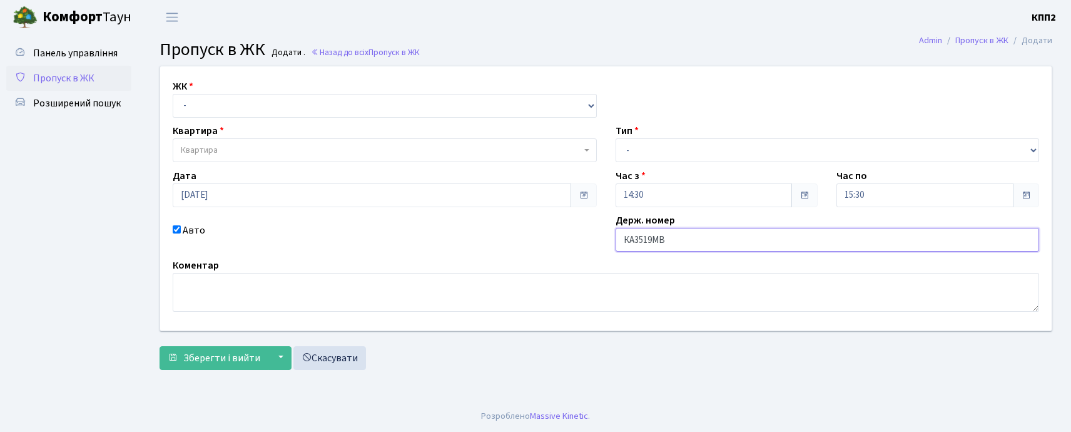
type input "КА3519МВ"
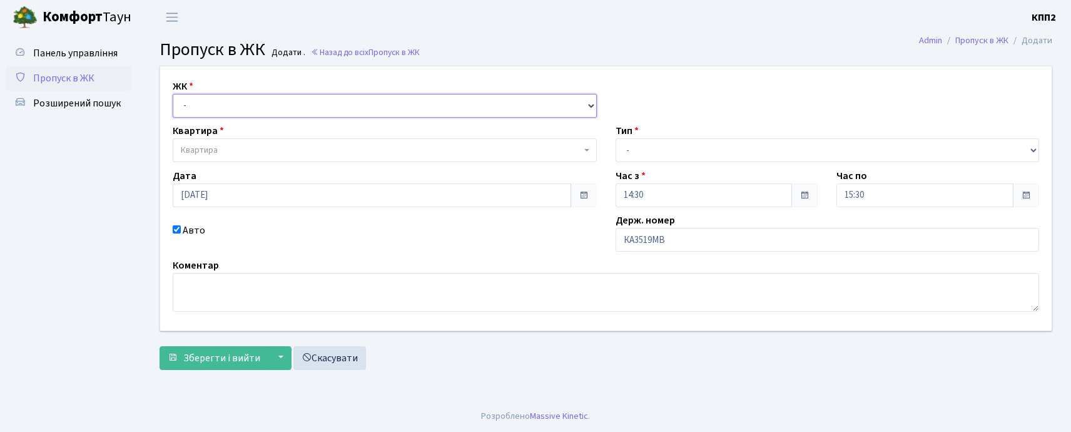
click at [359, 109] on select "- КТ, вул. Регенераторна, 4 КТ2, просп. [STREET_ADDRESS] [STREET_ADDRESS] [PERS…" at bounding box center [385, 106] width 424 height 24
select select "271"
click at [173, 94] on select "- КТ, вул. Регенераторна, 4 КТ2, просп. [STREET_ADDRESS] [STREET_ADDRESS] [PERS…" at bounding box center [385, 106] width 424 height 24
select select
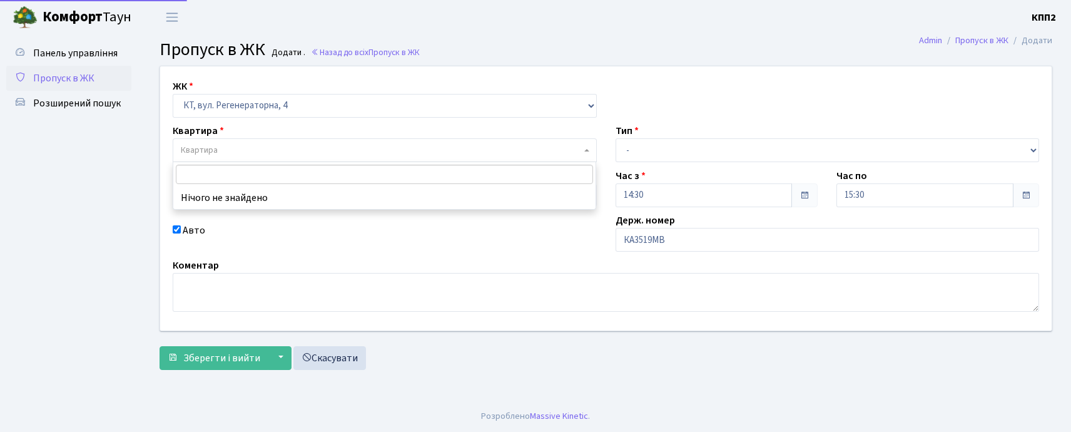
click at [361, 146] on span "Квартира" at bounding box center [381, 150] width 401 height 13
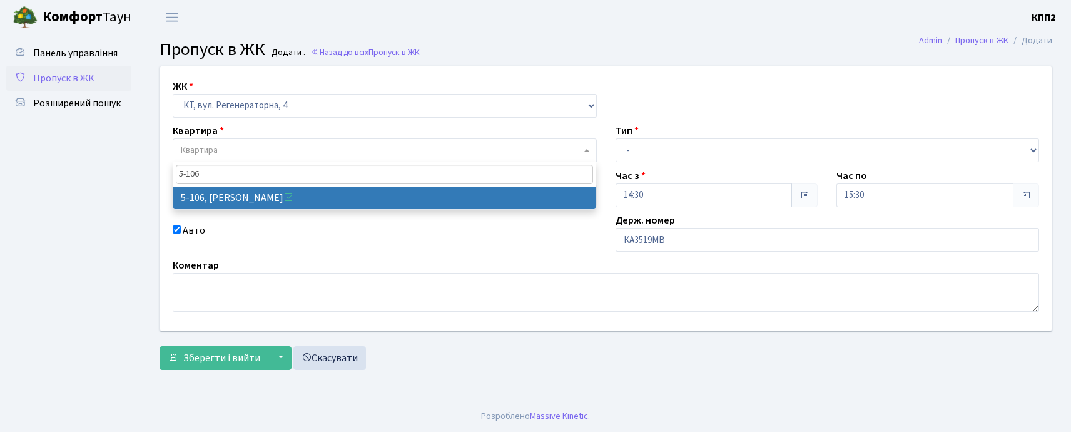
type input "5-106"
select select "2428"
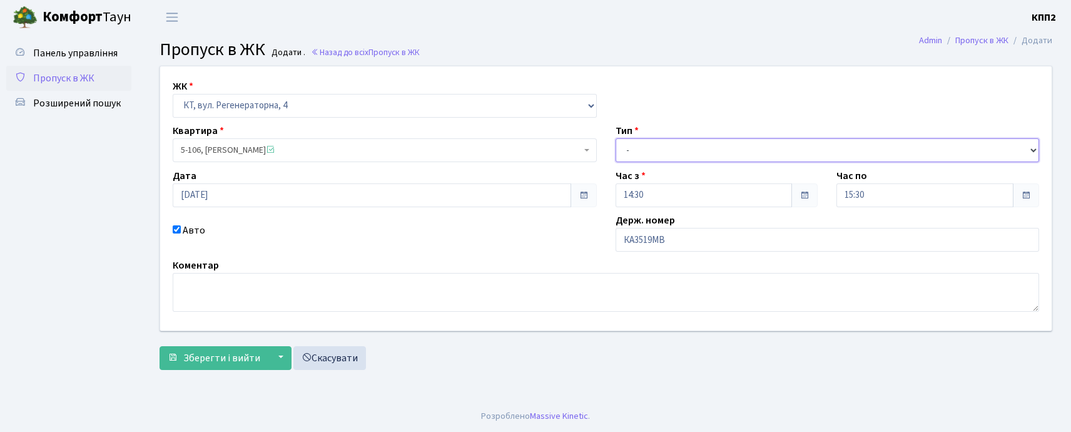
click at [636, 149] on select "- Доставка Таксі Гості Сервіс" at bounding box center [828, 150] width 424 height 24
select select "3"
click at [616, 138] on select "- Доставка Таксі Гості Сервіс" at bounding box center [828, 150] width 424 height 24
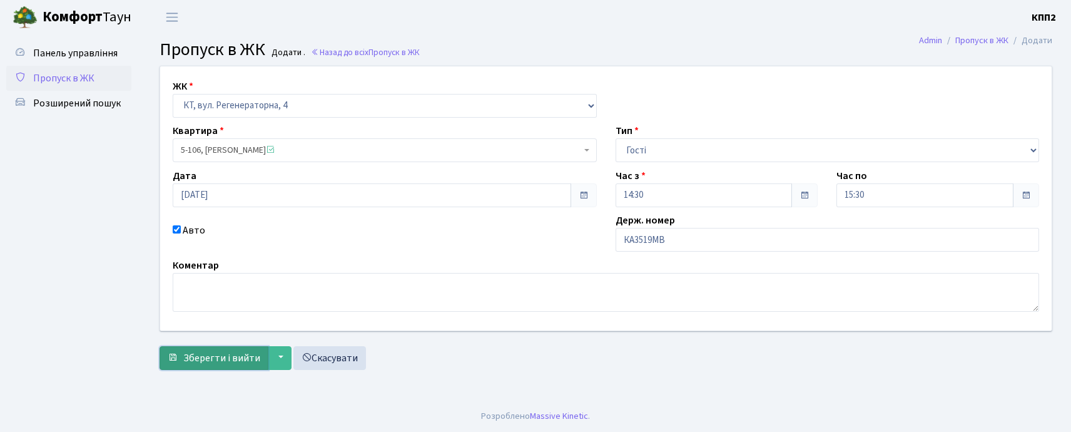
click at [186, 358] on span "Зберегти і вийти" at bounding box center [221, 358] width 77 height 14
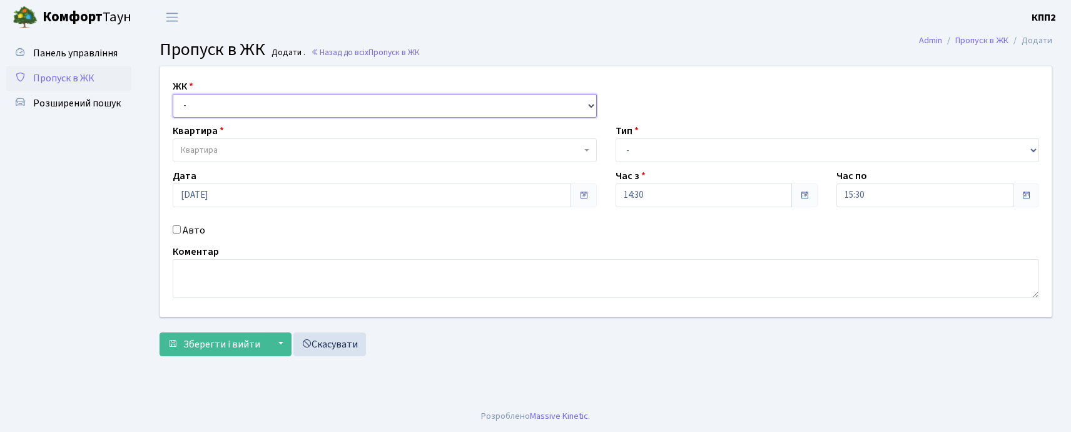
click at [217, 101] on select "- КТ, вул. Регенераторна, 4 КТ2, просп. [STREET_ADDRESS] [STREET_ADDRESS] [PERS…" at bounding box center [385, 106] width 424 height 24
select select "295"
click at [173, 94] on select "- КТ, вул. Регенераторна, 4 КТ2, просп. [STREET_ADDRESS] [STREET_ADDRESS] [PERS…" at bounding box center [385, 106] width 424 height 24
select select
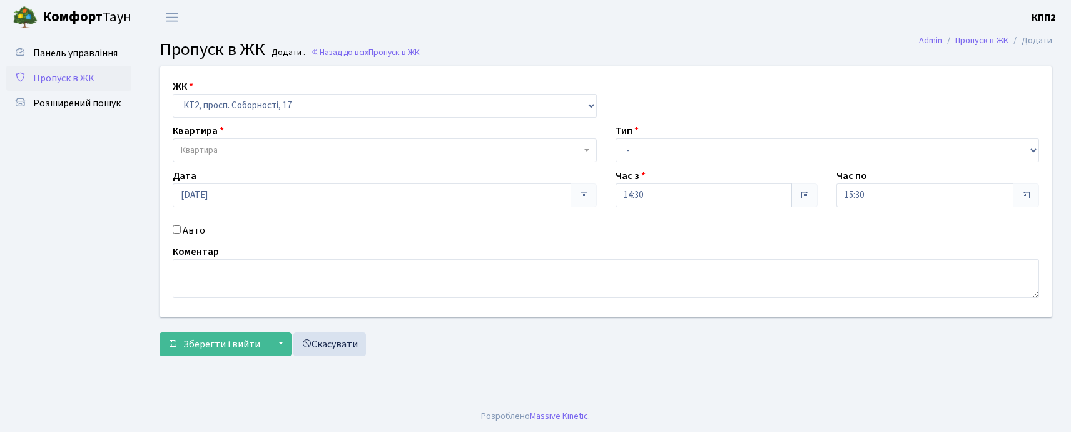
click at [175, 228] on input "Авто" at bounding box center [177, 229] width 8 height 8
checkbox input "true"
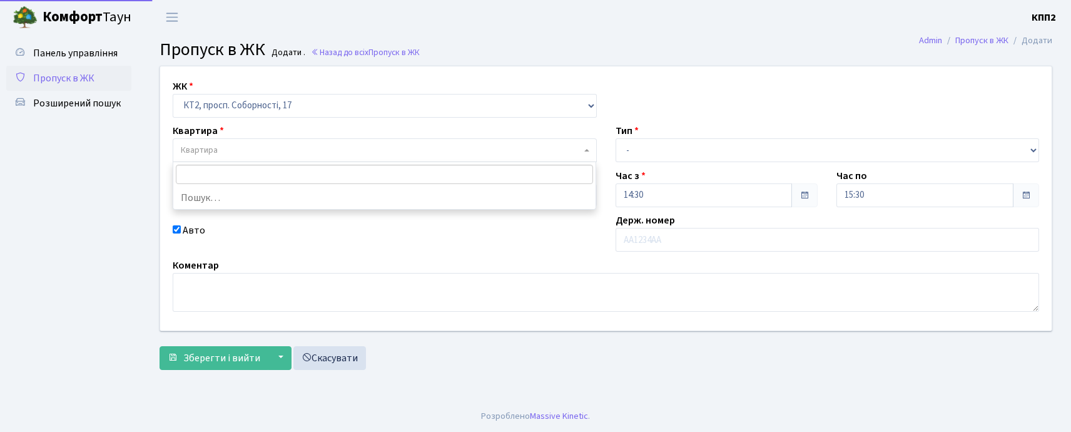
click at [235, 156] on span "Квартира" at bounding box center [381, 150] width 401 height 13
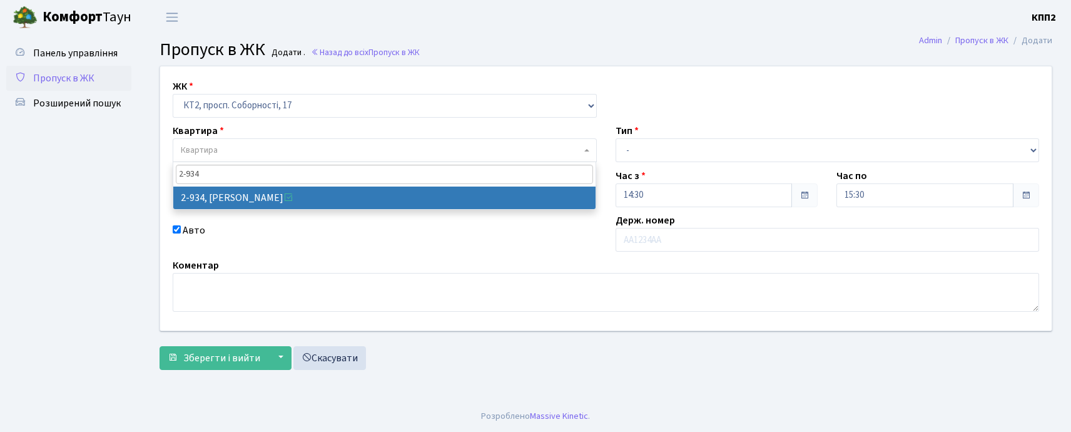
type input "2-934"
select select "15986"
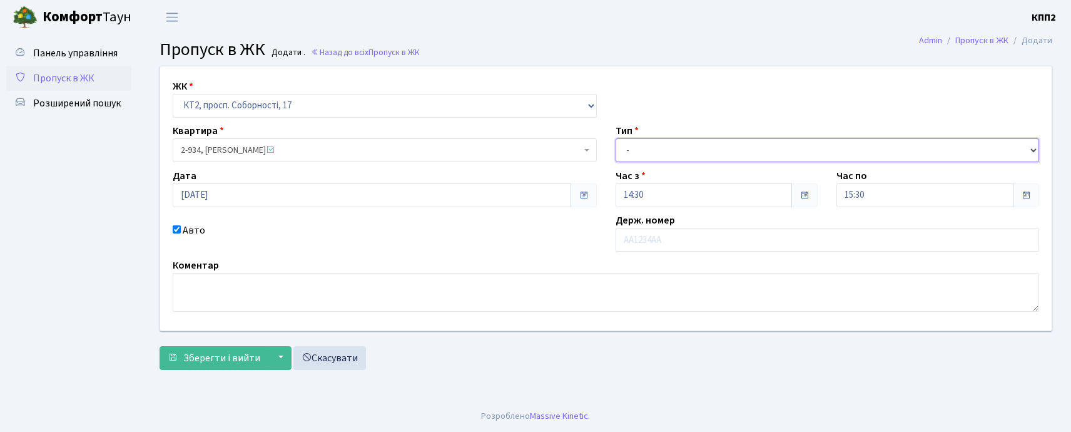
drag, startPoint x: 646, startPoint y: 141, endPoint x: 646, endPoint y: 158, distance: 16.9
click at [646, 141] on select "- Доставка Таксі Гості Сервіс" at bounding box center [828, 150] width 424 height 24
select select "3"
click at [616, 138] on select "- Доставка Таксі Гості Сервіс" at bounding box center [828, 150] width 424 height 24
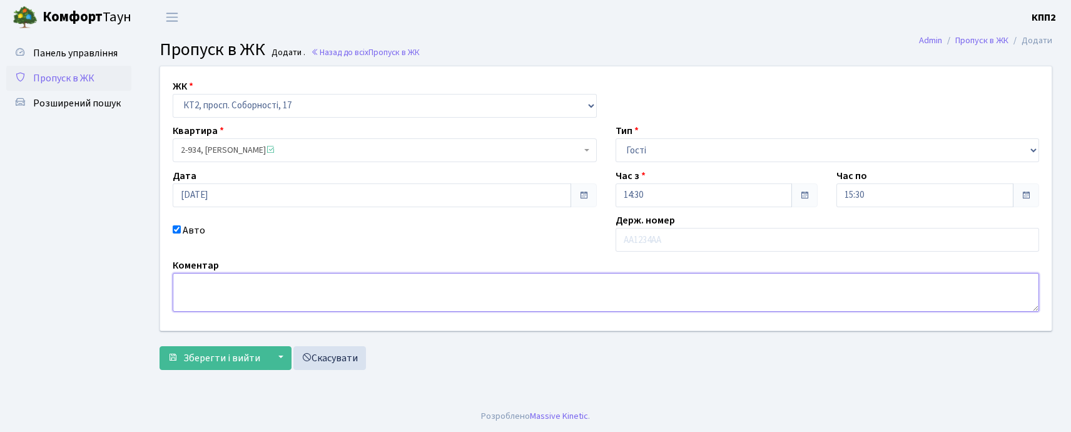
click at [200, 278] on textarea at bounding box center [606, 292] width 867 height 39
type textarea "ВСІХ"
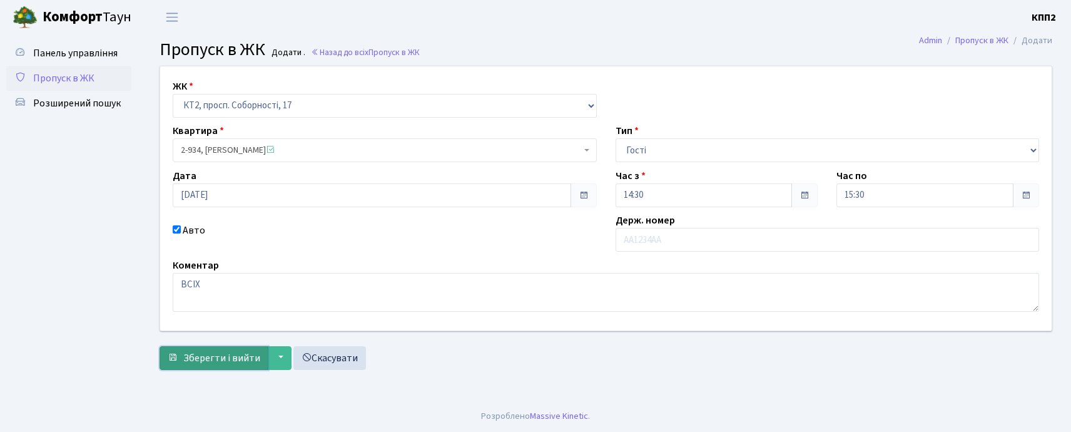
click at [223, 358] on span "Зберегти і вийти" at bounding box center [221, 358] width 77 height 14
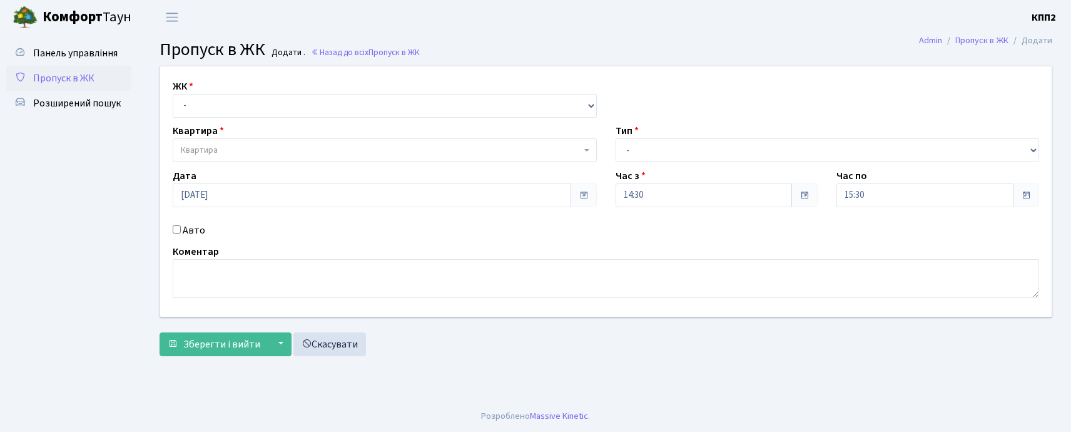
click at [175, 228] on input "Авто" at bounding box center [177, 229] width 8 height 8
checkbox input "true"
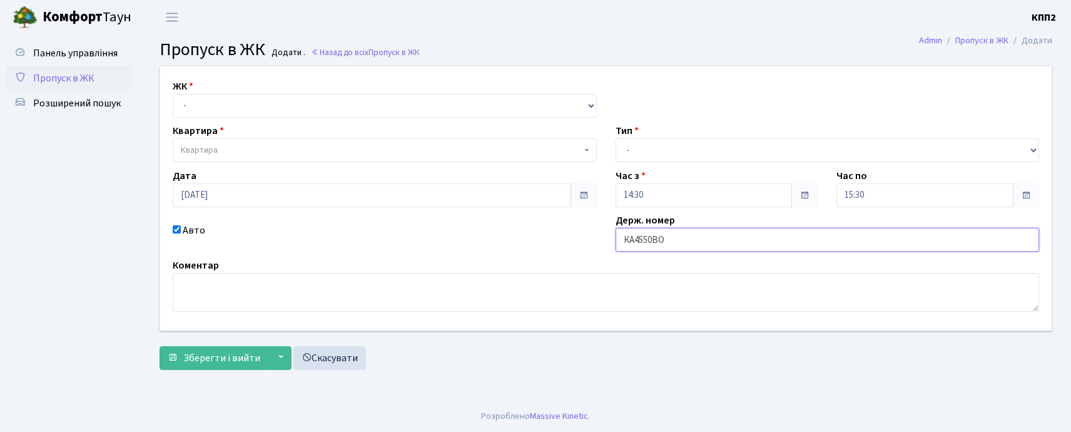
type input "КА4550ВО"
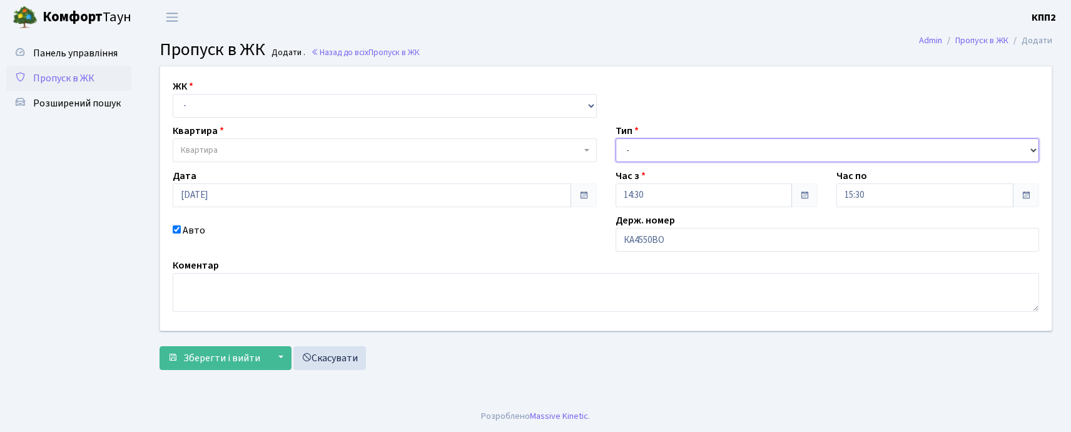
click at [718, 146] on select "- Доставка Таксі Гості Сервіс" at bounding box center [828, 150] width 424 height 24
select select "2"
click at [616, 138] on select "- Доставка Таксі Гості Сервіс" at bounding box center [828, 150] width 424 height 24
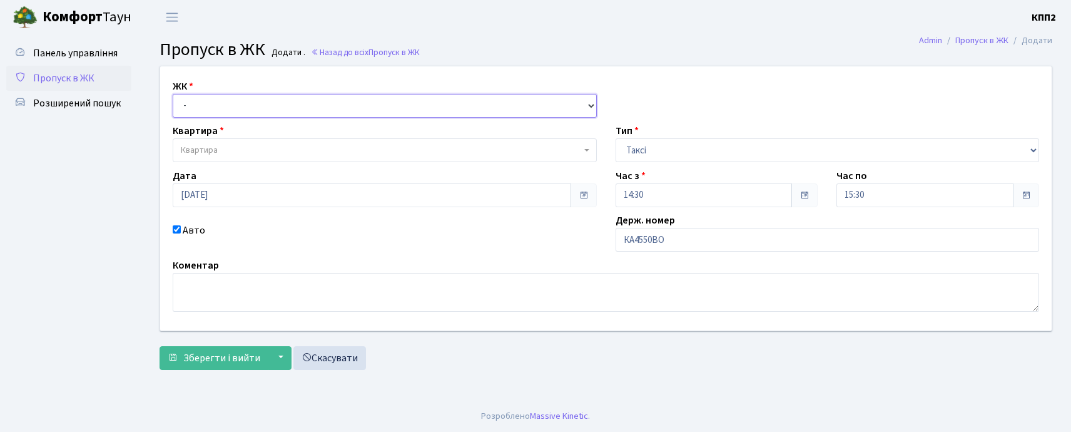
click at [375, 110] on select "- КТ, вул. Регенераторна, 4 КТ2, просп. [STREET_ADDRESS] [STREET_ADDRESS] [PERS…" at bounding box center [385, 106] width 424 height 24
select select "271"
click at [173, 94] on select "- КТ, вул. Регенераторна, 4 КТ2, просп. [STREET_ADDRESS] [STREET_ADDRESS] [PERS…" at bounding box center [385, 106] width 424 height 24
select select
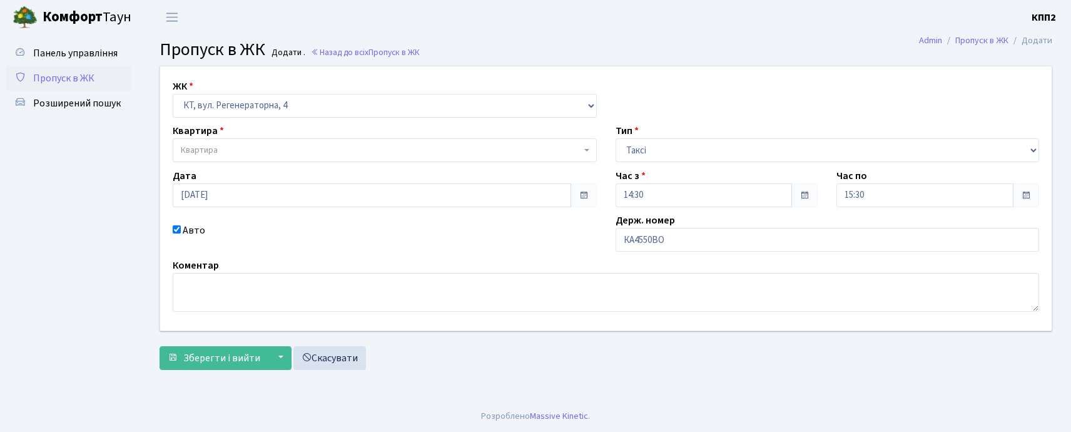
click at [381, 146] on span "Квартира" at bounding box center [381, 150] width 401 height 13
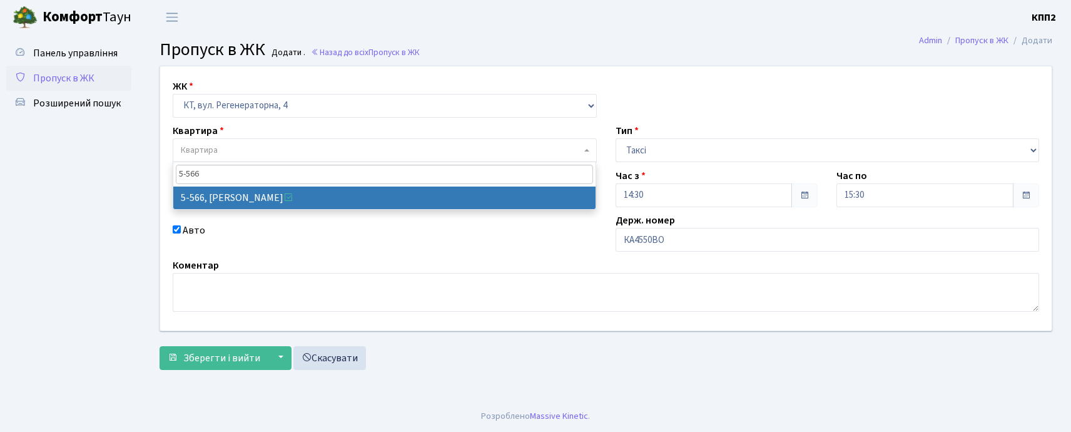
type input "5-566"
select select "1960"
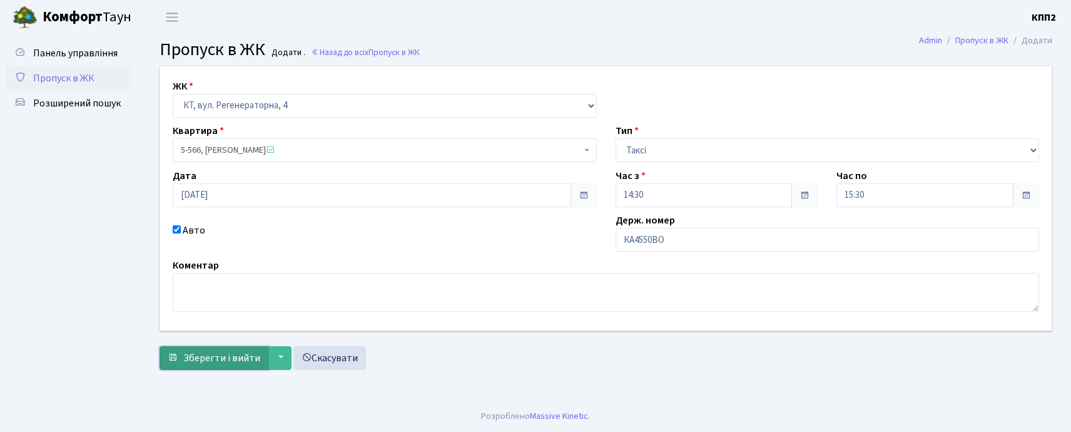
click at [210, 364] on span "Зберегти і вийти" at bounding box center [221, 358] width 77 height 14
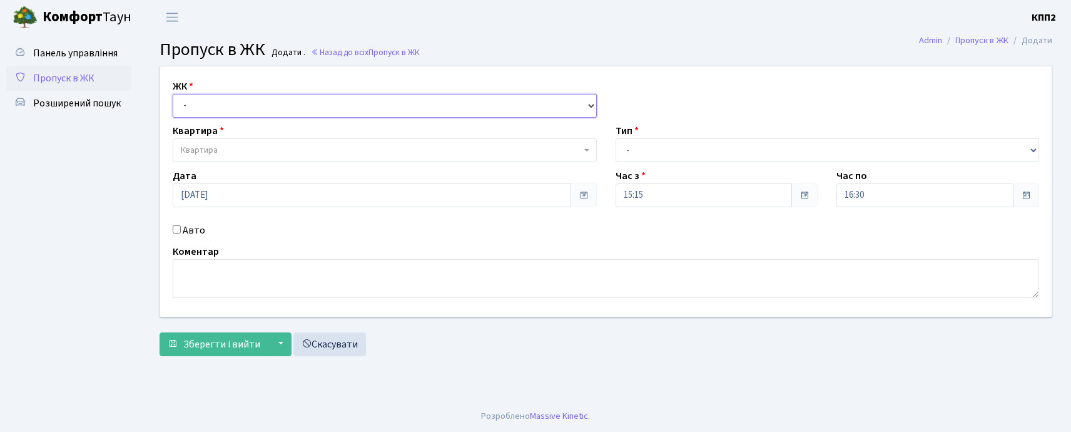
click at [219, 103] on select "- КТ, вул. Регенераторна, 4 КТ2, просп. [STREET_ADDRESS] [STREET_ADDRESS] [PERS…" at bounding box center [385, 106] width 424 height 24
select select "302"
click at [173, 94] on select "- КТ, вул. Регенераторна, 4 КТ2, просп. [STREET_ADDRESS] [STREET_ADDRESS] [PERS…" at bounding box center [385, 106] width 424 height 24
select select
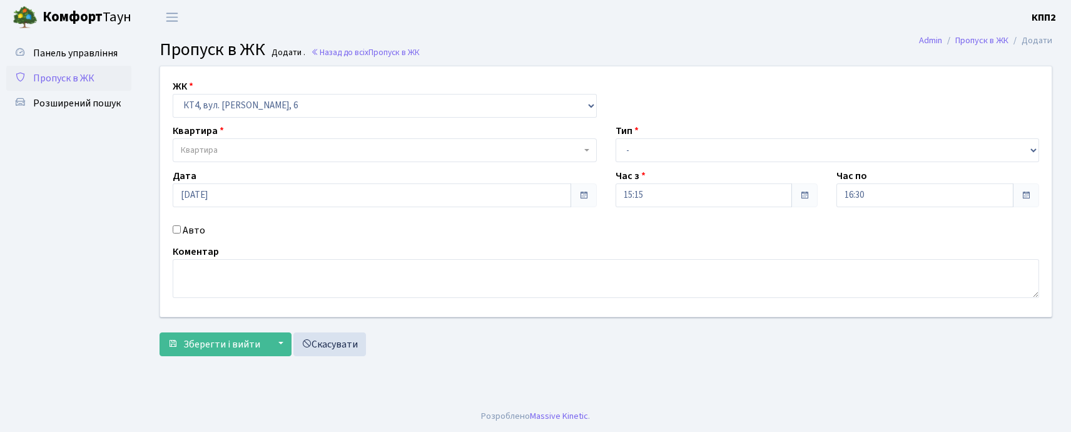
click at [178, 229] on input "Авто" at bounding box center [177, 229] width 8 height 8
checkbox input "true"
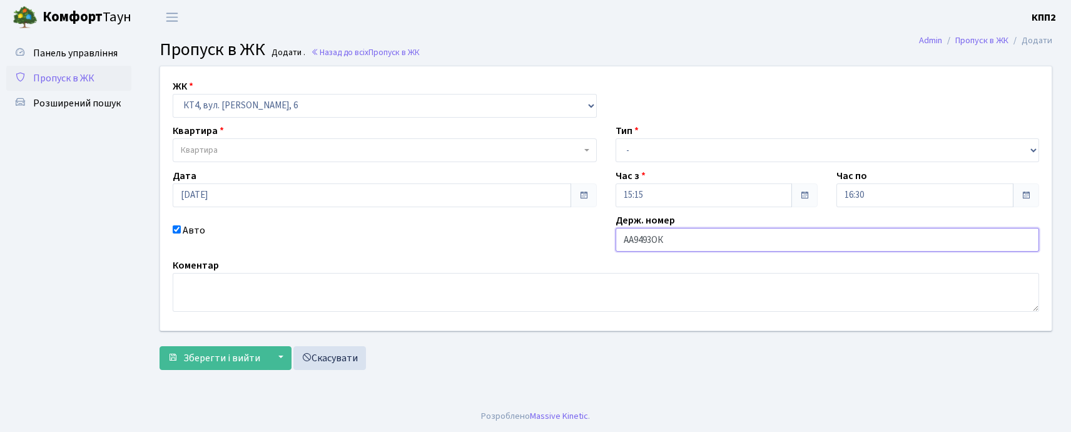
type input "АА9493ОК"
click at [266, 146] on span "Квартира" at bounding box center [381, 150] width 401 height 13
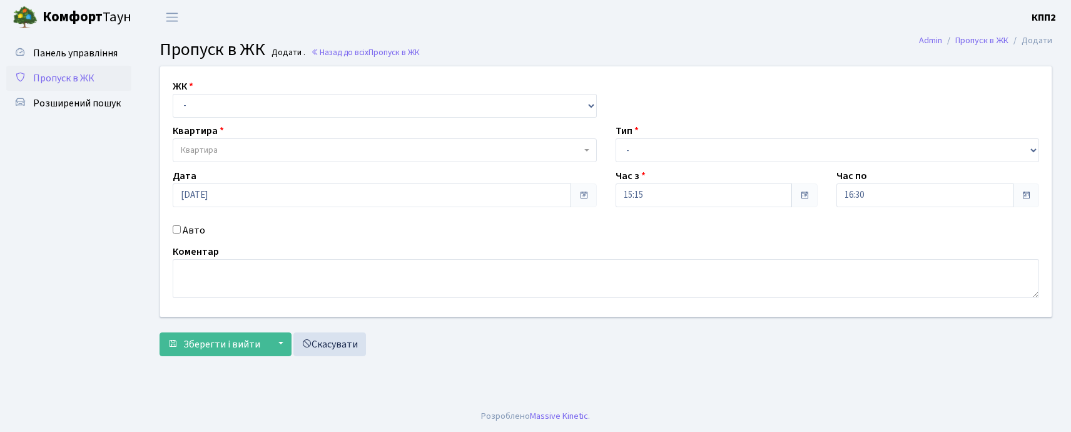
click at [175, 228] on input "Авто" at bounding box center [177, 229] width 8 height 8
checkbox input "true"
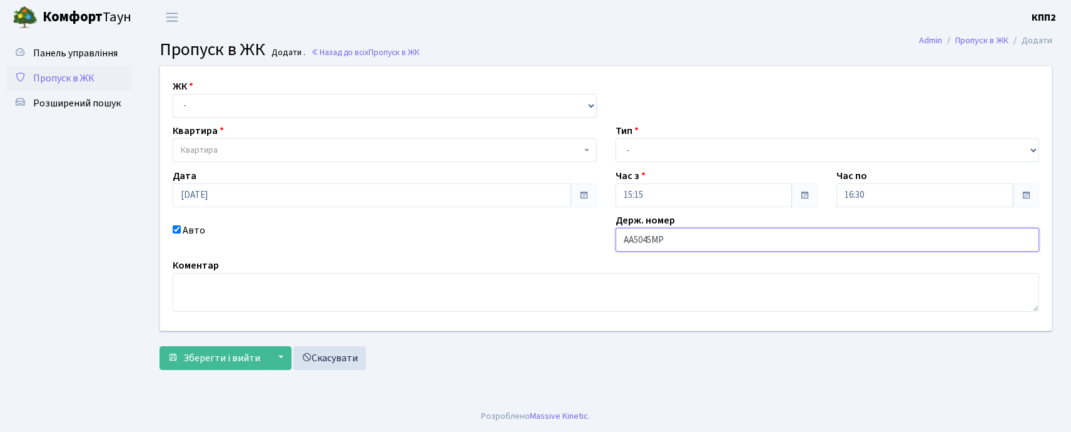
type input "АА5045МР"
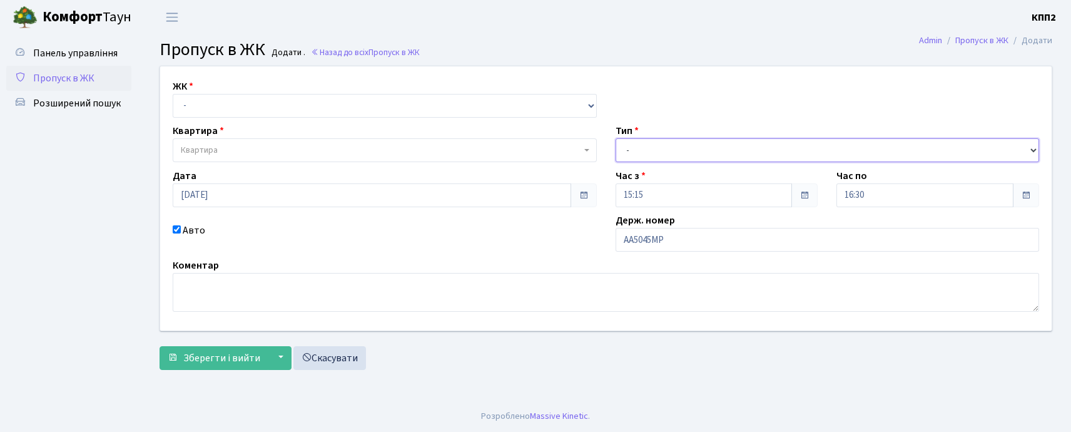
drag, startPoint x: 688, startPoint y: 146, endPoint x: 687, endPoint y: 159, distance: 12.6
click at [687, 148] on select "- Доставка Таксі Гості Сервіс" at bounding box center [828, 150] width 424 height 24
select select "3"
click at [616, 138] on select "- Доставка Таксі Гості Сервіс" at bounding box center [828, 150] width 424 height 24
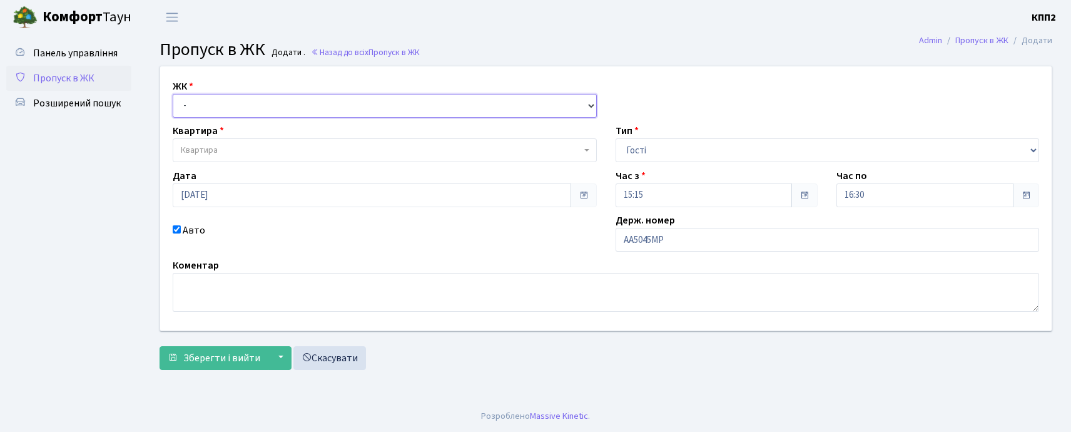
click at [330, 105] on select "- КТ, вул. Регенераторна, 4 КТ2, просп. Соборності, 17 КТ3, вул. Березнева, 16 …" at bounding box center [385, 106] width 424 height 24
select select "271"
click at [173, 94] on select "- КТ, вул. Регенераторна, 4 КТ2, просп. Соборності, 17 КТ3, вул. Березнева, 16 …" at bounding box center [385, 106] width 424 height 24
select select
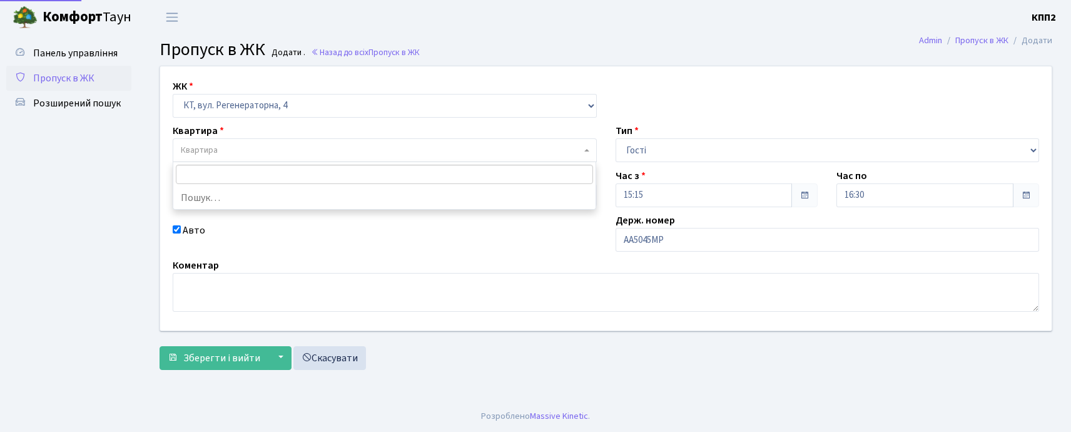
click at [339, 154] on span "Квартира" at bounding box center [381, 150] width 401 height 13
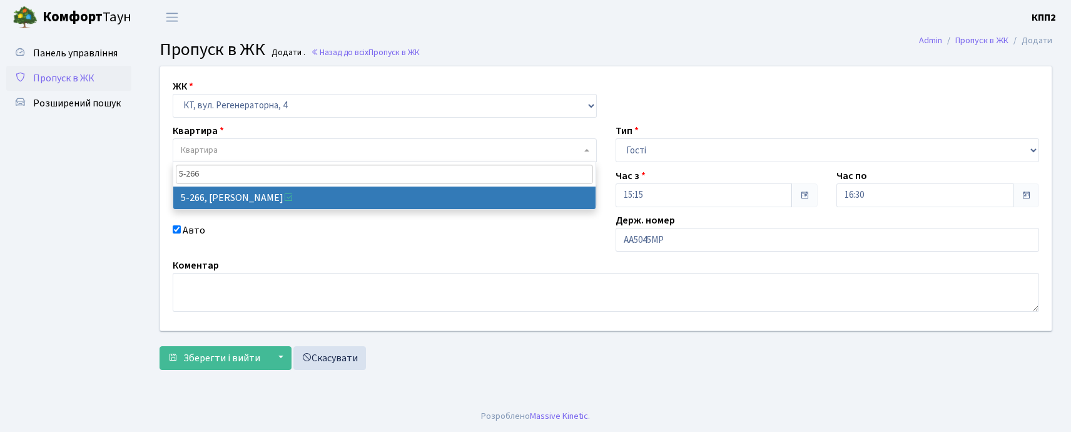
type input "5-266"
select select "2277"
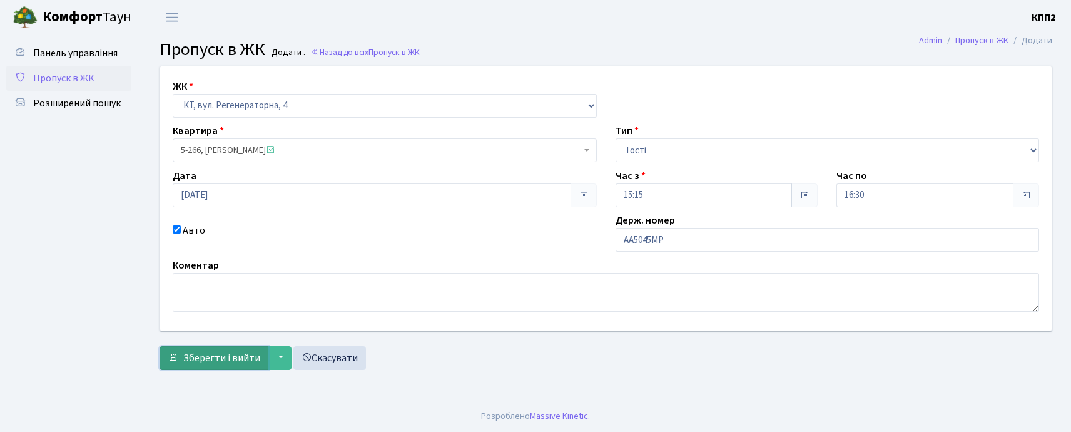
click at [196, 364] on span "Зберегти і вийти" at bounding box center [221, 358] width 77 height 14
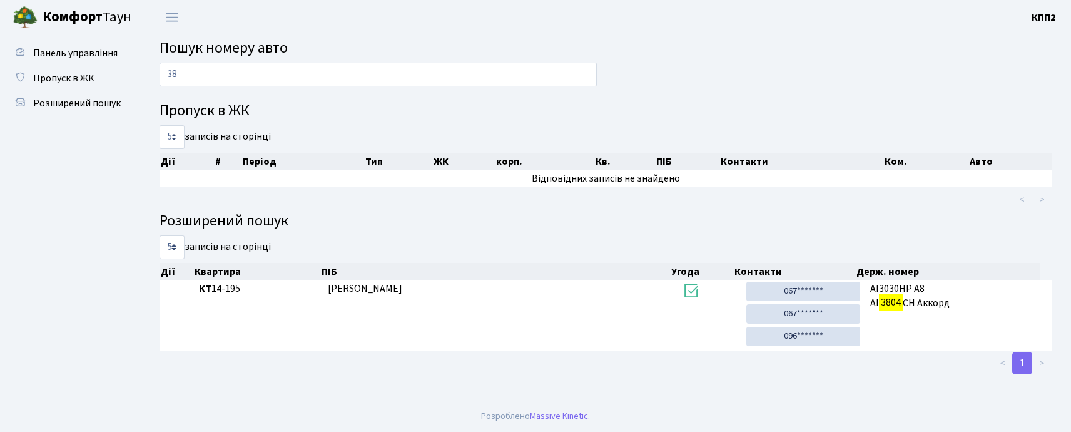
type input "3"
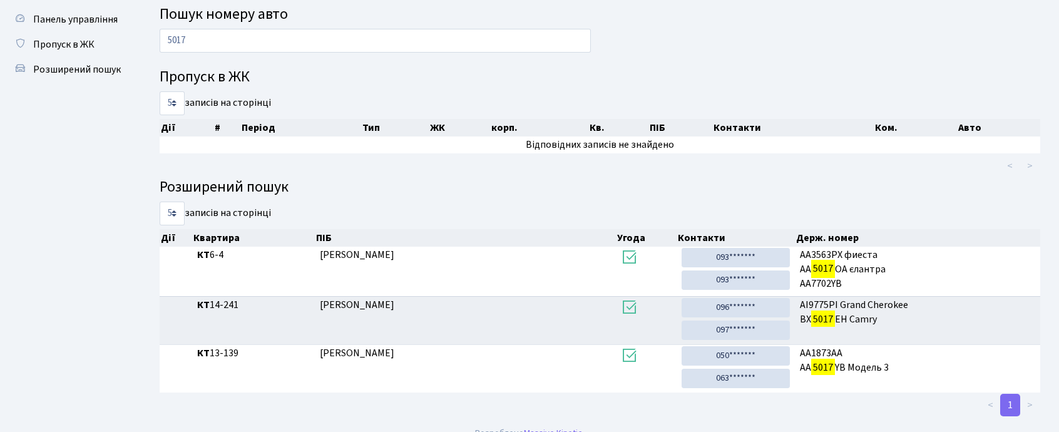
scroll to position [53, 0]
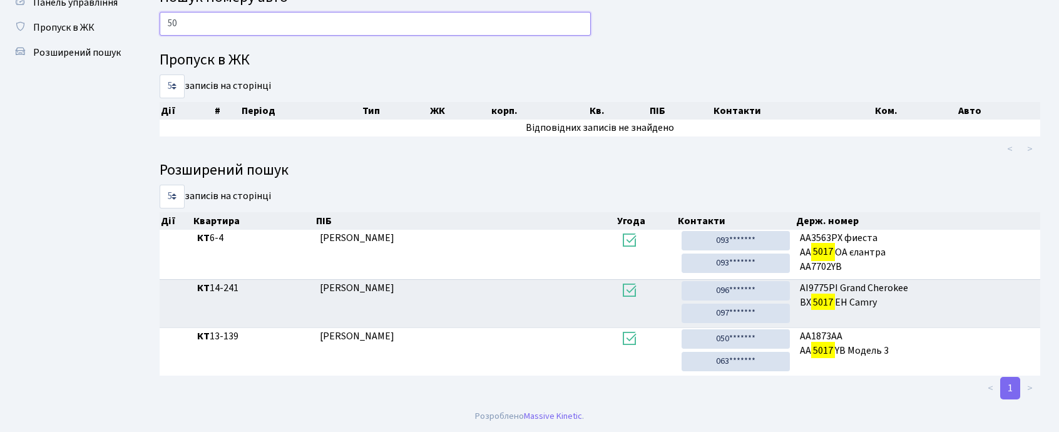
type input "5"
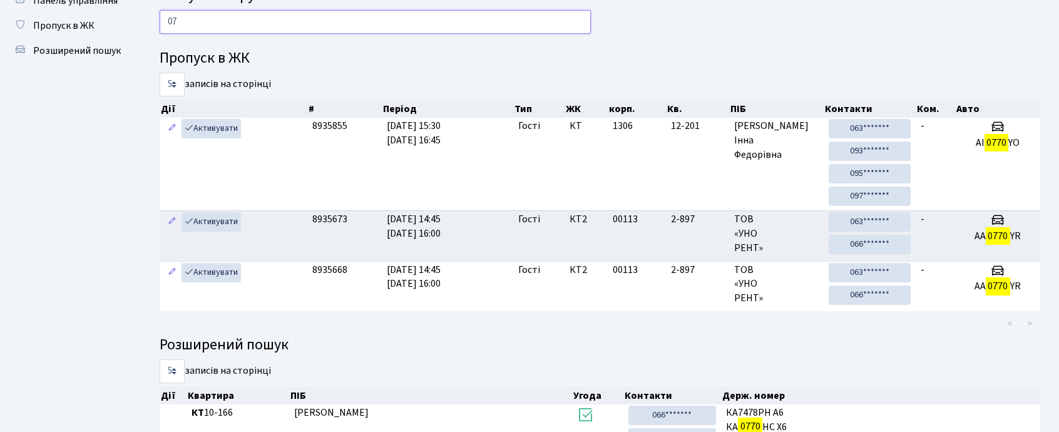
type input "0"
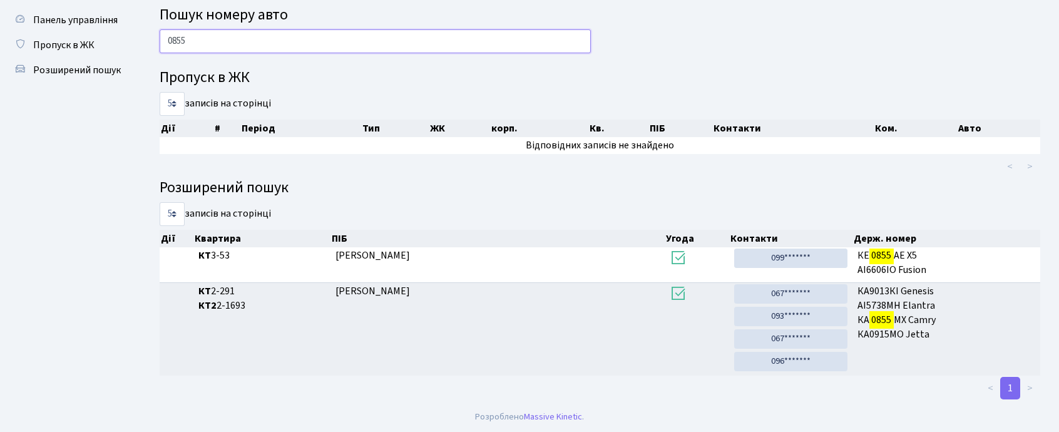
scroll to position [35, 0]
type input "0"
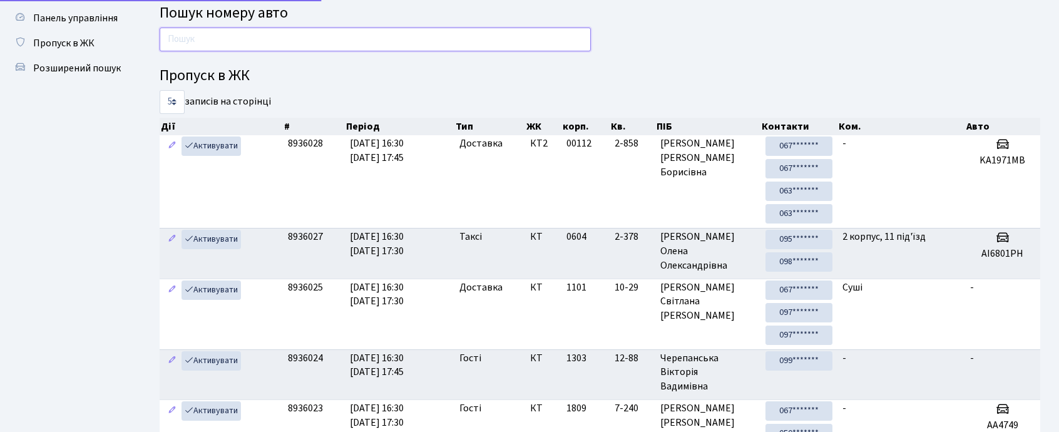
scroll to position [53, 0]
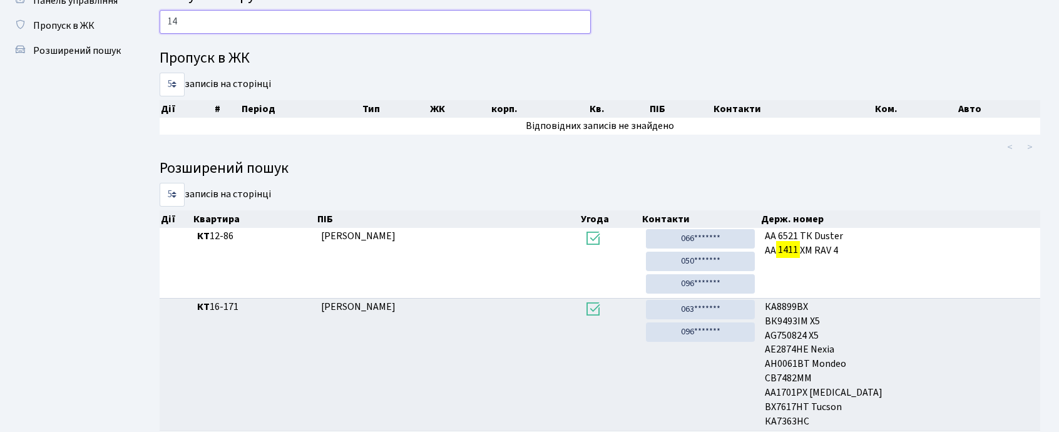
type input "1"
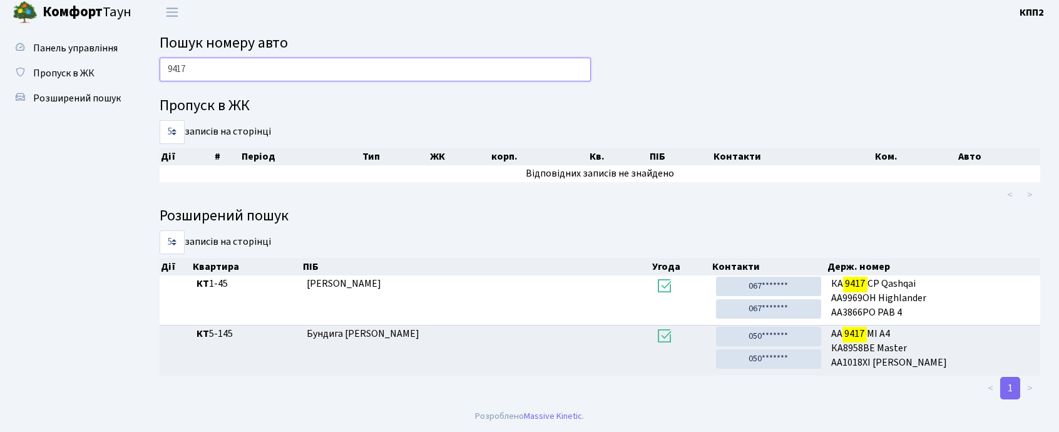
scroll to position [4, 0]
type input "9"
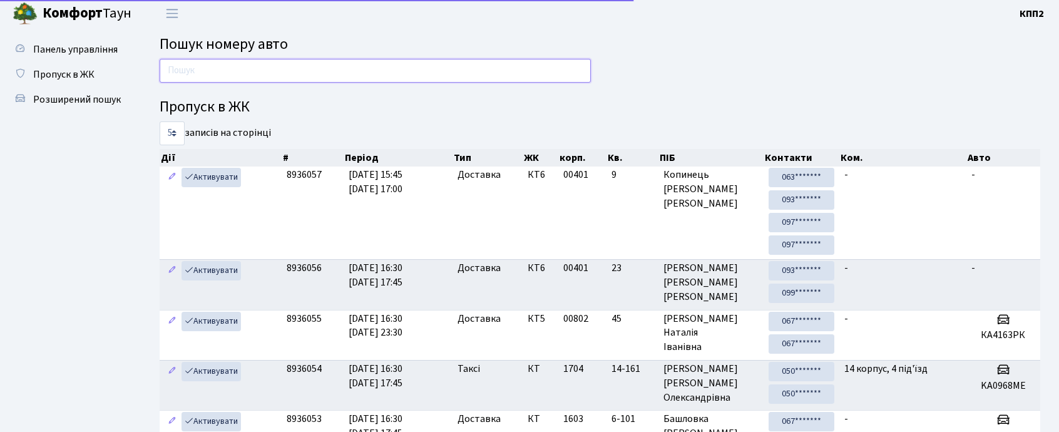
scroll to position [53, 0]
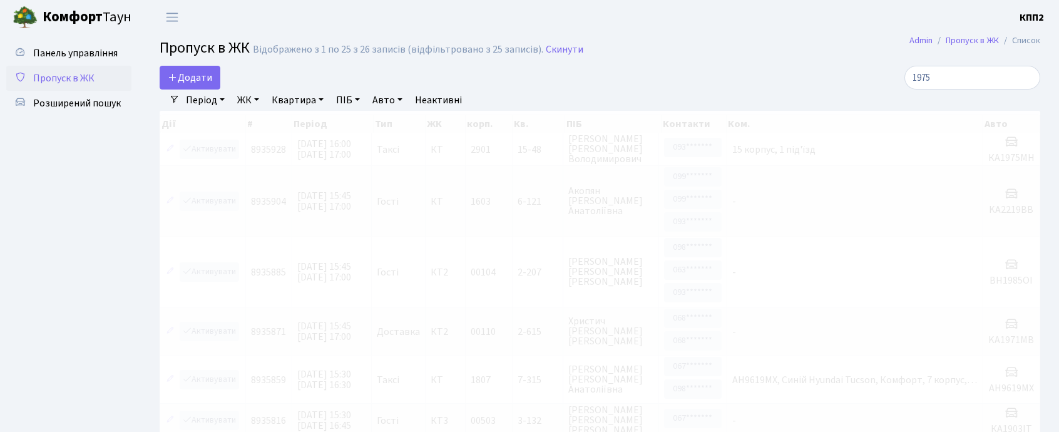
select select "25"
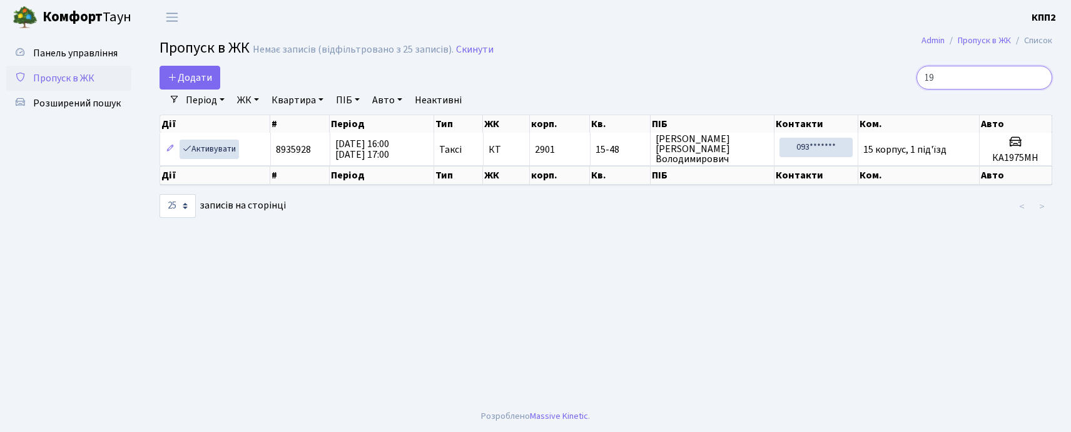
type input "1"
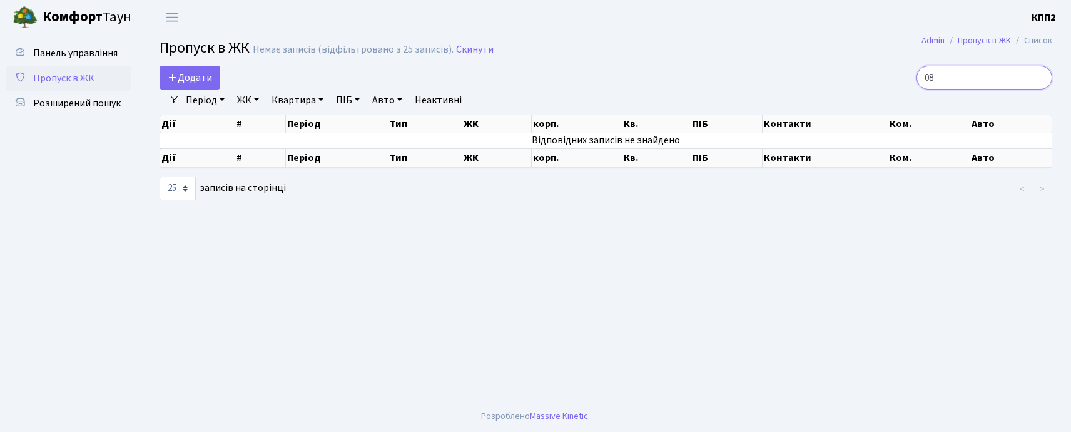
type input "0"
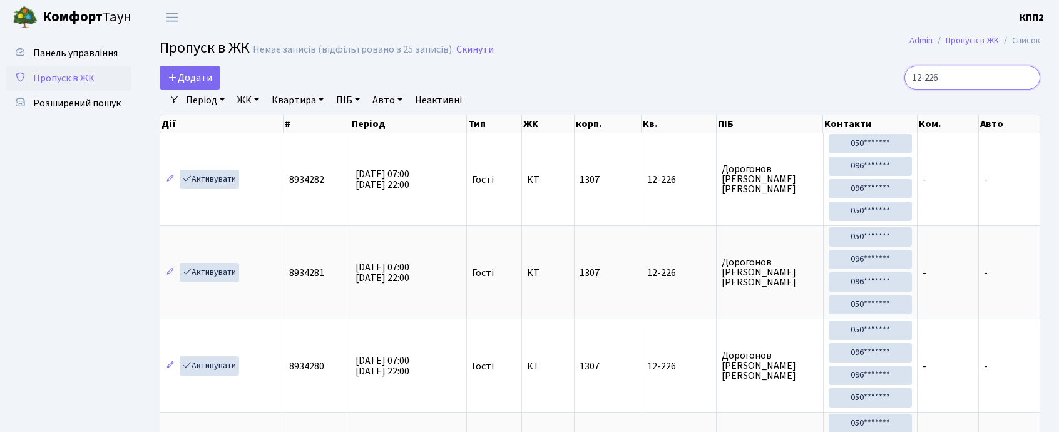
drag, startPoint x: 879, startPoint y: 64, endPoint x: 851, endPoint y: 70, distance: 28.8
drag, startPoint x: 964, startPoint y: 74, endPoint x: 874, endPoint y: 86, distance: 90.9
click at [874, 86] on div "12-226" at bounding box center [899, 78] width 281 height 24
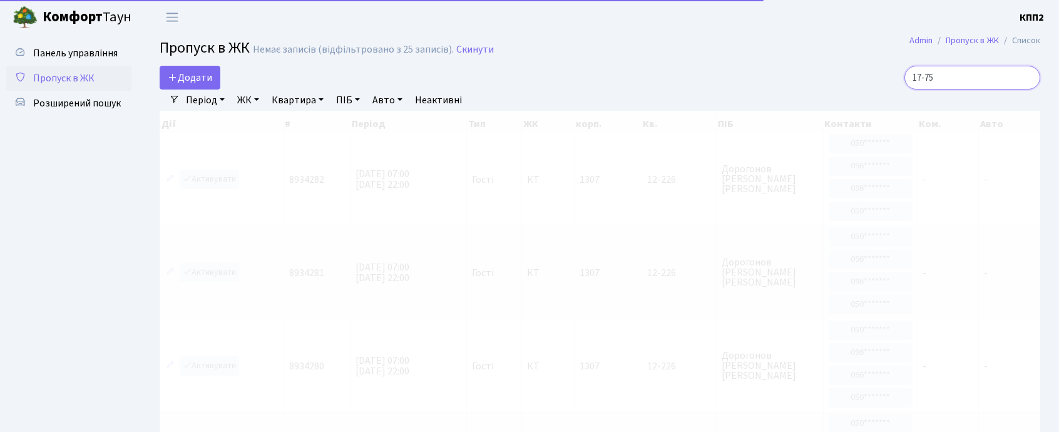
type input "17-75"
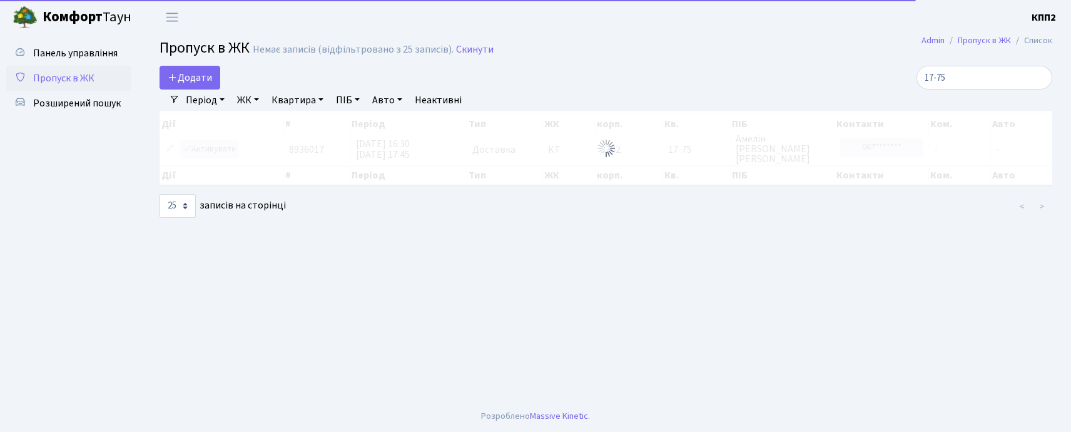
click at [198, 148] on div at bounding box center [606, 148] width 893 height 74
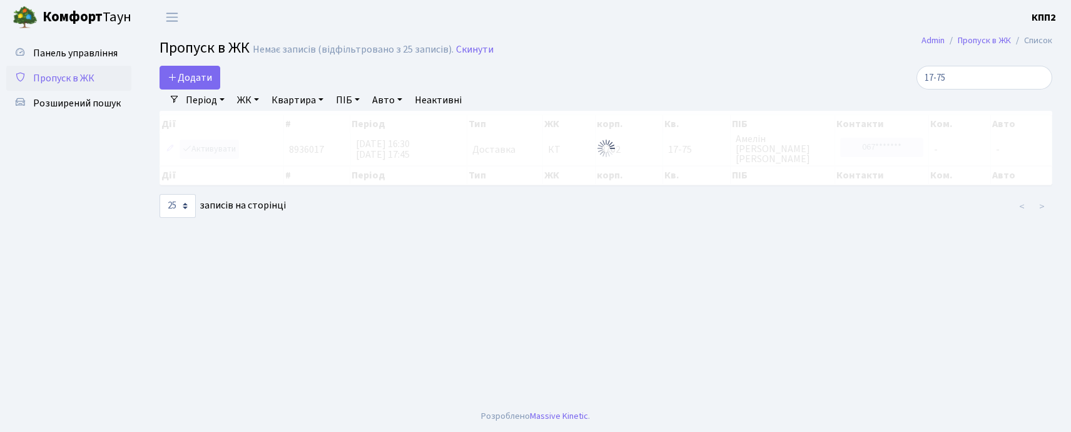
click at [207, 148] on div at bounding box center [606, 148] width 893 height 74
click at [207, 146] on div at bounding box center [606, 148] width 893 height 74
click at [216, 149] on div at bounding box center [606, 148] width 893 height 74
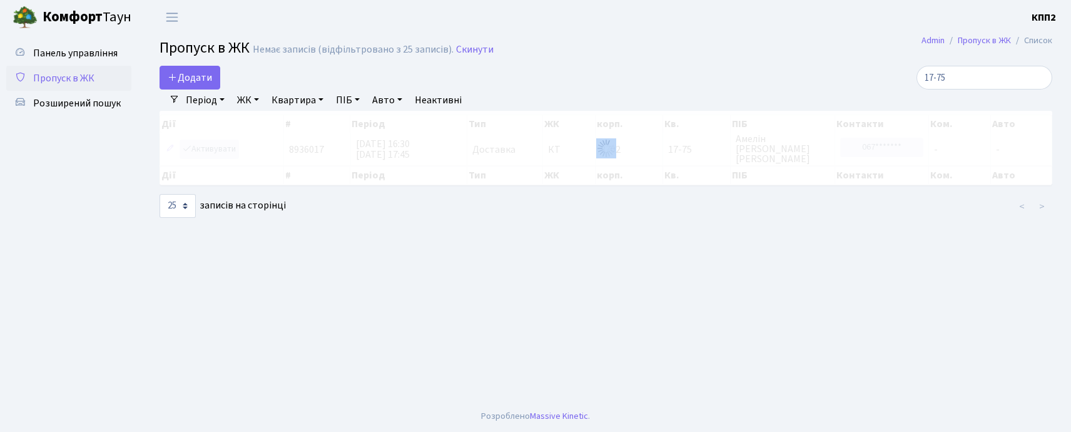
click at [213, 144] on div at bounding box center [606, 148] width 893 height 74
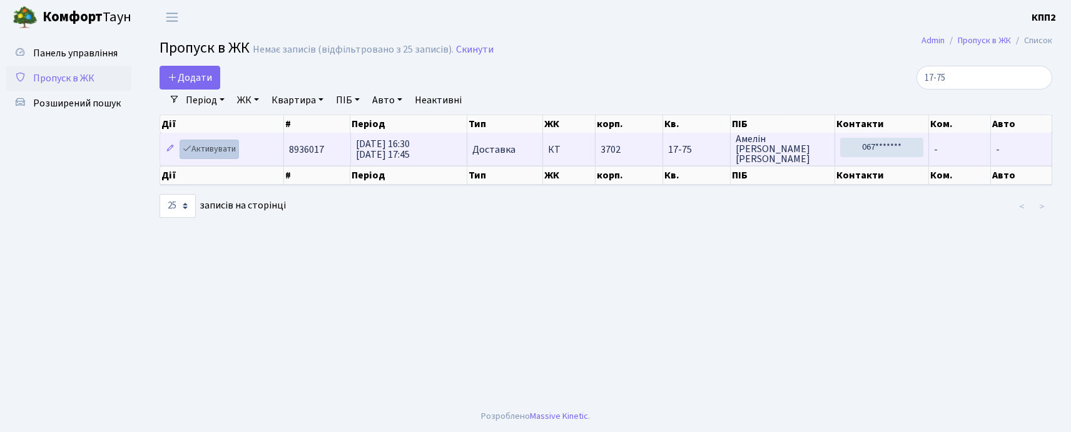
click at [212, 144] on link "Активувати" at bounding box center [209, 149] width 59 height 19
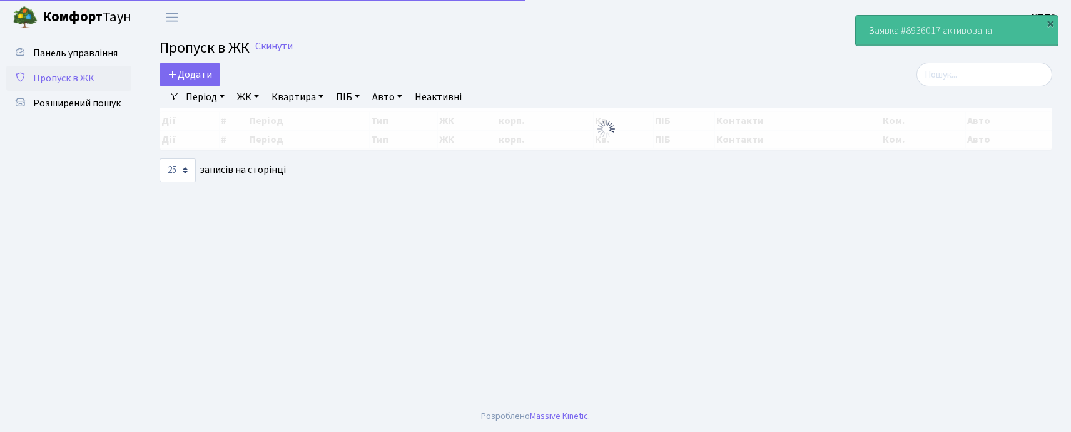
select select "25"
click at [959, 73] on input "search" at bounding box center [985, 75] width 136 height 24
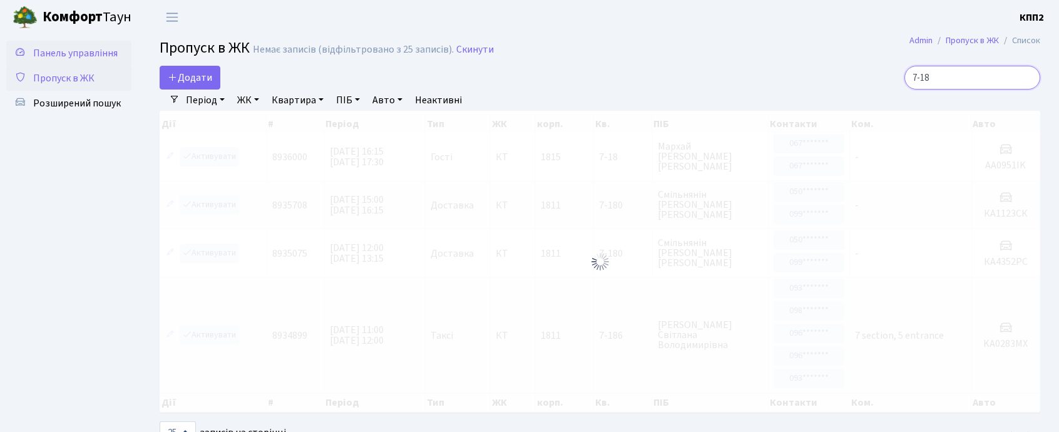
type input "7-18"
click at [71, 63] on link "Панель управління" at bounding box center [68, 53] width 125 height 25
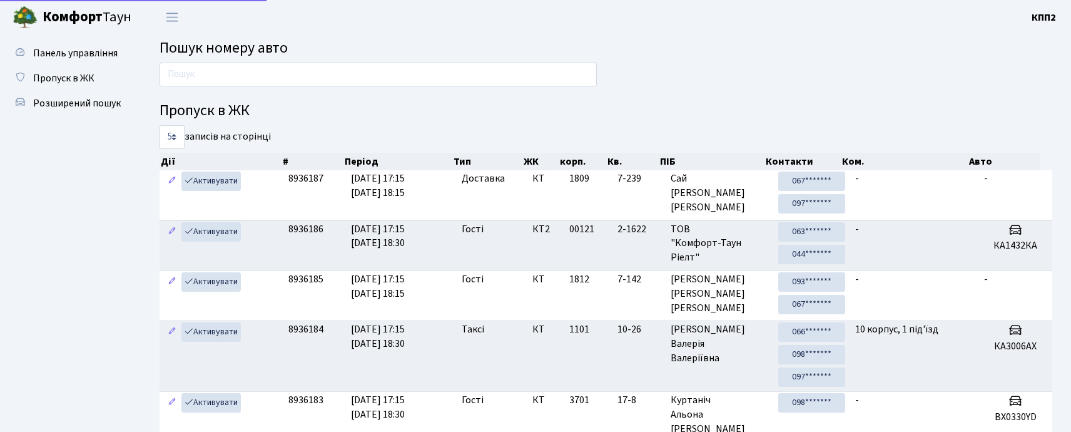
click at [227, 70] on input "text" at bounding box center [378, 75] width 437 height 24
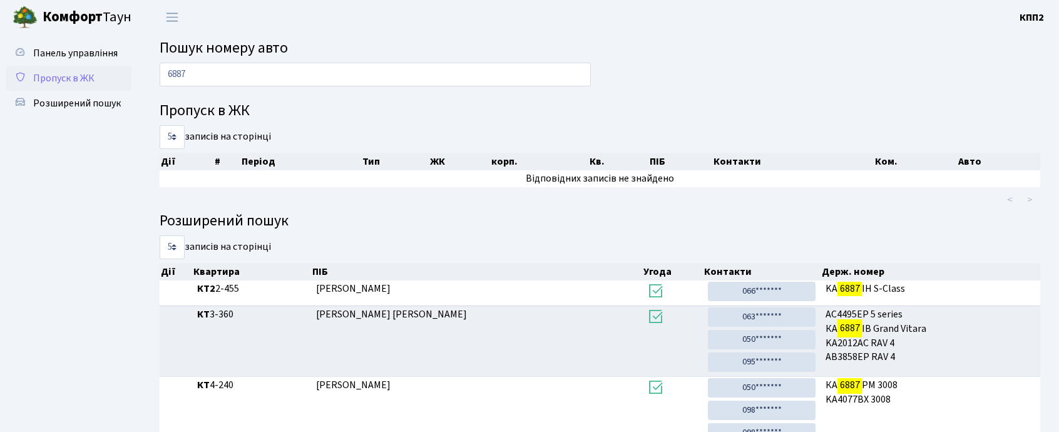
drag, startPoint x: 229, startPoint y: 69, endPoint x: 34, endPoint y: 70, distance: 195.3
click at [34, 70] on div "Панель управління Пропуск в ЖК Розширений пошук Пошук номеру авто 6887 Пропуск …" at bounding box center [529, 252] width 1059 height 437
type input "0235"
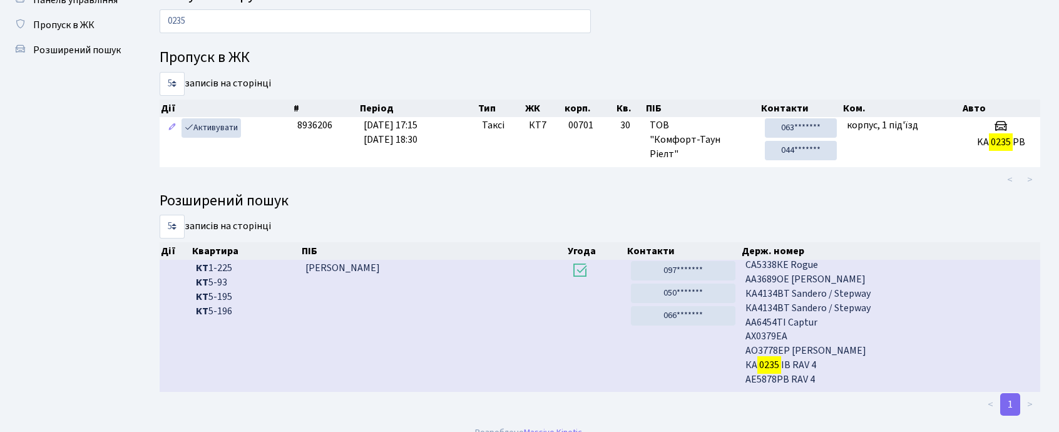
scroll to position [69, 0]
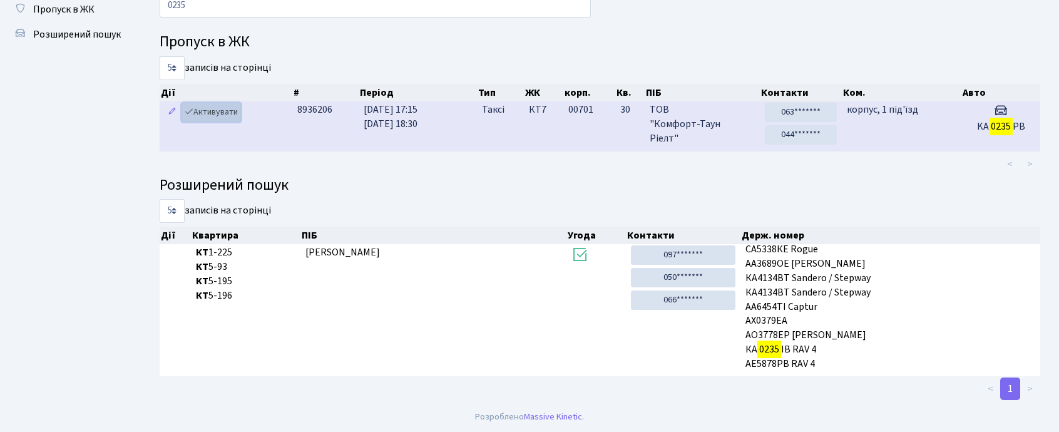
click at [231, 118] on link "Активувати" at bounding box center [210, 112] width 59 height 19
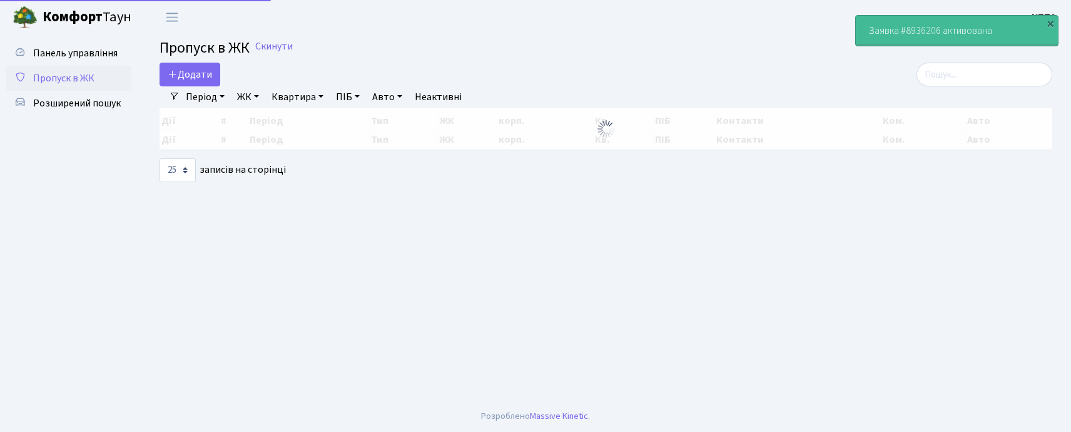
select select "25"
click at [84, 54] on span "Панель управління" at bounding box center [75, 53] width 84 height 14
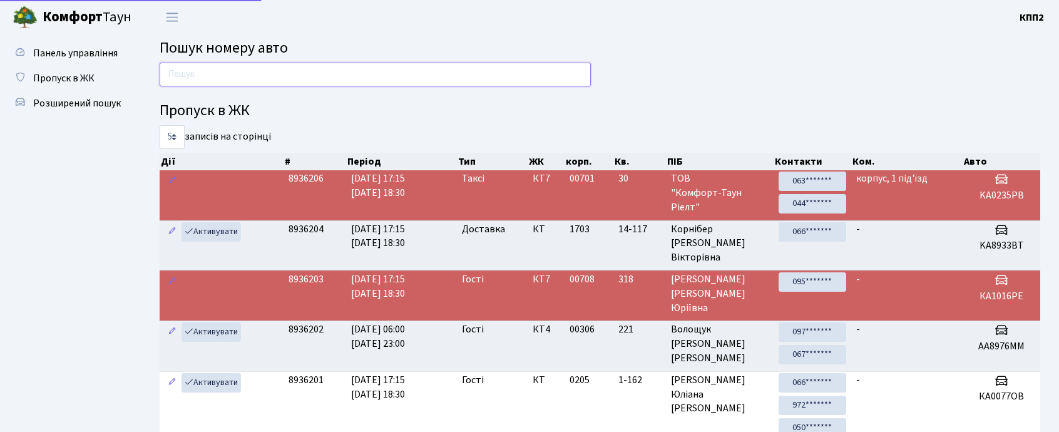
drag, startPoint x: 0, startPoint y: 0, endPoint x: 283, endPoint y: 80, distance: 294.6
click at [283, 80] on input "text" at bounding box center [375, 75] width 431 height 24
type input "6828"
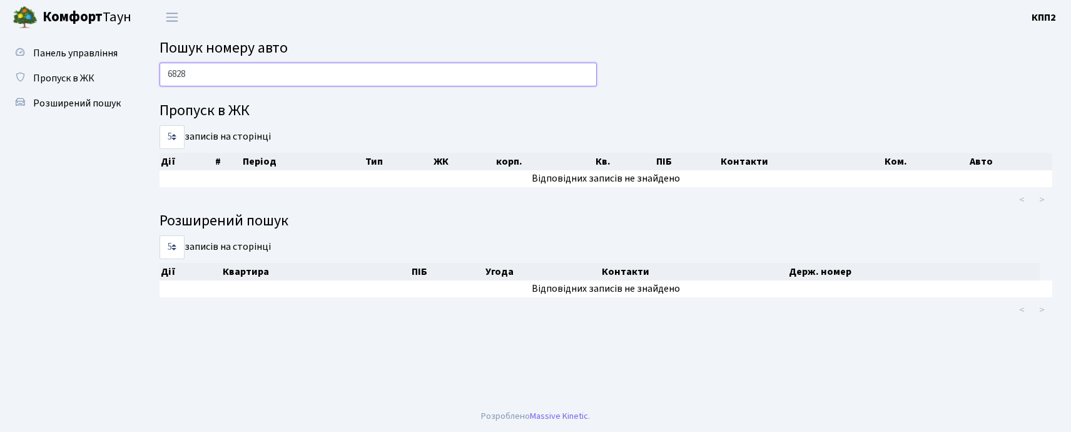
click at [348, 71] on input "6828" at bounding box center [378, 75] width 437 height 24
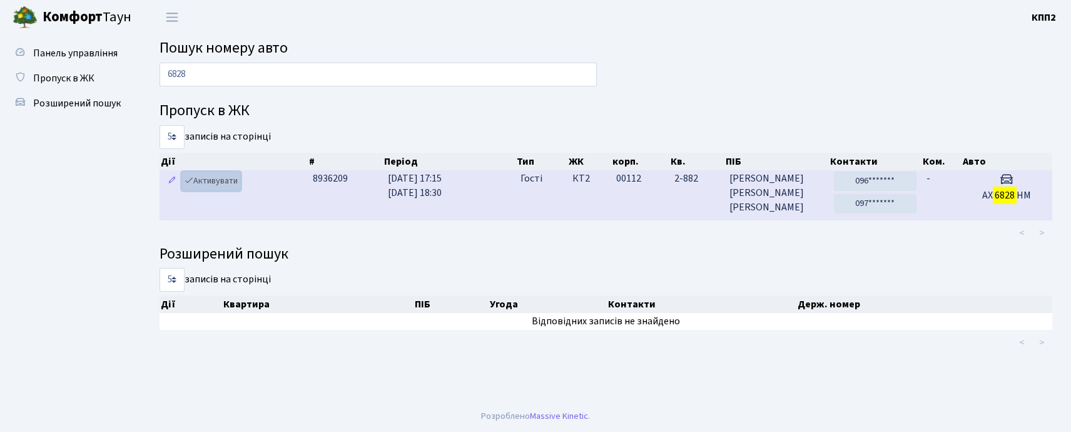
click at [211, 186] on link "Активувати" at bounding box center [210, 180] width 59 height 19
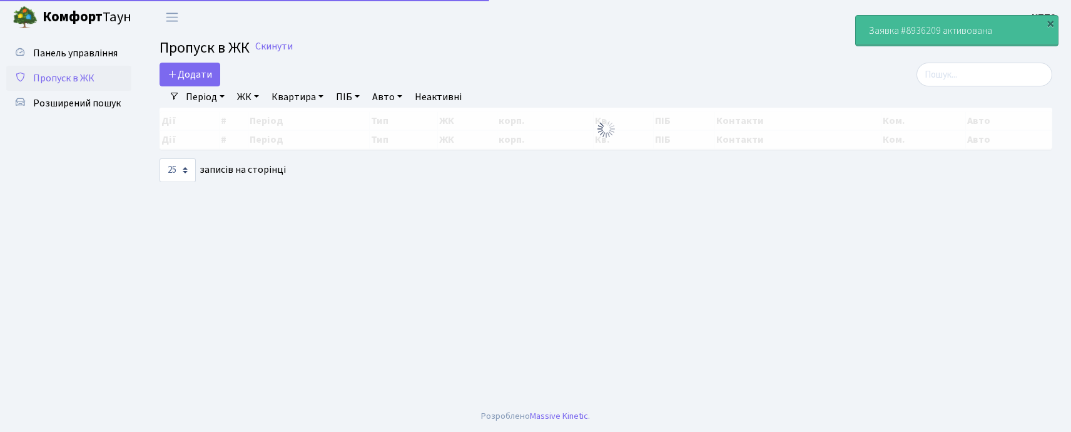
select select "25"
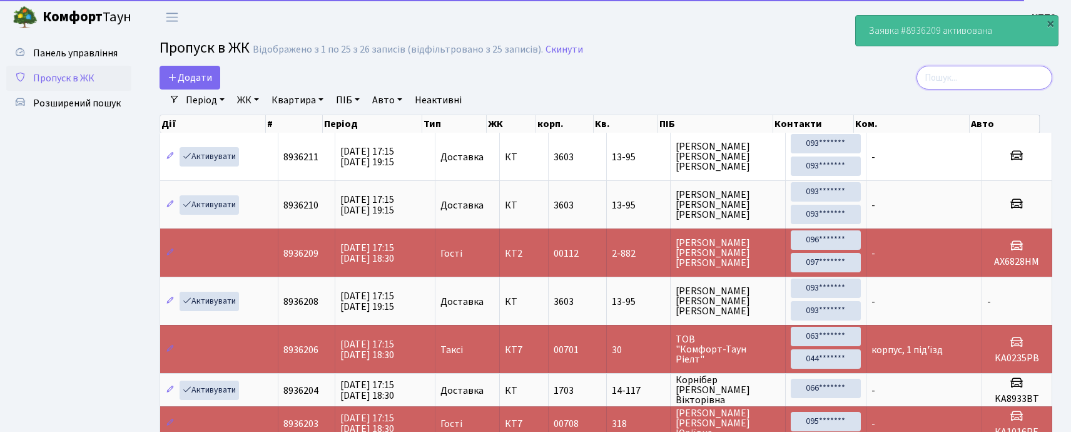
click at [998, 80] on input "search" at bounding box center [985, 78] width 136 height 24
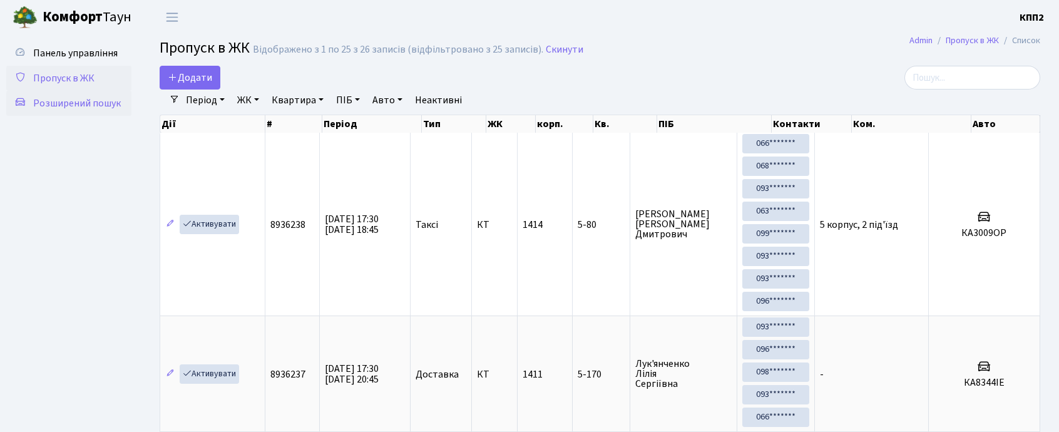
click at [79, 91] on link "Розширений пошук" at bounding box center [68, 103] width 125 height 25
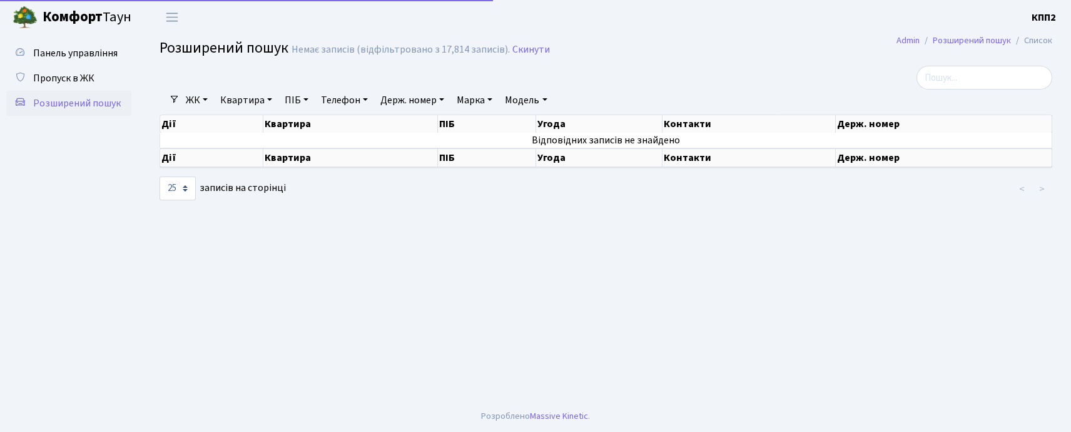
select select "25"
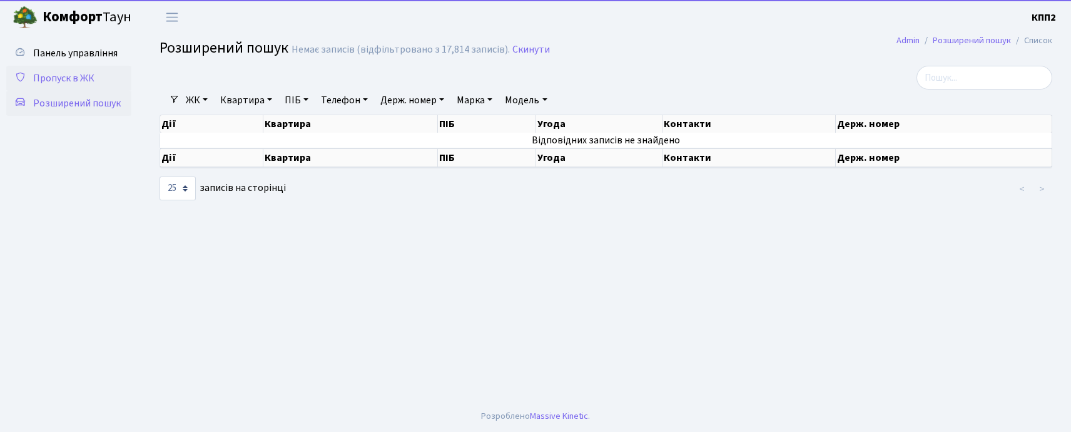
click at [66, 81] on span "Пропуск в ЖК" at bounding box center [63, 78] width 61 height 14
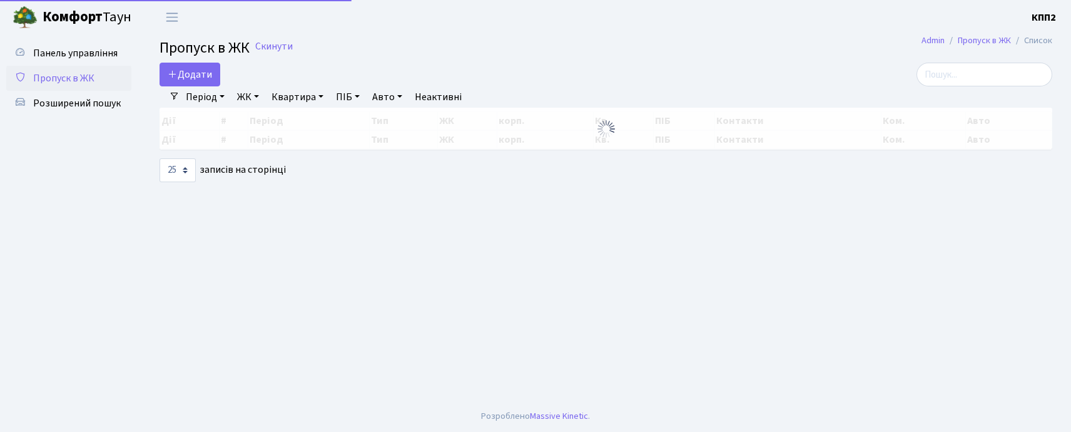
select select "25"
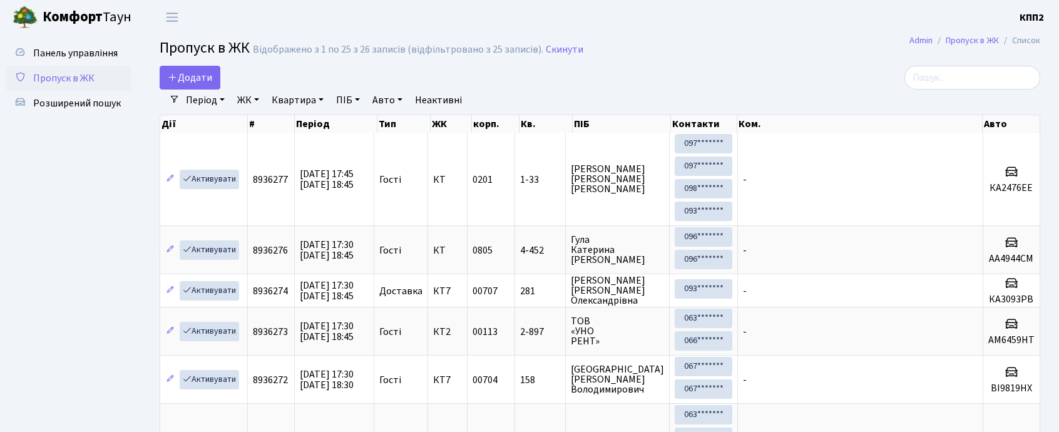
click at [96, 63] on link "Панель управління" at bounding box center [68, 53] width 125 height 25
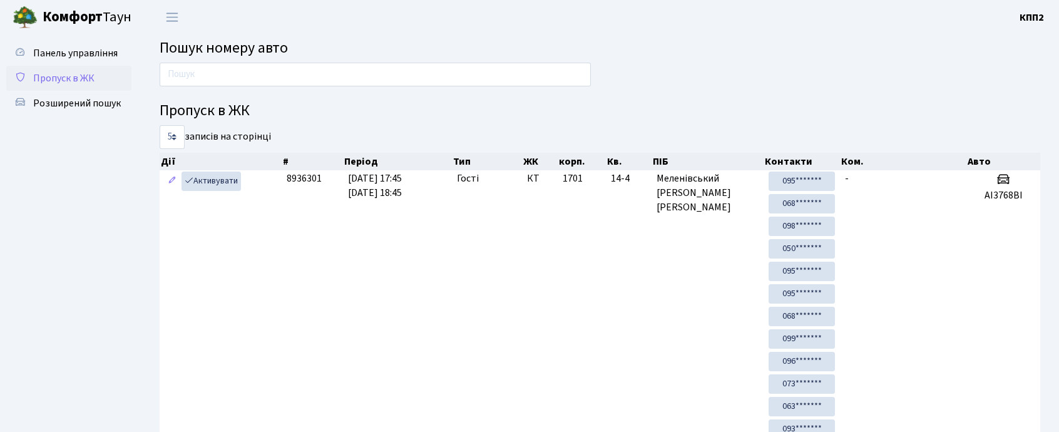
click at [103, 76] on link "Пропуск в ЖК" at bounding box center [68, 78] width 125 height 25
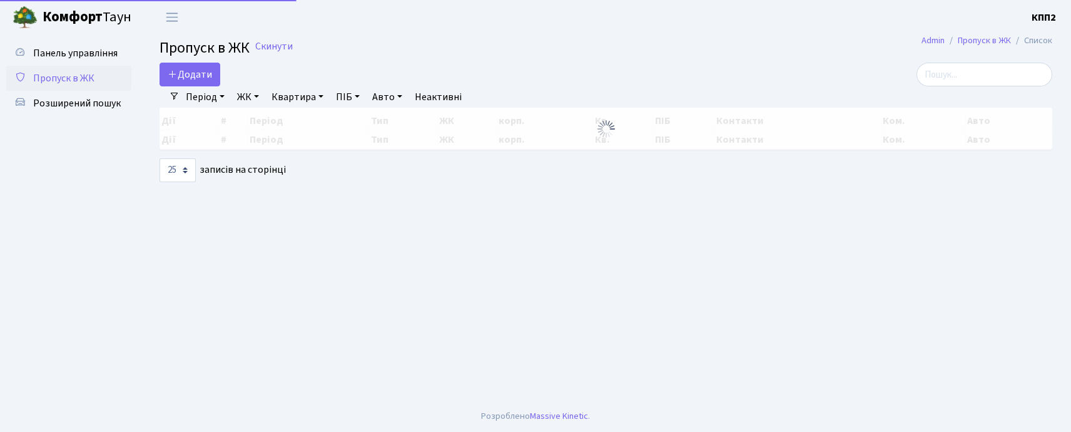
select select "25"
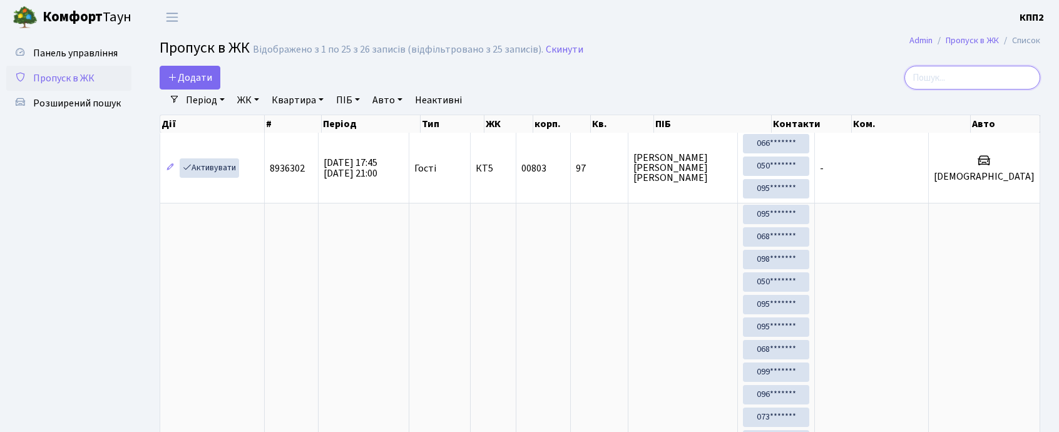
click at [972, 76] on input "search" at bounding box center [972, 78] width 136 height 24
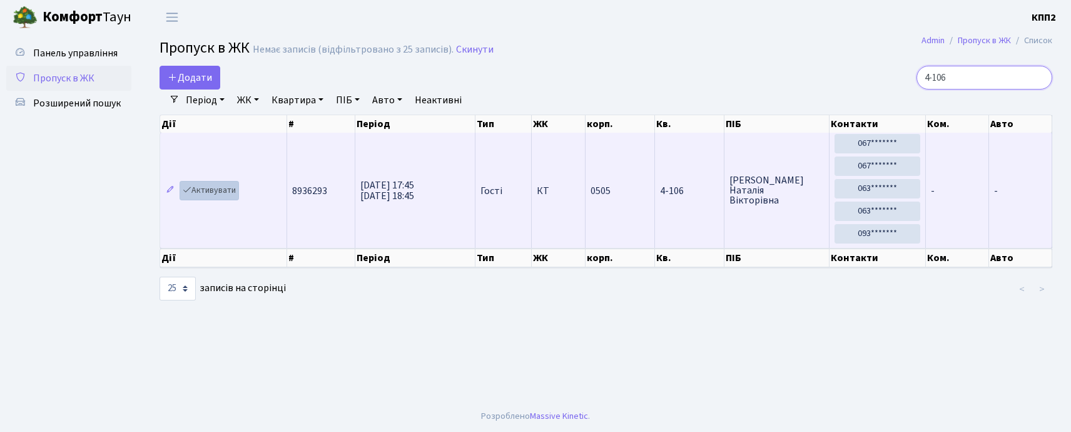
type input "4-106"
click at [232, 193] on link "Активувати" at bounding box center [209, 190] width 59 height 19
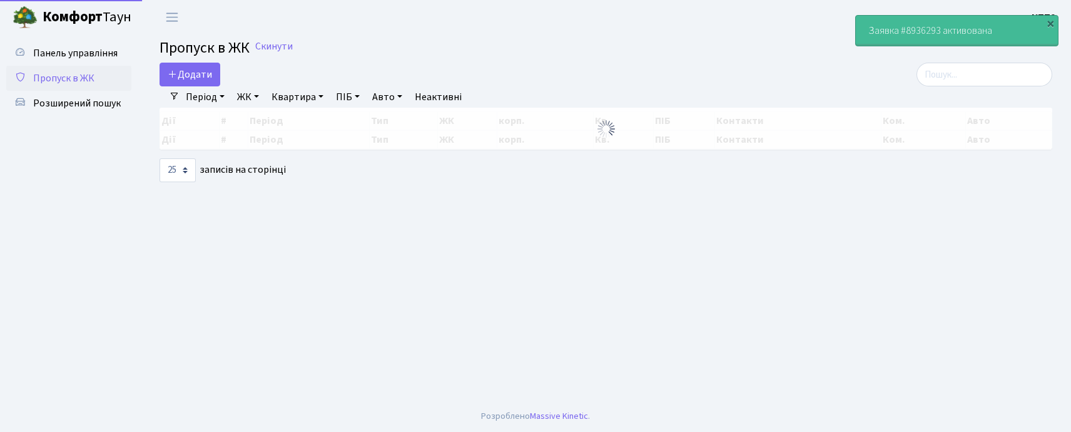
select select "25"
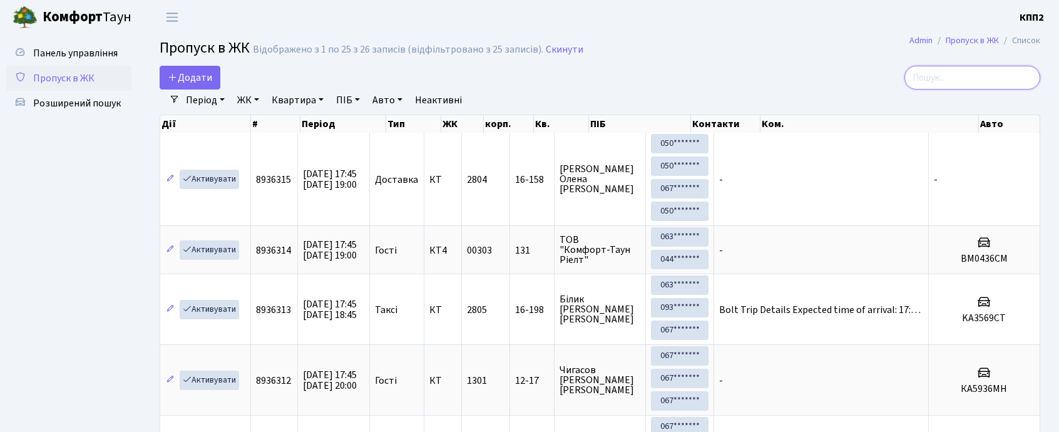
drag, startPoint x: 981, startPoint y: 81, endPoint x: 974, endPoint y: 73, distance: 10.7
click at [977, 78] on input "search" at bounding box center [972, 78] width 136 height 24
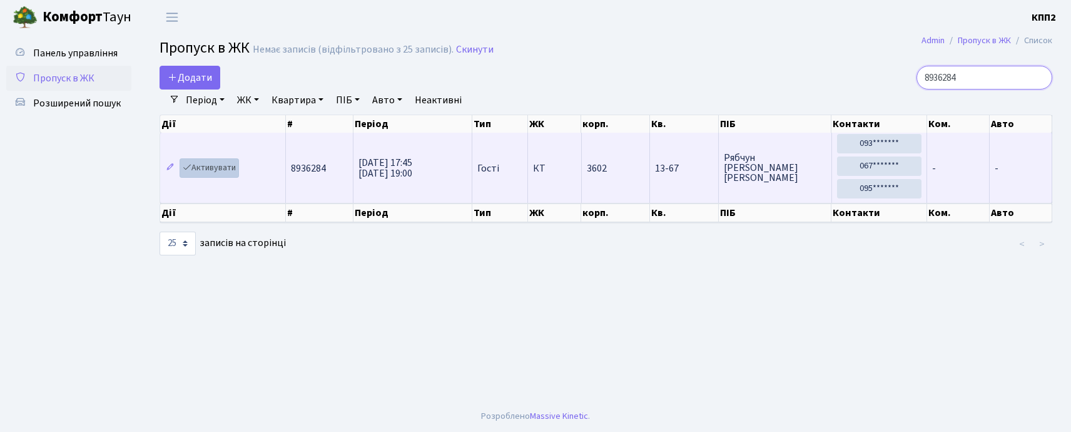
type input "8936284"
click at [217, 173] on link "Активувати" at bounding box center [209, 167] width 59 height 19
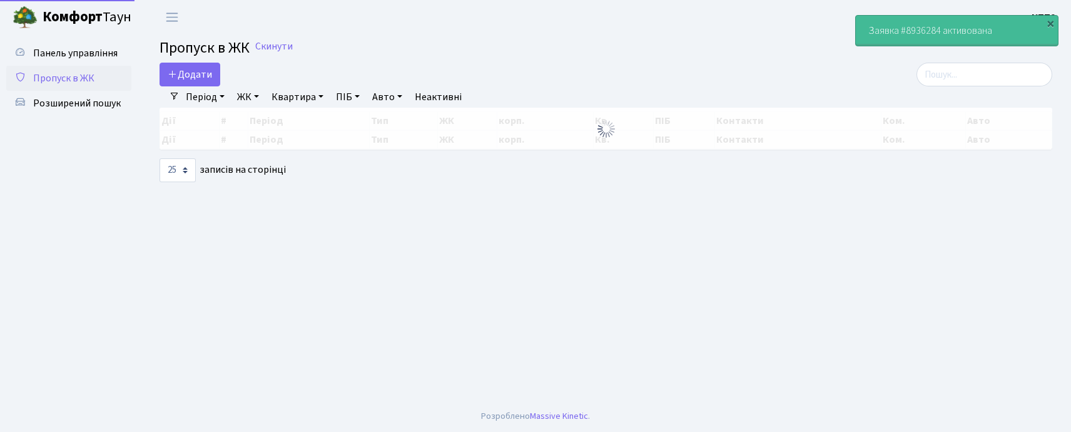
select select "25"
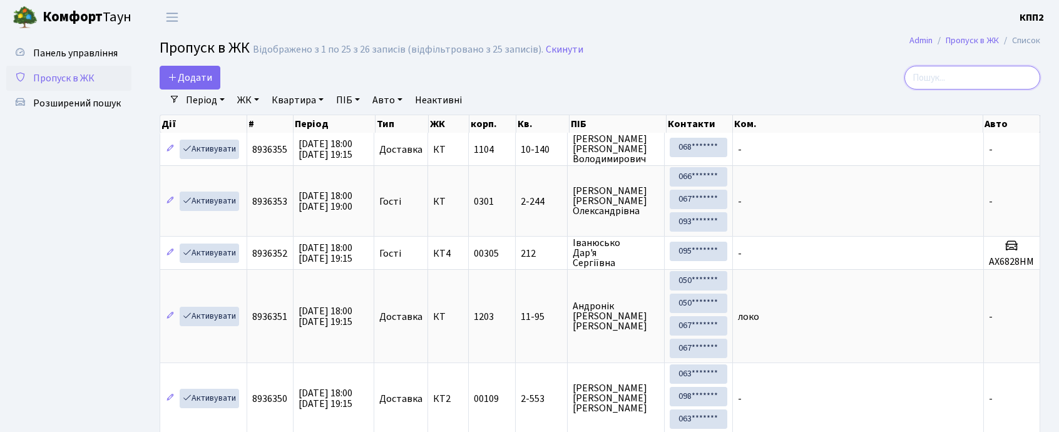
click at [950, 88] on input "search" at bounding box center [972, 78] width 136 height 24
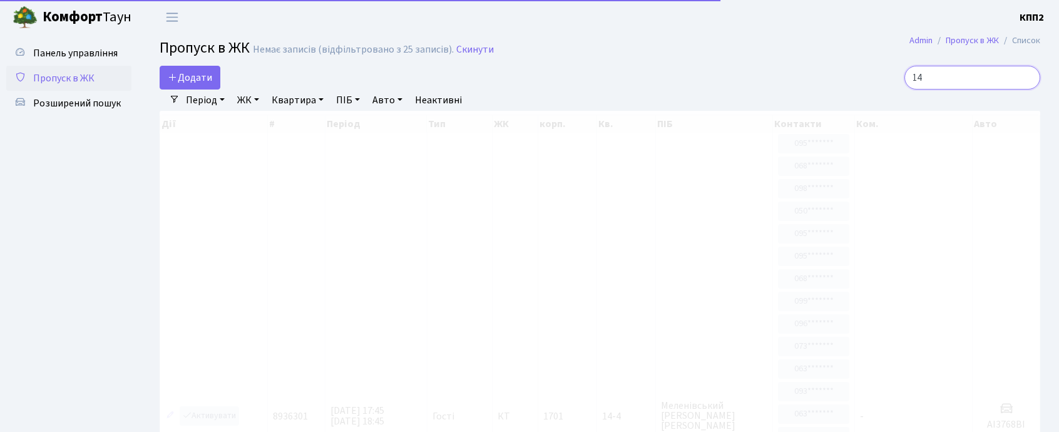
type input "1"
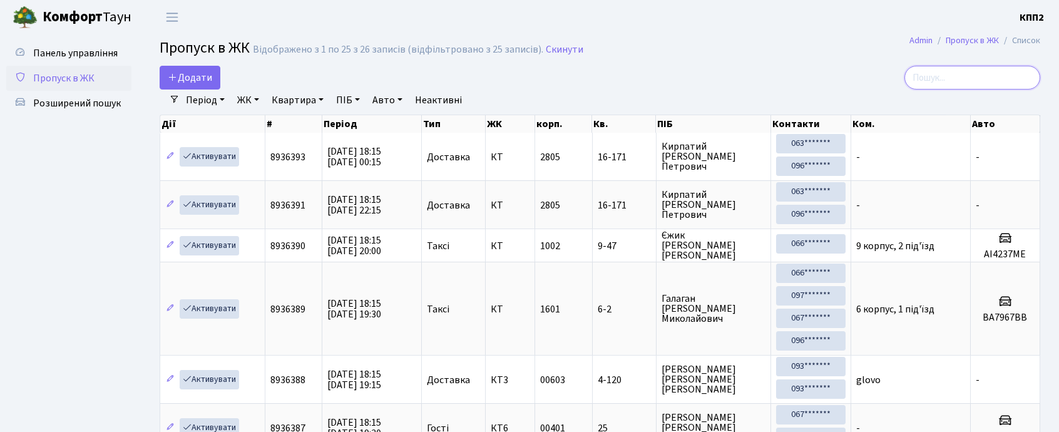
click at [935, 68] on input "search" at bounding box center [972, 78] width 136 height 24
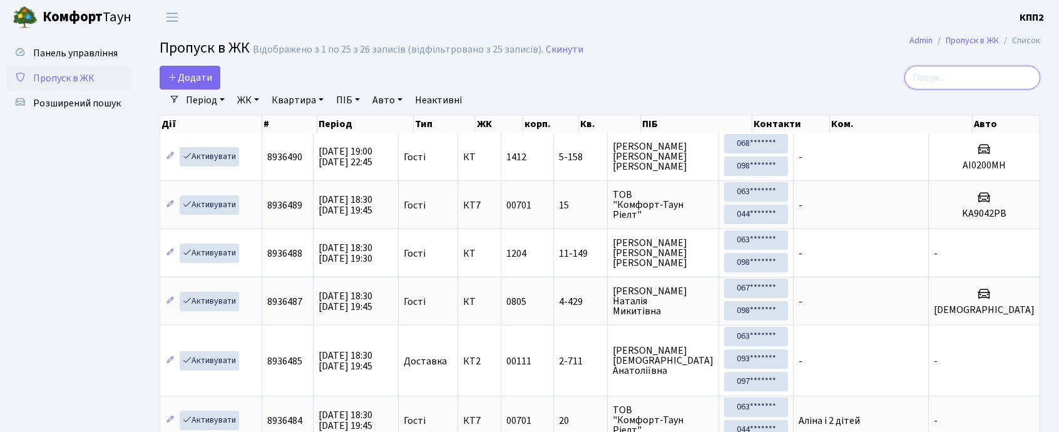
click at [1006, 73] on input "search" at bounding box center [972, 78] width 136 height 24
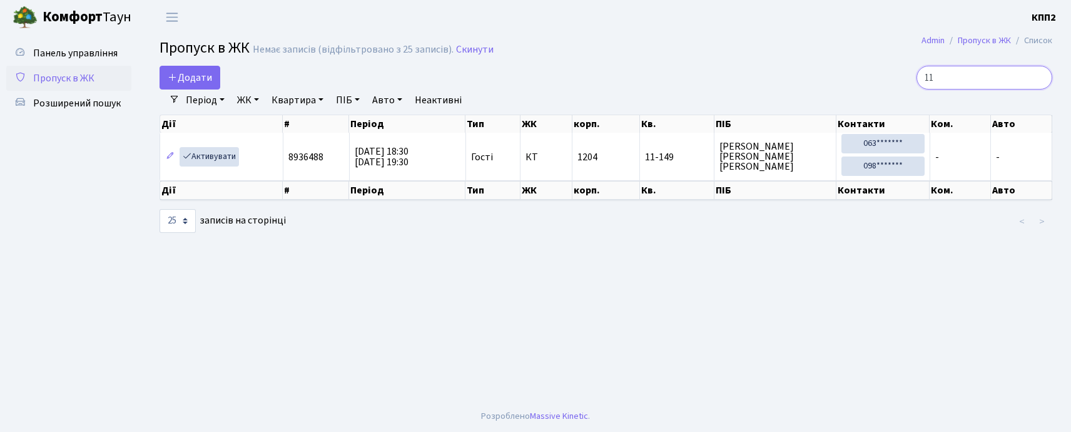
type input "1"
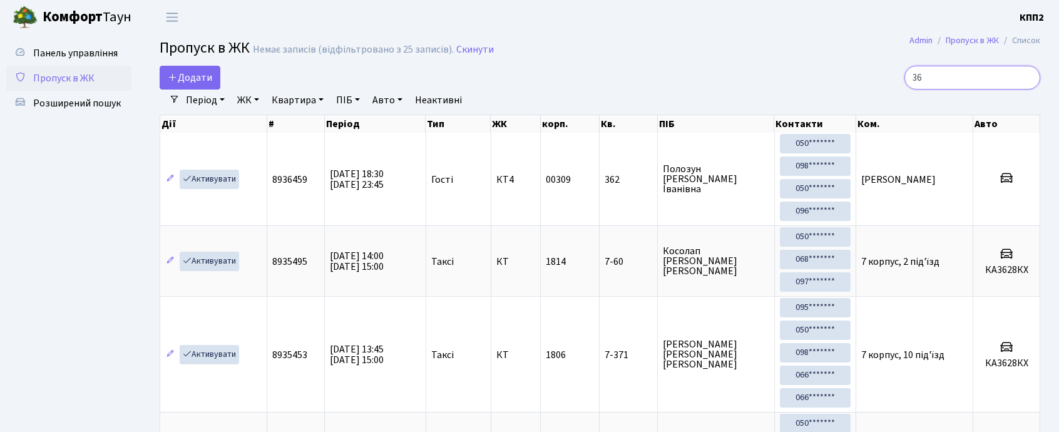
type input "3"
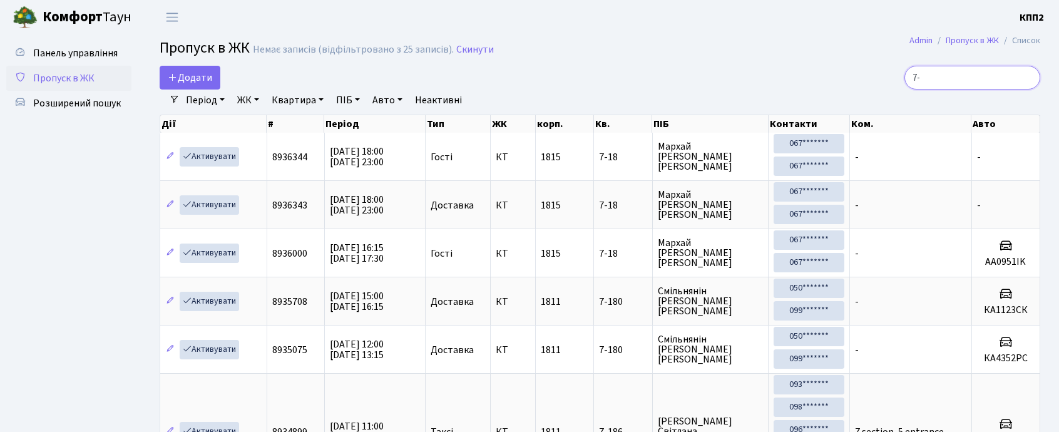
type input "7"
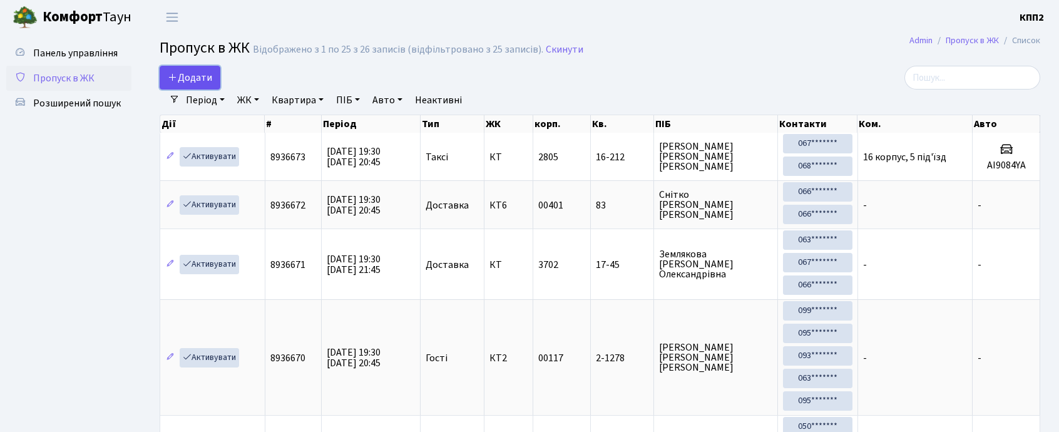
click at [199, 80] on span "Додати" at bounding box center [190, 78] width 44 height 14
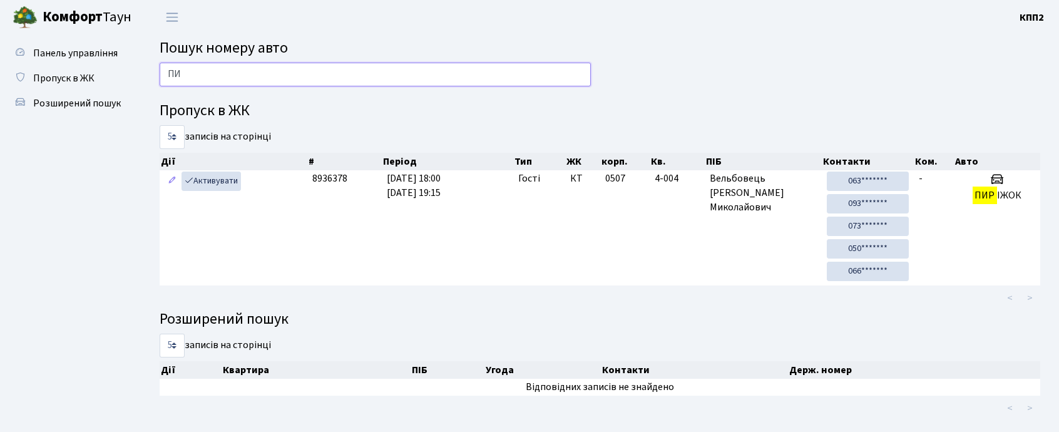
type input "П"
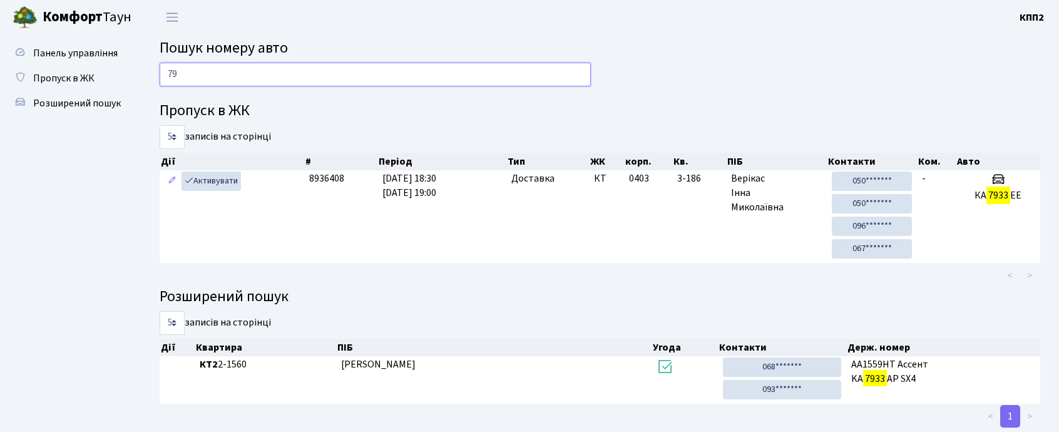
type input "7"
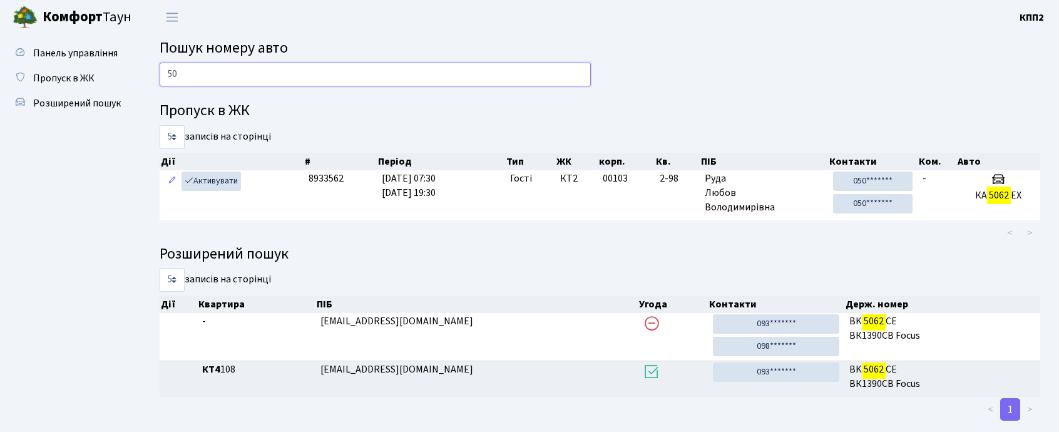
type input "5"
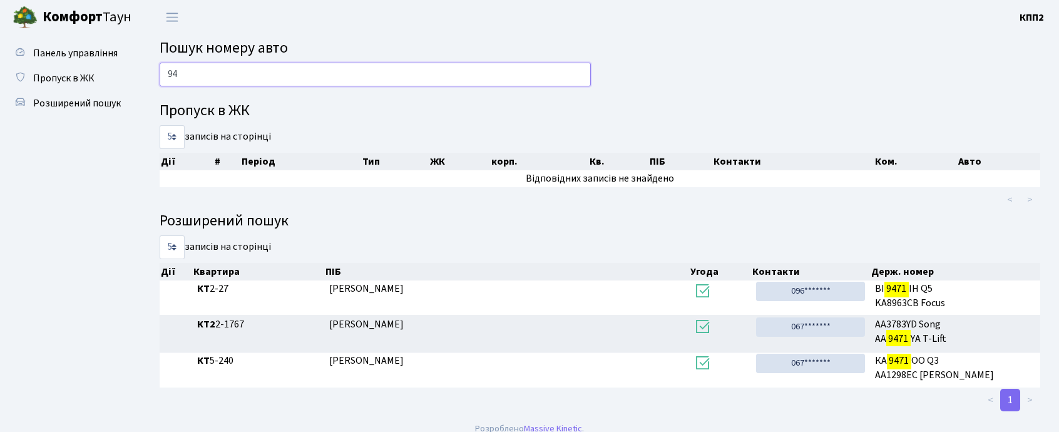
type input "9"
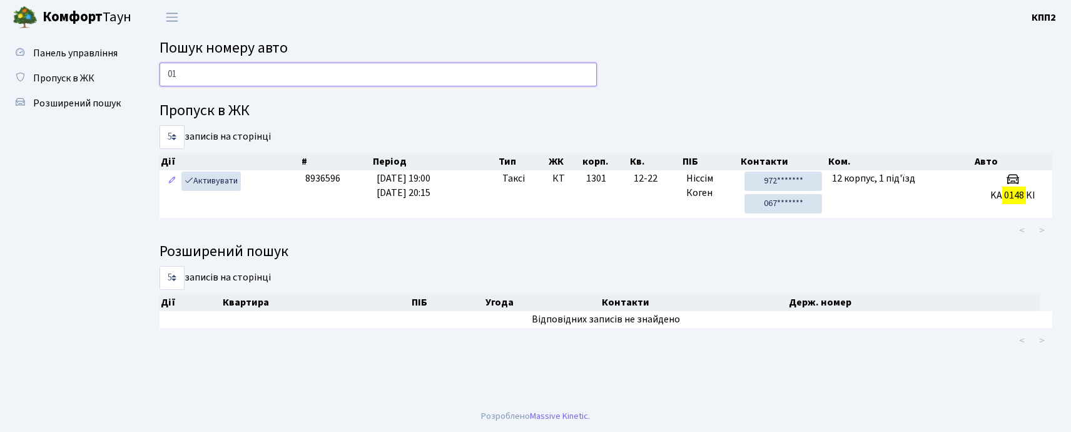
type input "0"
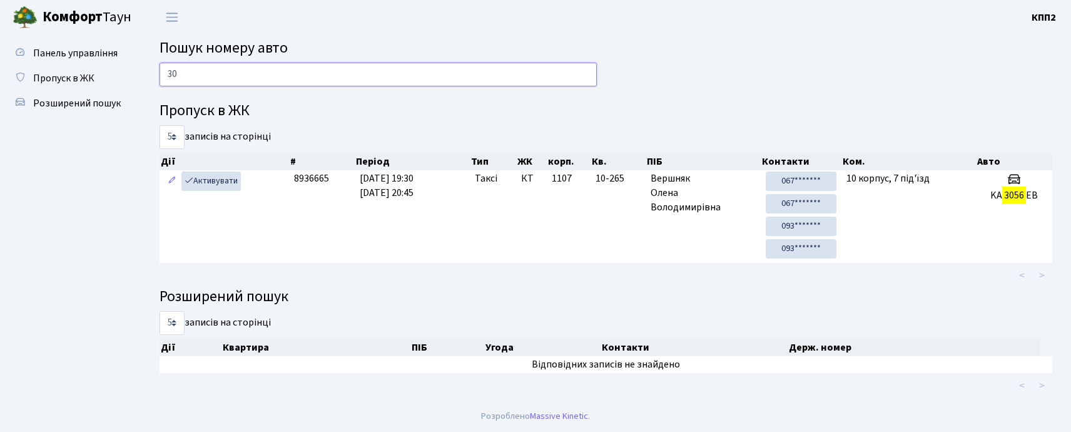
type input "3"
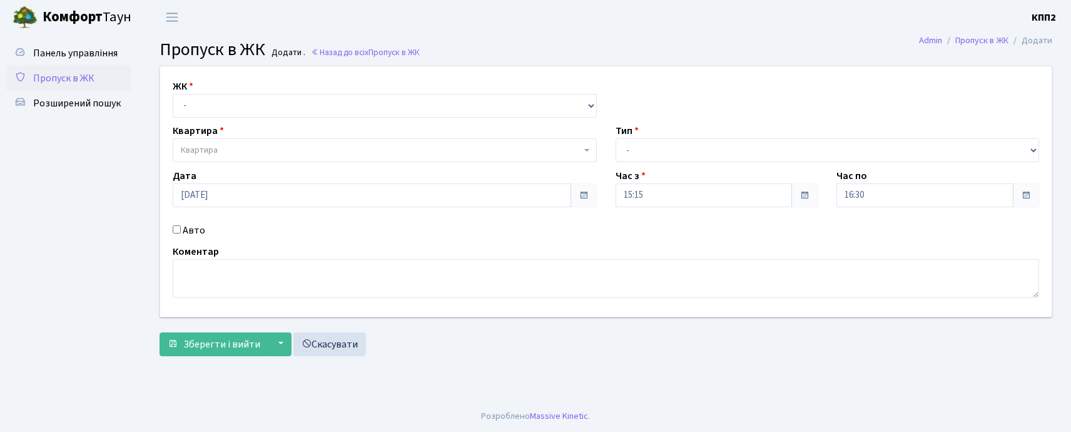
click at [173, 228] on input "Авто" at bounding box center [177, 229] width 8 height 8
checkbox input "true"
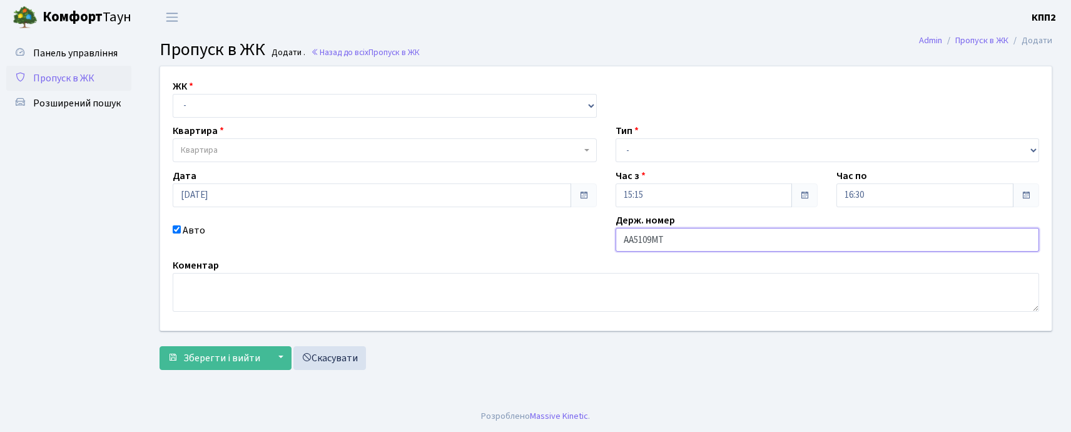
type input "АА5109МТ"
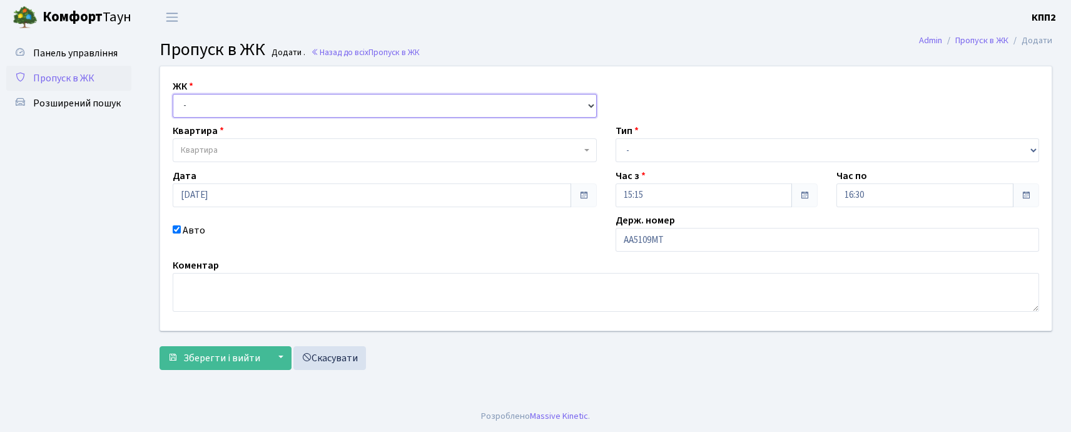
drag, startPoint x: 314, startPoint y: 100, endPoint x: 314, endPoint y: 108, distance: 8.2
click at [314, 106] on select "- КТ, вул. Регенераторна, 4 КТ2, просп. [STREET_ADDRESS] [STREET_ADDRESS] [PERS…" at bounding box center [385, 106] width 424 height 24
select select "271"
click at [173, 94] on select "- КТ, вул. Регенераторна, 4 КТ2, просп. [STREET_ADDRESS] [STREET_ADDRESS] [PERS…" at bounding box center [385, 106] width 424 height 24
select select
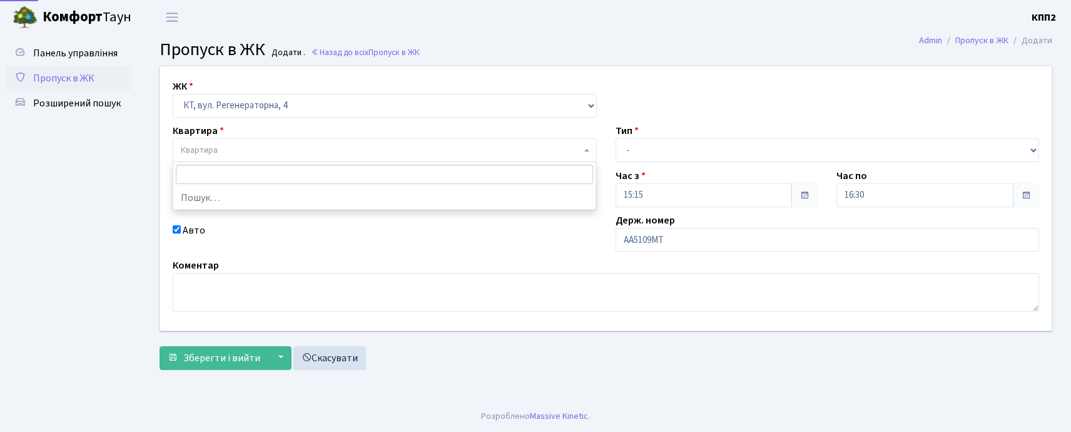
click at [313, 140] on span "Квартира" at bounding box center [385, 150] width 424 height 24
type input "5-421"
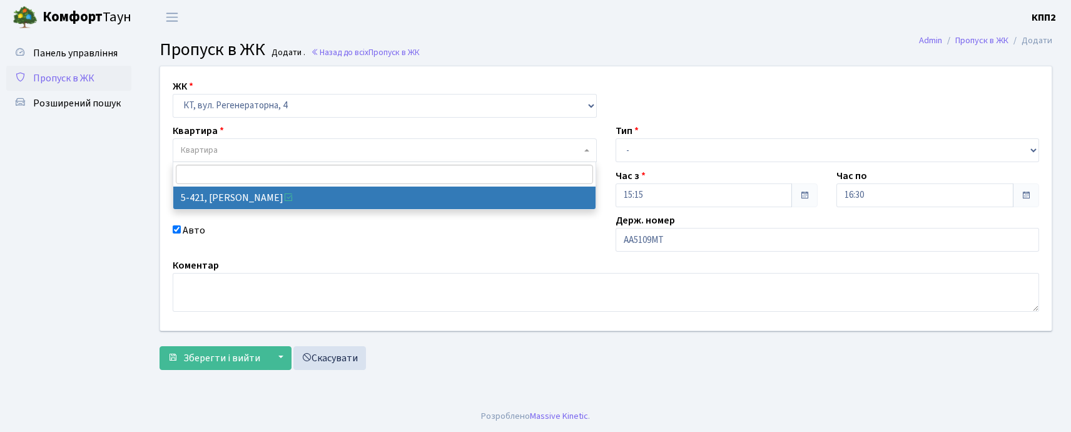
select select "2110"
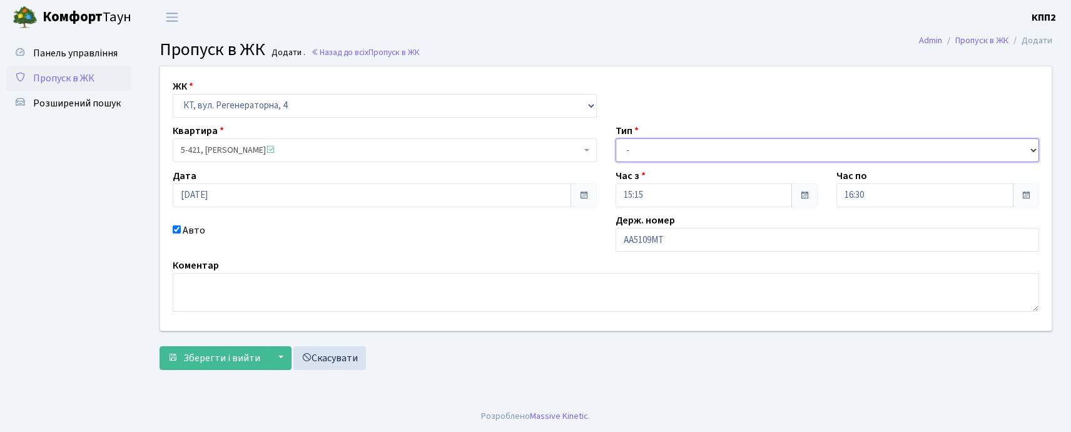
click at [739, 153] on select "- Доставка Таксі Гості Сервіс" at bounding box center [828, 150] width 424 height 24
select select "3"
click at [616, 138] on select "- Доставка Таксі Гості Сервіс" at bounding box center [828, 150] width 424 height 24
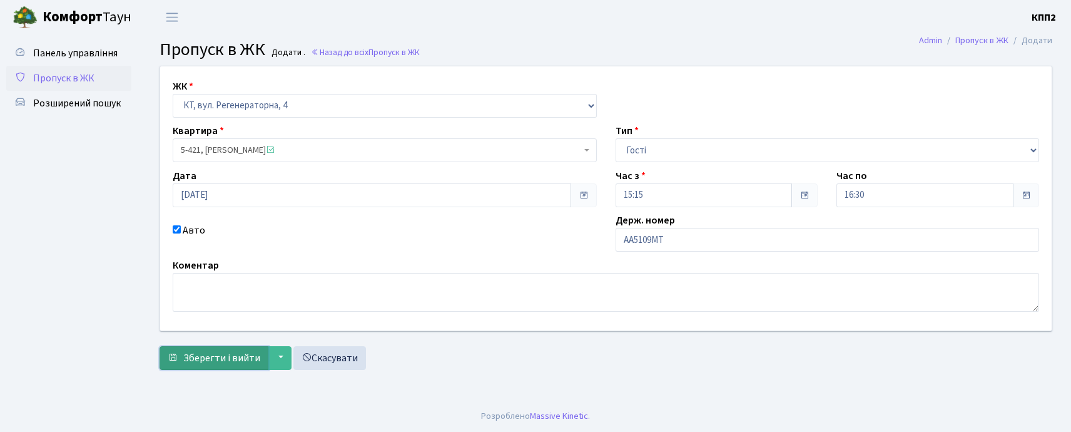
click at [233, 352] on span "Зберегти і вийти" at bounding box center [221, 358] width 77 height 14
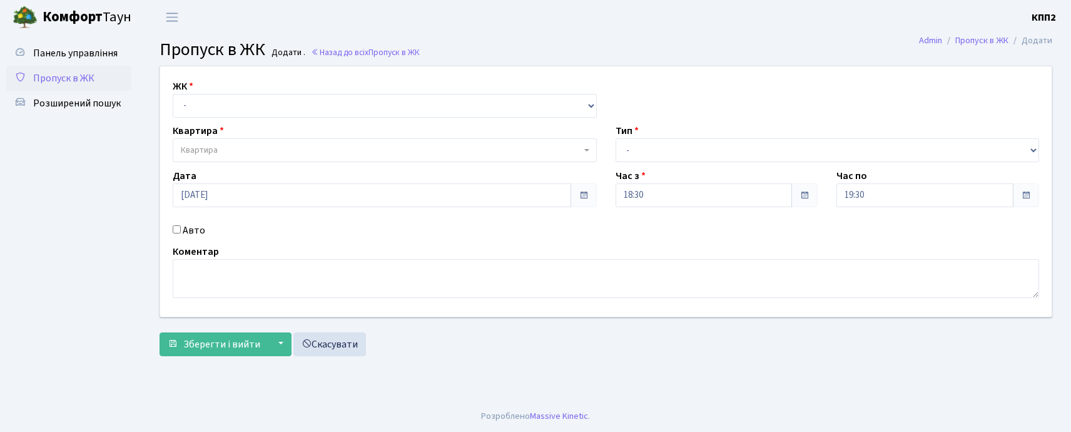
click at [175, 229] on input "Авто" at bounding box center [177, 229] width 8 height 8
checkbox input "true"
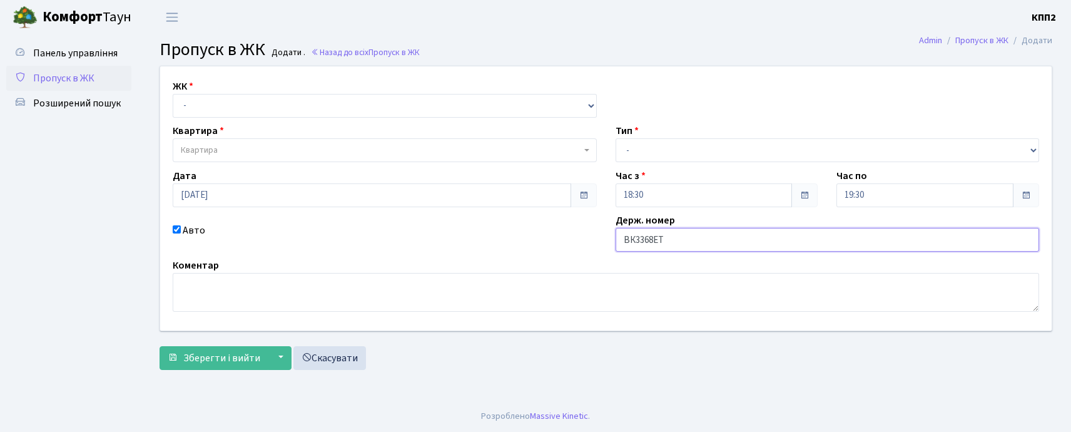
type input "ВК3368ЕТ"
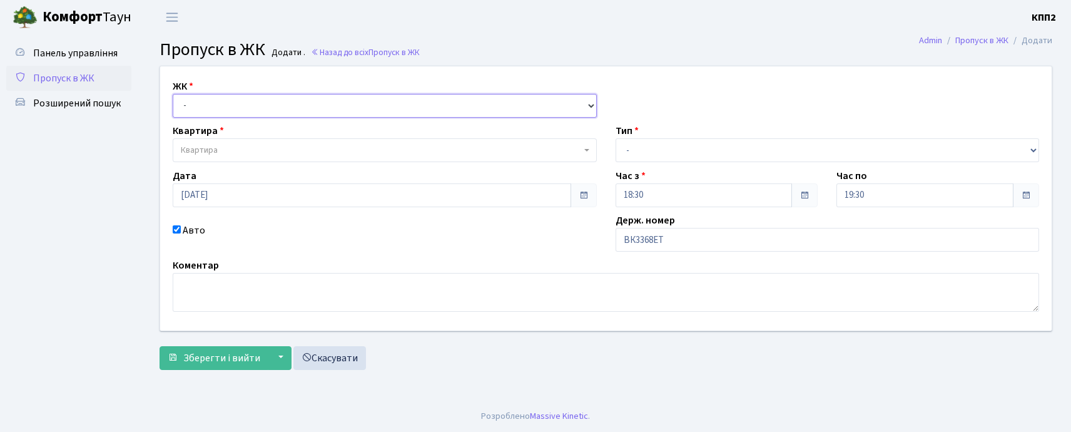
click at [212, 103] on select "- КТ, вул. Регенераторна, 4 КТ2, просп. [STREET_ADDRESS] [STREET_ADDRESS] [PERS…" at bounding box center [385, 106] width 424 height 24
select select "271"
click at [173, 94] on select "- КТ, вул. Регенераторна, 4 КТ2, просп. [STREET_ADDRESS] [STREET_ADDRESS] [PERS…" at bounding box center [385, 106] width 424 height 24
select select
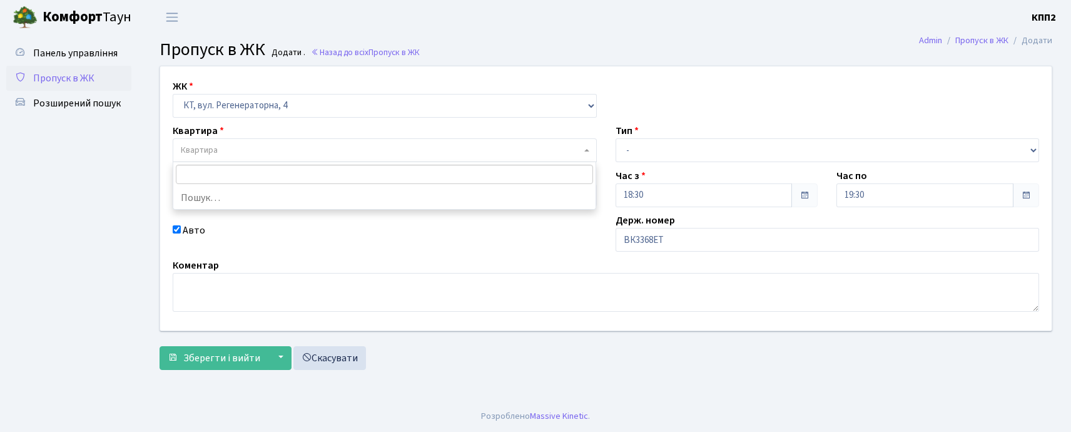
click at [217, 148] on span "Квартира" at bounding box center [199, 150] width 37 height 13
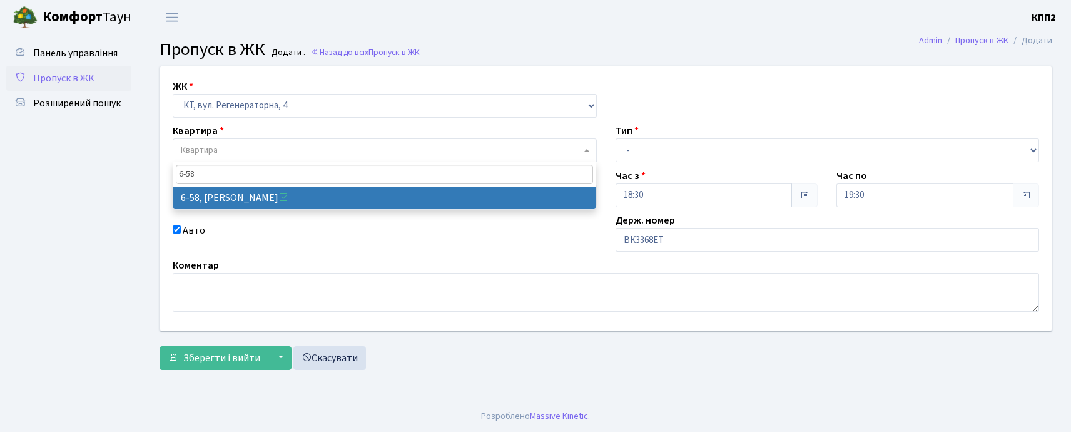
type input "6-58"
select select "5283"
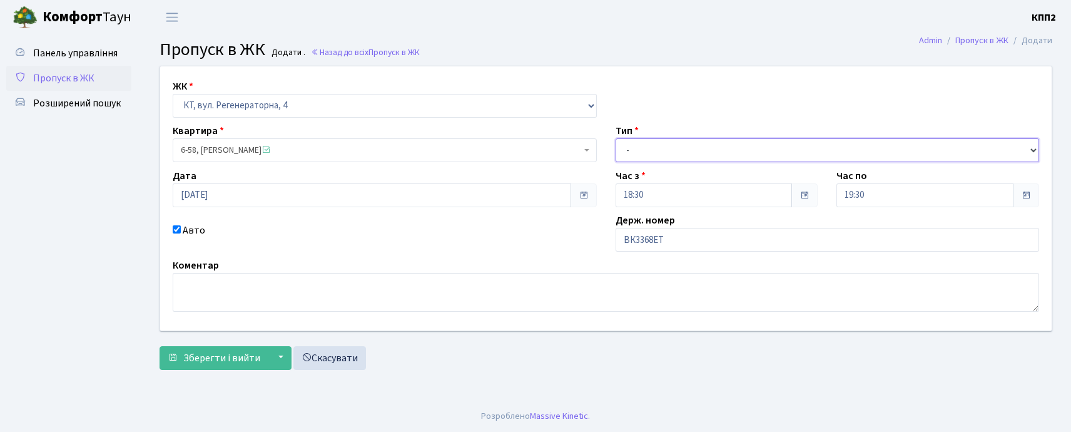
click at [636, 150] on select "- Доставка Таксі Гості Сервіс" at bounding box center [828, 150] width 424 height 24
select select "3"
click at [616, 138] on select "- Доставка Таксі Гості Сервіс" at bounding box center [828, 150] width 424 height 24
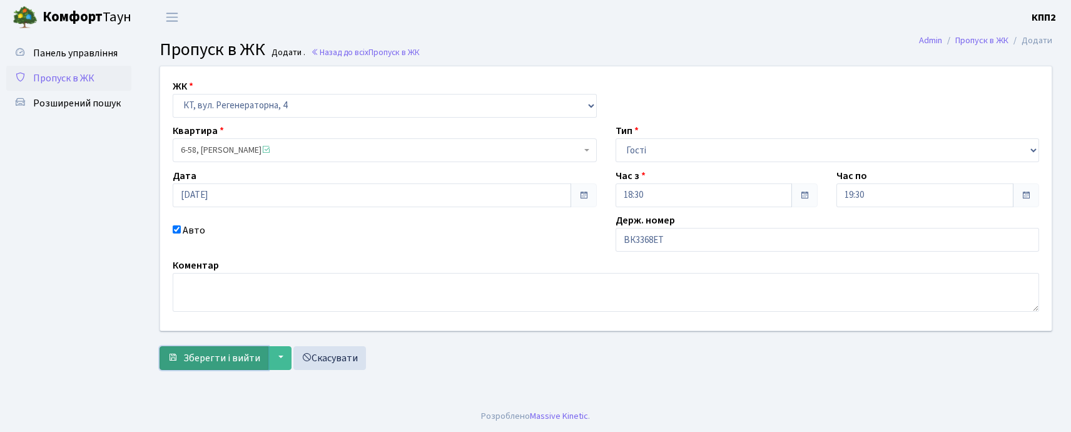
click at [198, 353] on span "Зберегти і вийти" at bounding box center [221, 358] width 77 height 14
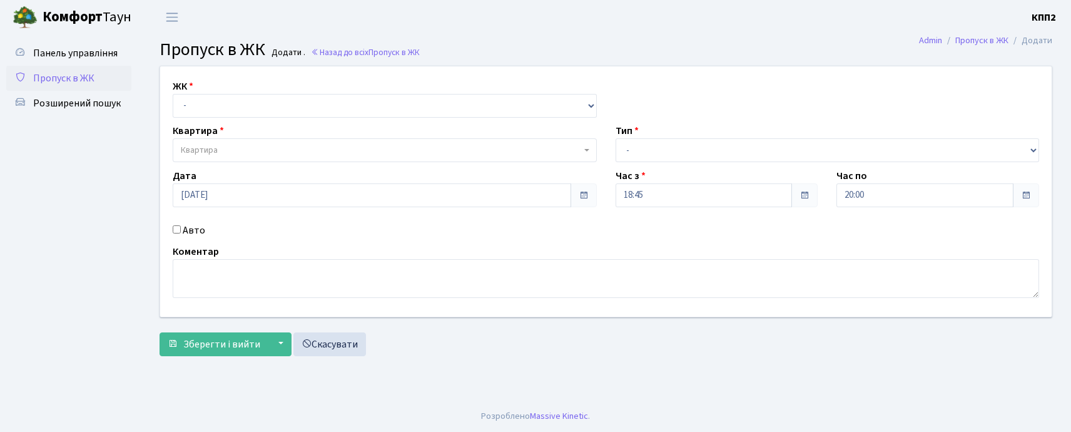
click at [252, 89] on div "ЖК - КТ, вул. Регенераторна, 4 КТ2, просп. Соборності, 17 КТ3, вул. Березнева, …" at bounding box center [384, 98] width 443 height 39
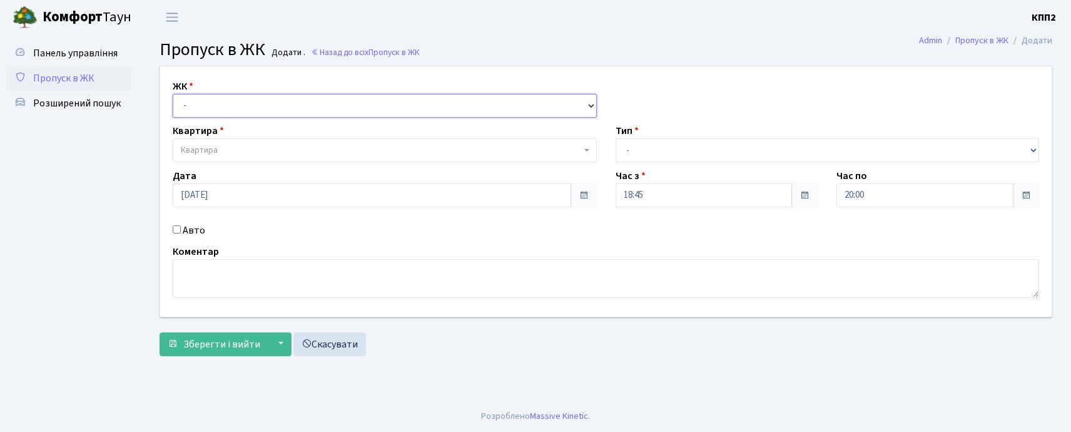
click at [248, 95] on select "- КТ, вул. Регенераторна, 4 КТ2, просп. [STREET_ADDRESS] [STREET_ADDRESS] [PERS…" at bounding box center [385, 106] width 424 height 24
select select "302"
click at [173, 94] on select "- КТ, вул. Регенераторна, 4 КТ2, просп. [STREET_ADDRESS] [STREET_ADDRESS] [PERS…" at bounding box center [385, 106] width 424 height 24
select select
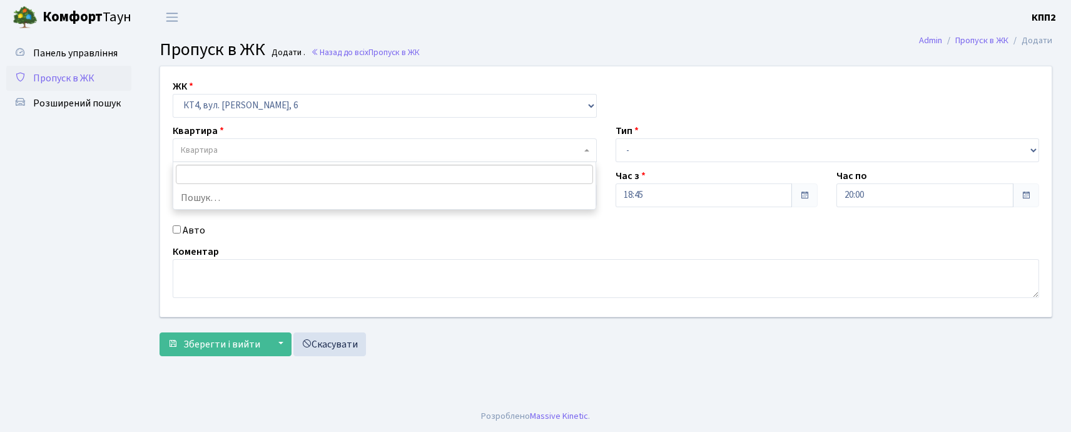
click at [257, 153] on span "Квартира" at bounding box center [381, 150] width 401 height 13
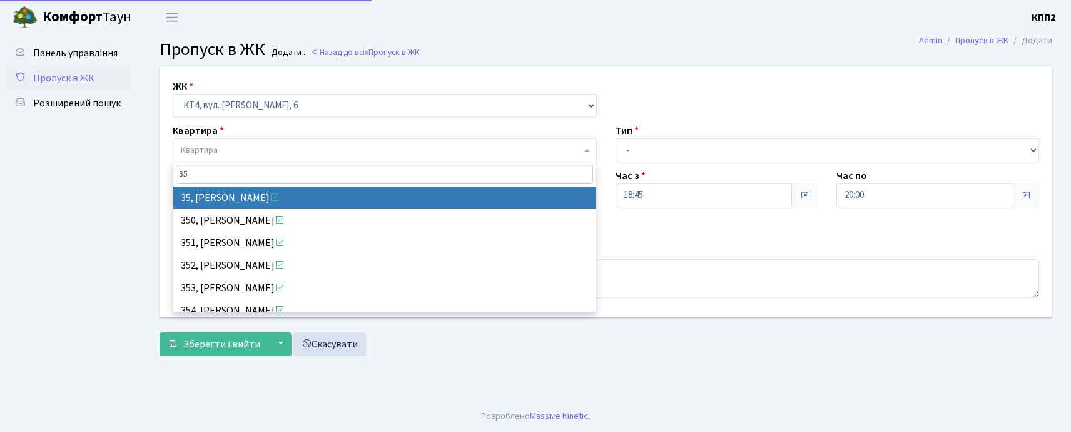
type input "353"
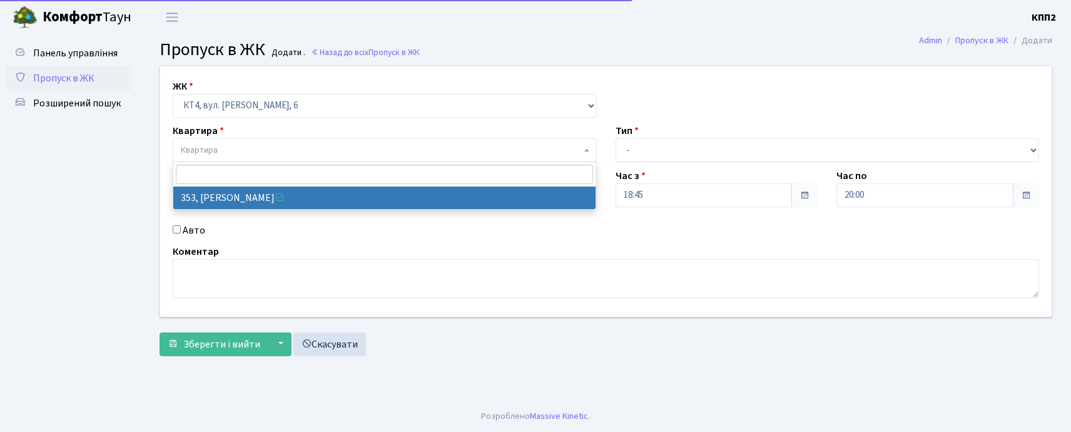
select select "17060"
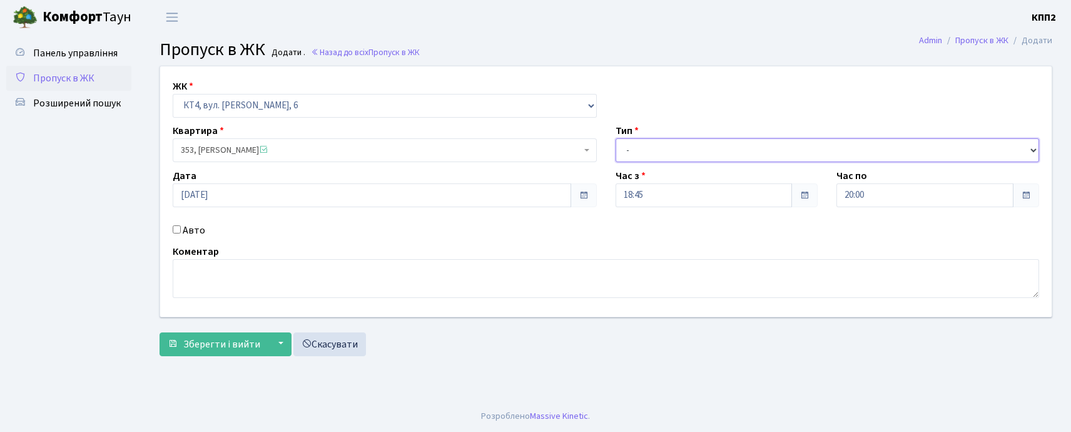
click at [718, 143] on select "- Доставка Таксі Гості Сервіс" at bounding box center [828, 150] width 424 height 24
select select "1"
click at [616, 138] on select "- Доставка Таксі Гості Сервіс" at bounding box center [828, 150] width 424 height 24
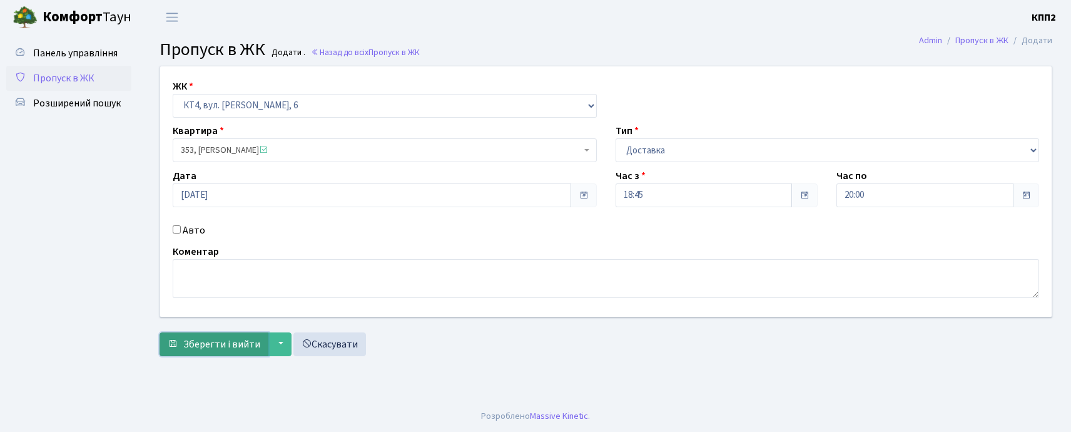
click at [253, 343] on span "Зберегти і вийти" at bounding box center [221, 344] width 77 height 14
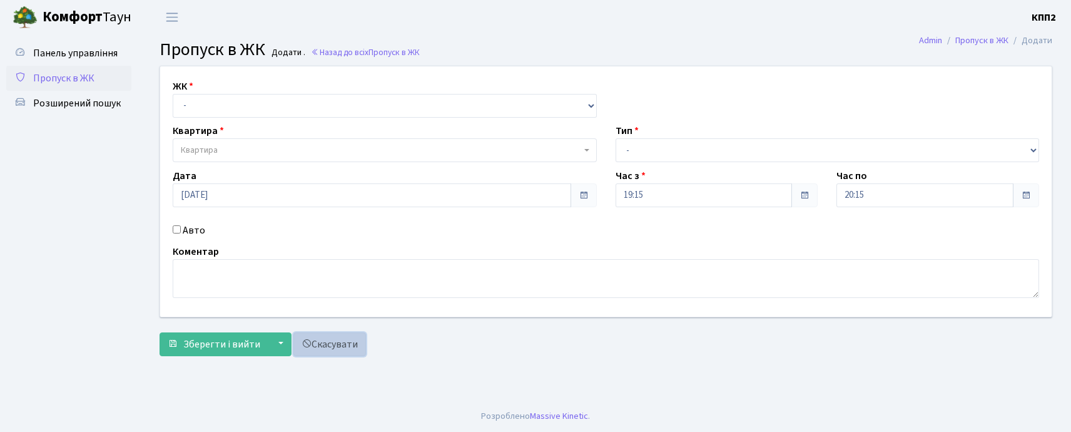
click at [345, 350] on link "Скасувати" at bounding box center [329, 344] width 73 height 24
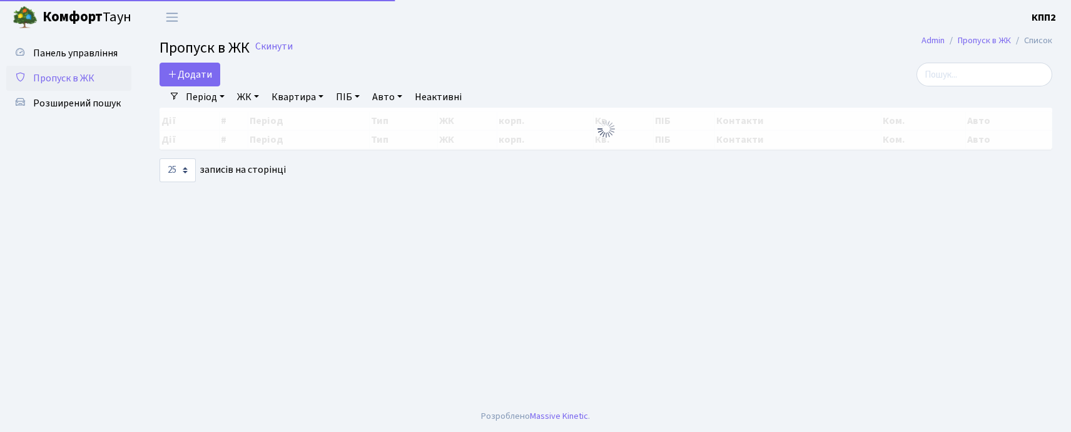
select select "25"
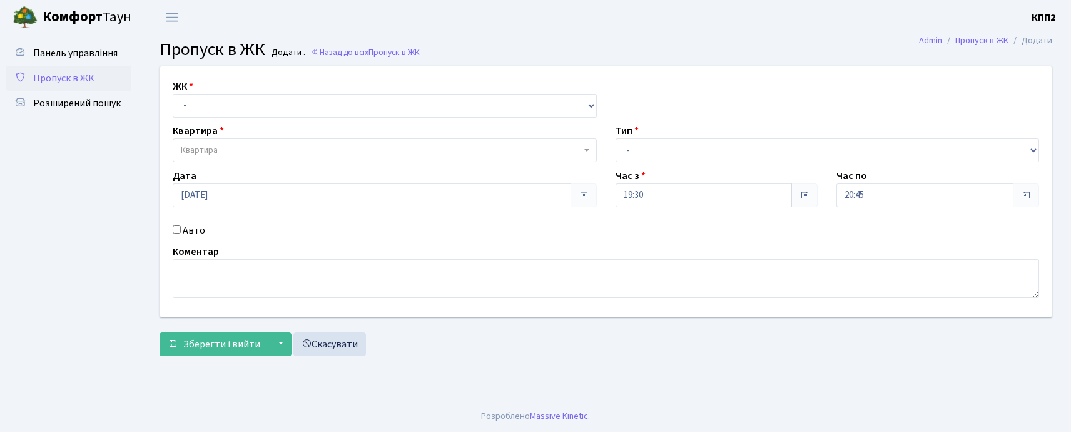
click at [176, 232] on input "Авто" at bounding box center [177, 229] width 8 height 8
checkbox input "true"
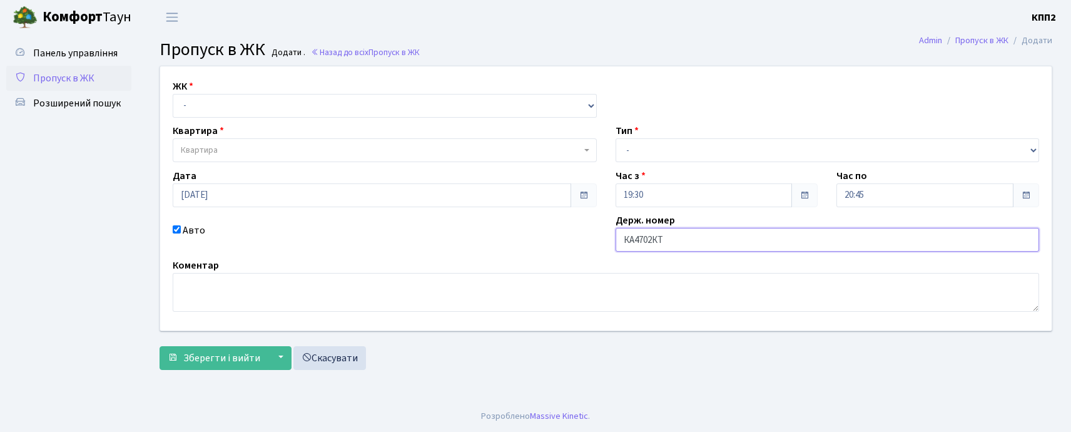
type input "КА4702КТ"
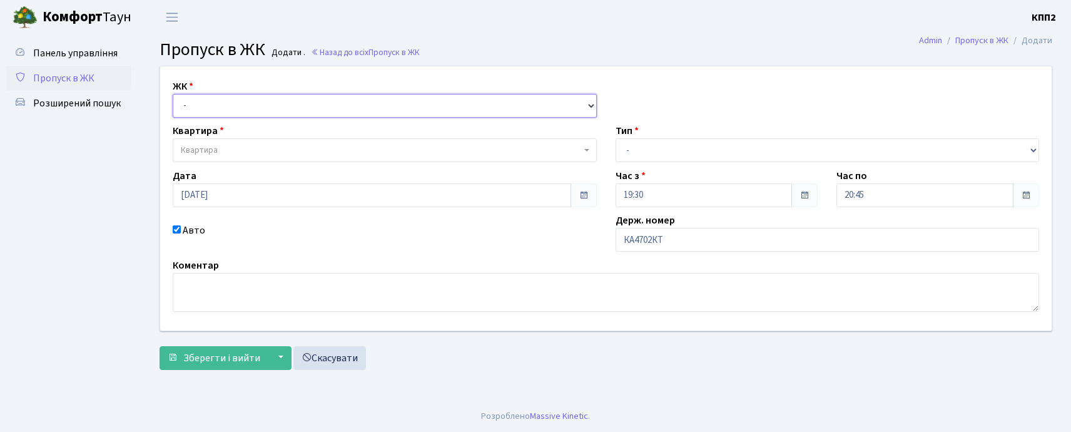
click at [203, 96] on select "- КТ, вул. Регенераторна, 4 КТ2, просп. Соборності, 17 КТ3, вул. Березнева, 16 …" at bounding box center [385, 106] width 424 height 24
select select "271"
click at [173, 94] on select "- КТ, вул. Регенераторна, 4 КТ2, просп. [STREET_ADDRESS] [STREET_ADDRESS] [PERS…" at bounding box center [385, 106] width 424 height 24
select select
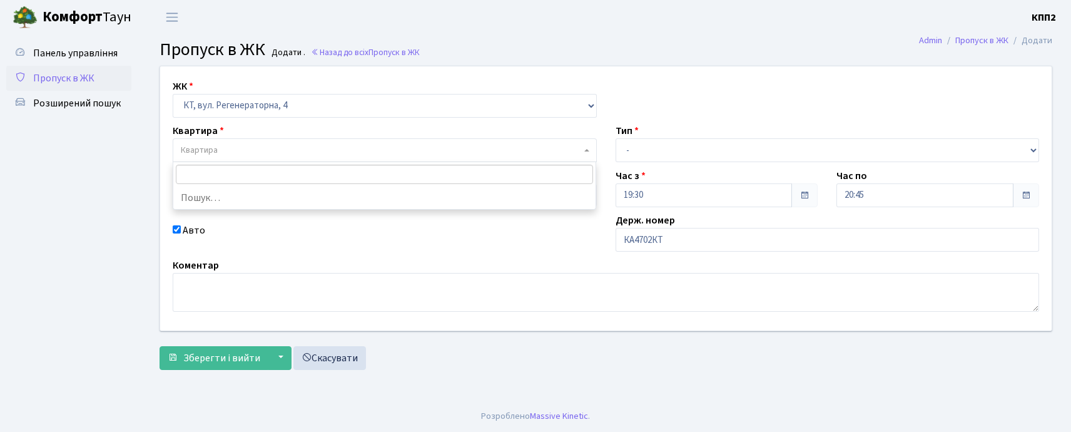
click at [208, 148] on span "Квартира" at bounding box center [199, 150] width 37 height 13
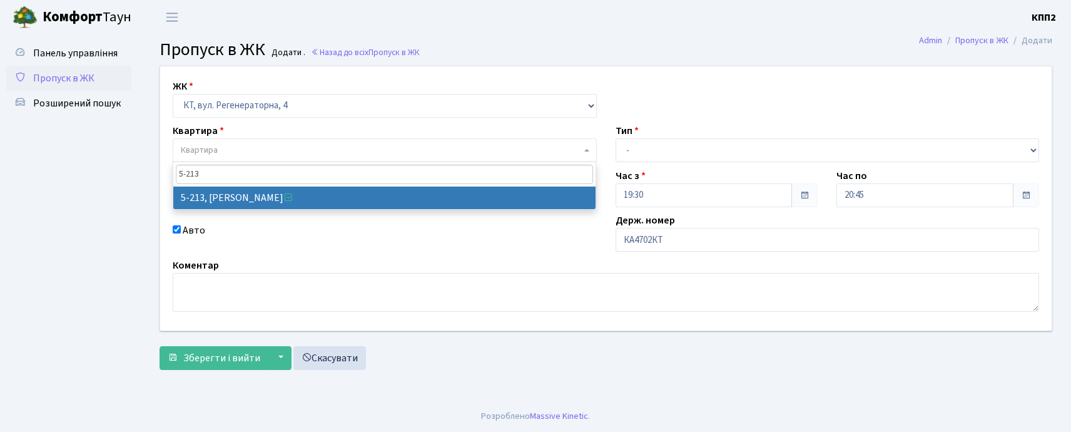
type input "5-213"
select select "2371"
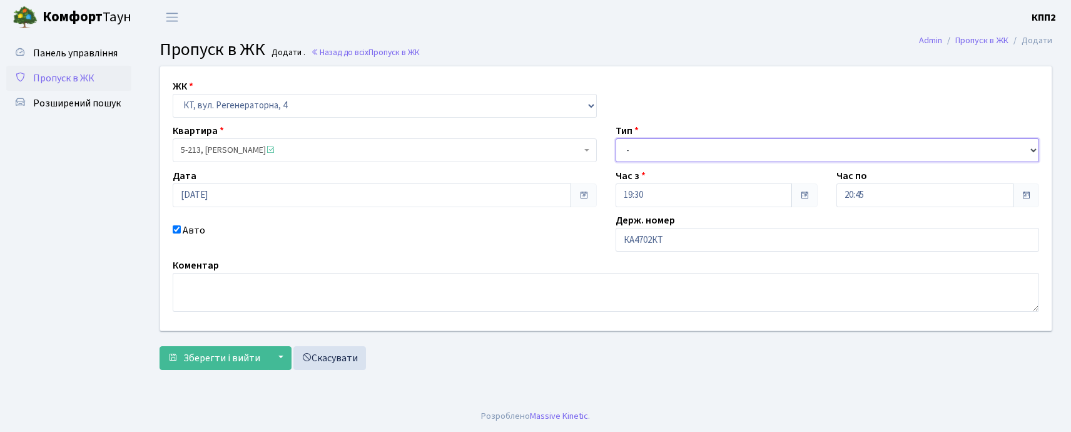
click at [636, 145] on select "- Доставка Таксі Гості Сервіс" at bounding box center [828, 150] width 424 height 24
select select "2"
click at [616, 138] on select "- Доставка Таксі Гості Сервіс" at bounding box center [828, 150] width 424 height 24
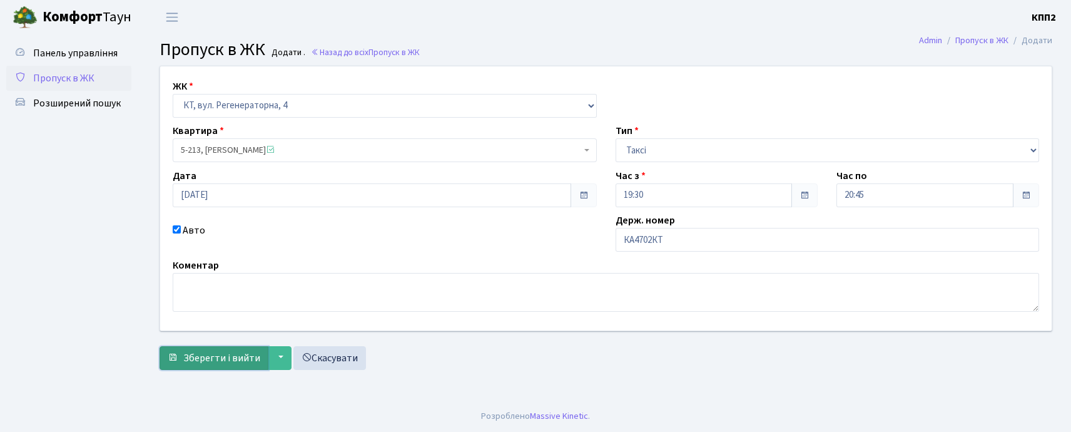
click at [209, 355] on span "Зберегти і вийти" at bounding box center [221, 358] width 77 height 14
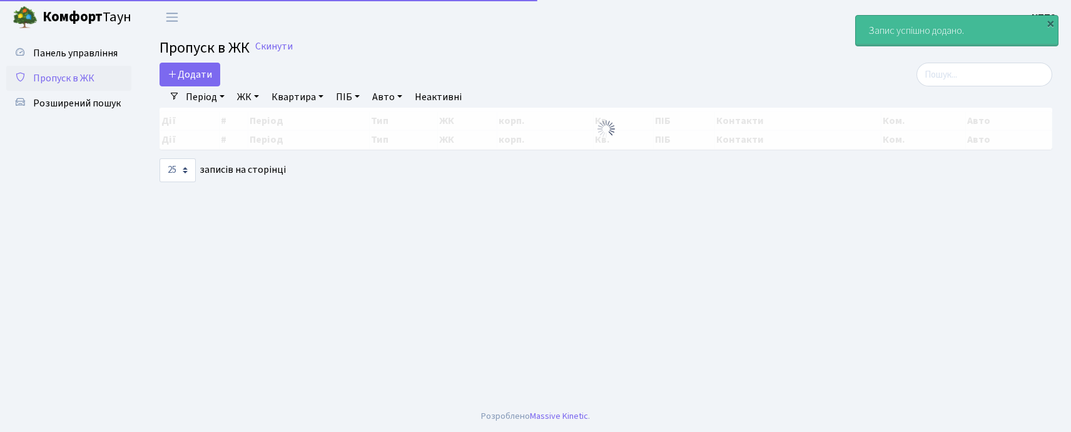
select select "25"
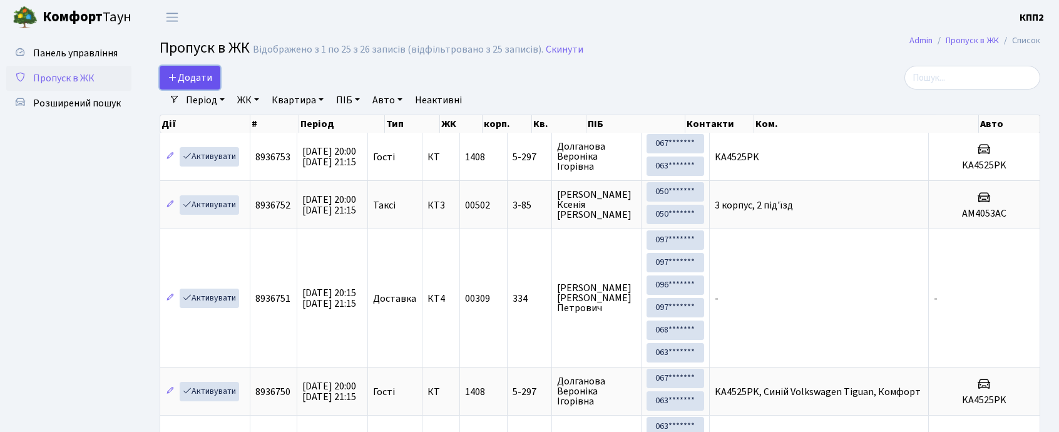
click at [210, 76] on span "Додати" at bounding box center [190, 78] width 44 height 14
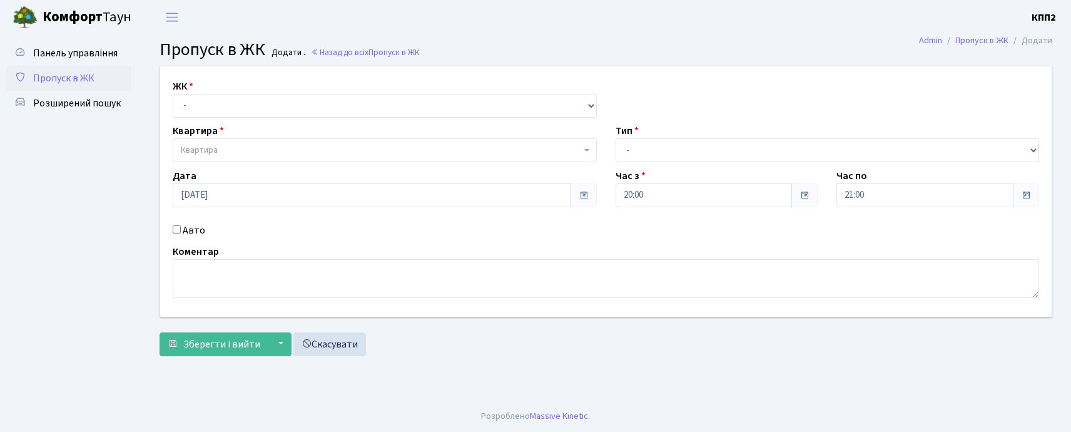
click at [180, 228] on input "Авто" at bounding box center [177, 229] width 8 height 8
checkbox input "true"
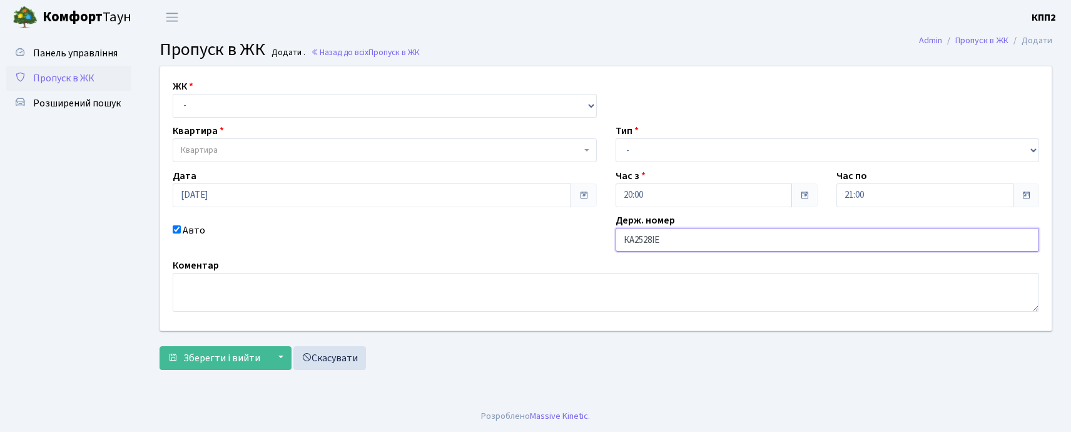
type input "КА2528ІЕ"
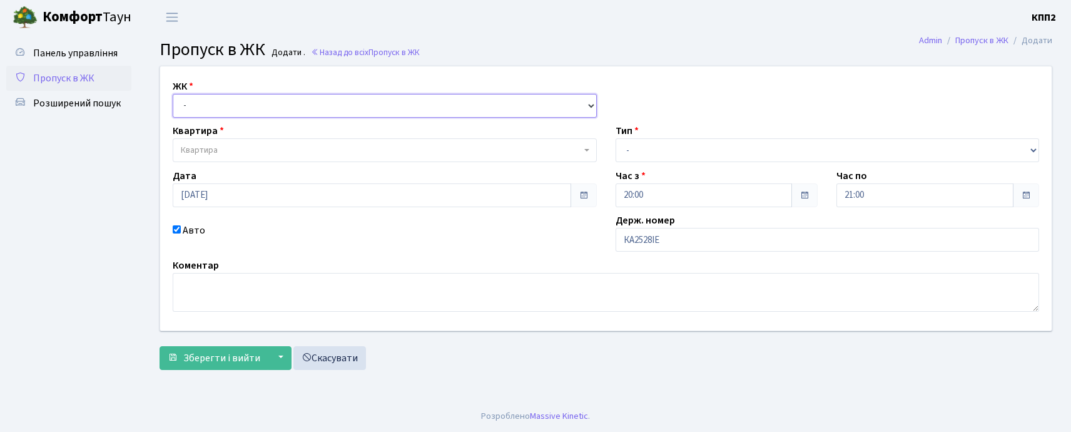
click at [204, 100] on select "- КТ, вул. Регенераторна, 4 КТ2, просп. [STREET_ADDRESS] [STREET_ADDRESS] [PERS…" at bounding box center [385, 106] width 424 height 24
select select "271"
click at [173, 94] on select "- КТ, вул. Регенераторна, 4 КТ2, просп. [STREET_ADDRESS] [STREET_ADDRESS] [PERS…" at bounding box center [385, 106] width 424 height 24
select select
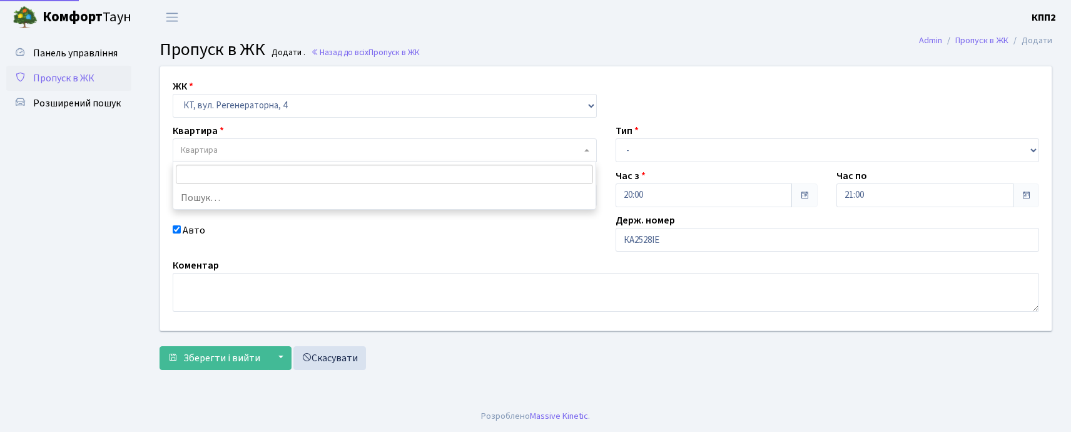
click at [215, 146] on span "Квартира" at bounding box center [199, 150] width 37 height 13
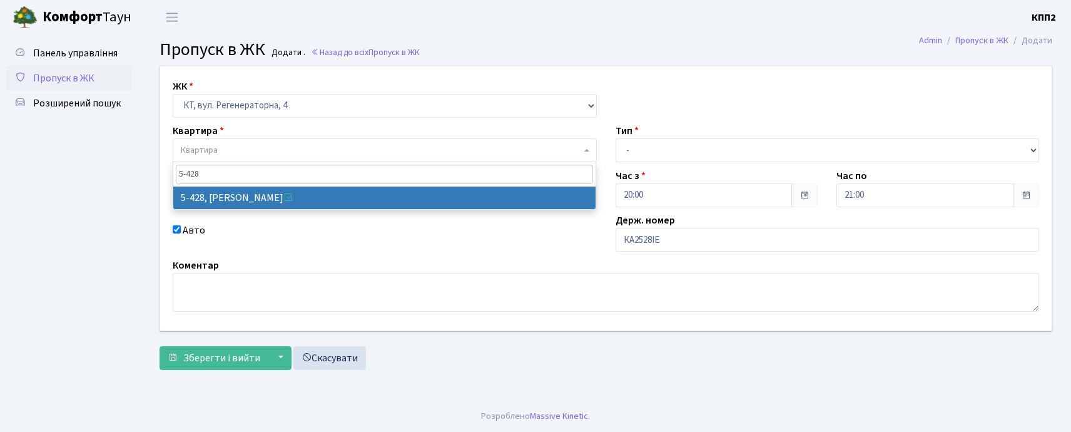
type input "5-428"
select select "2117"
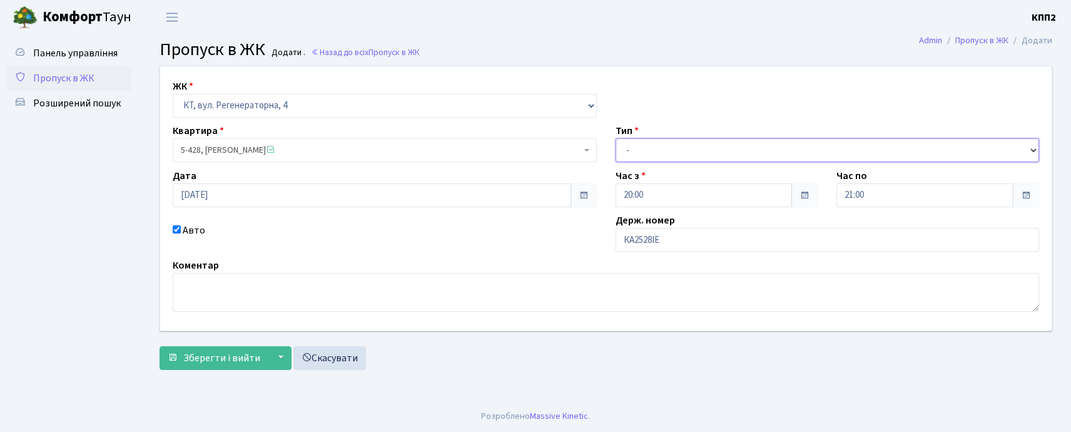
click at [626, 148] on select "- Доставка Таксі Гості Сервіс" at bounding box center [828, 150] width 424 height 24
select select "3"
click at [616, 138] on select "- Доставка Таксі Гості Сервіс" at bounding box center [828, 150] width 424 height 24
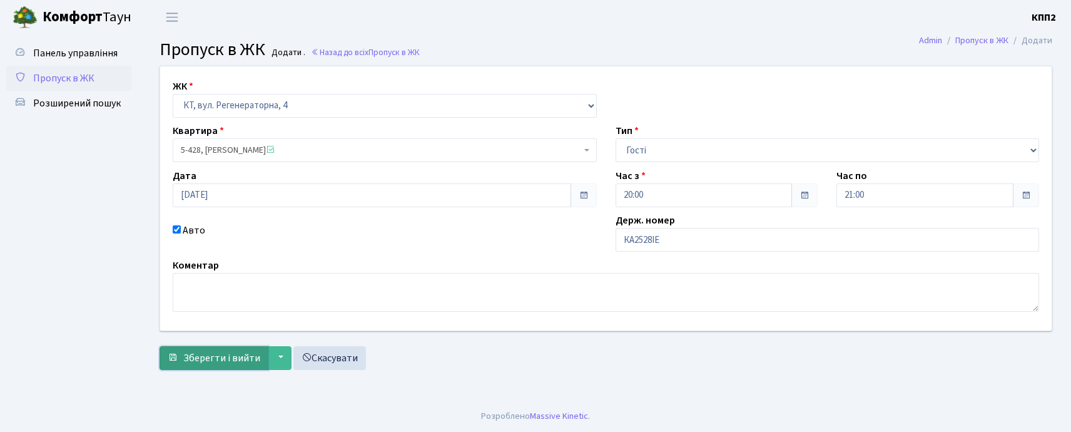
click at [234, 359] on span "Зберегти і вийти" at bounding box center [221, 358] width 77 height 14
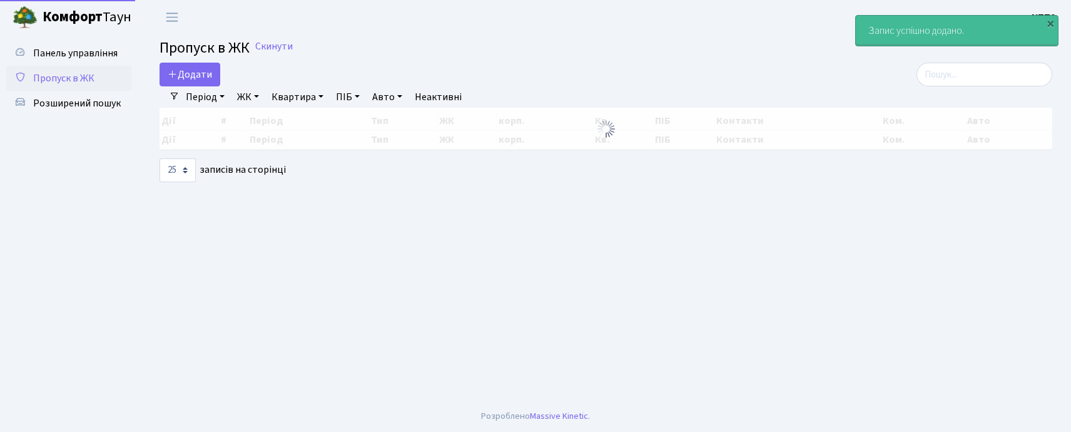
select select "25"
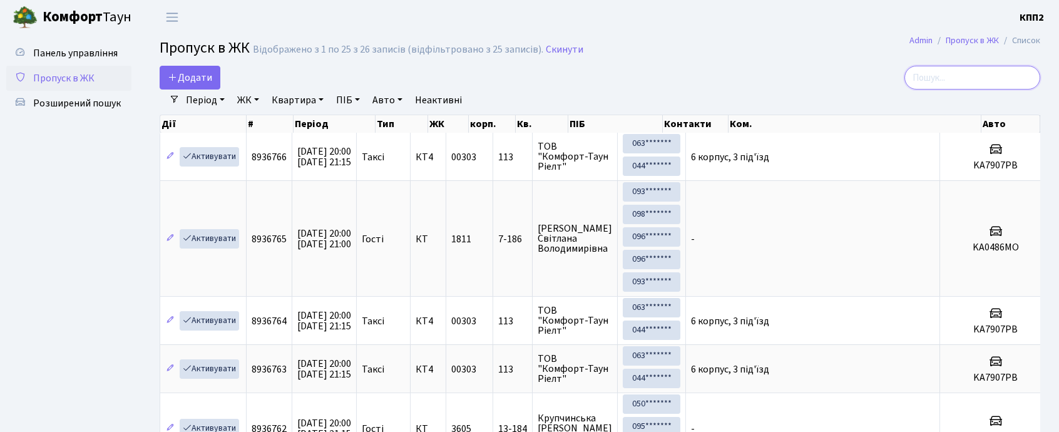
click at [989, 81] on input "search" at bounding box center [972, 78] width 136 height 24
type input "4"
